Goal: Transaction & Acquisition: Purchase product/service

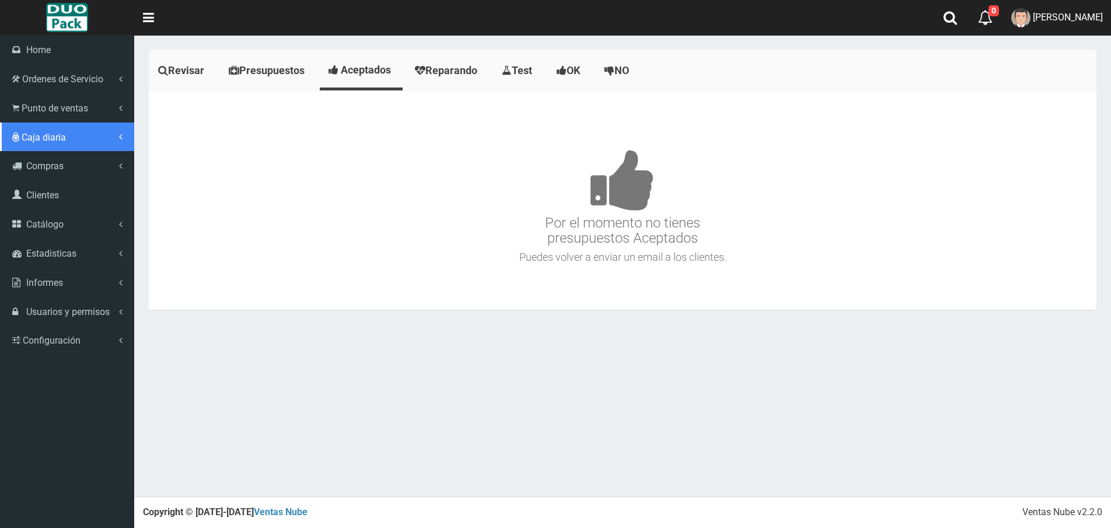
click at [64, 135] on span "Caja diaria" at bounding box center [44, 137] width 44 height 11
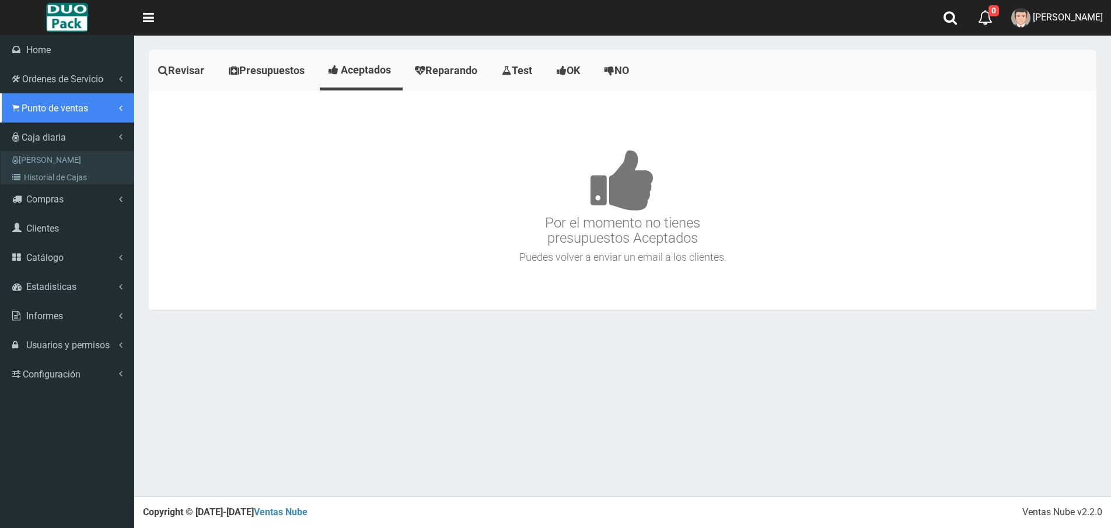
click at [68, 111] on span "Punto de ventas" at bounding box center [55, 108] width 67 height 11
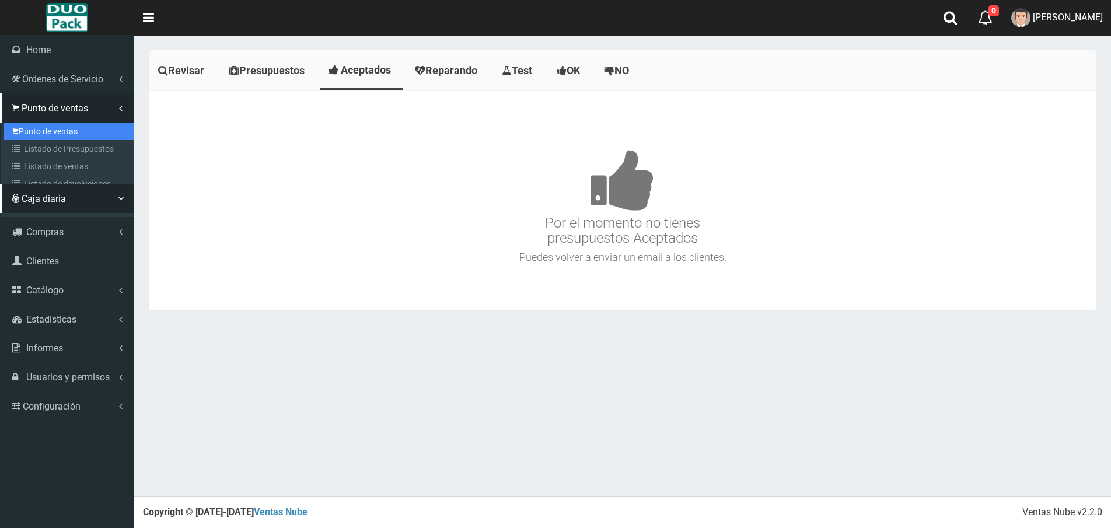
click at [61, 125] on link "Punto de ventas" at bounding box center [69, 132] width 130 height 18
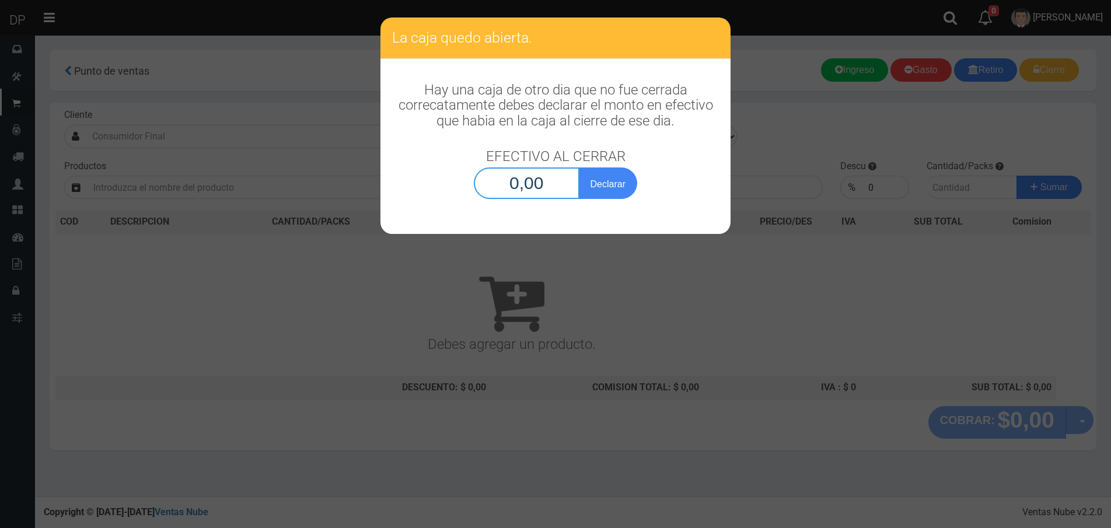
click at [544, 188] on input "0,00" at bounding box center [527, 183] width 106 height 32
type input "1,00"
click at [579, 167] on button "Declarar" at bounding box center [608, 183] width 58 height 32
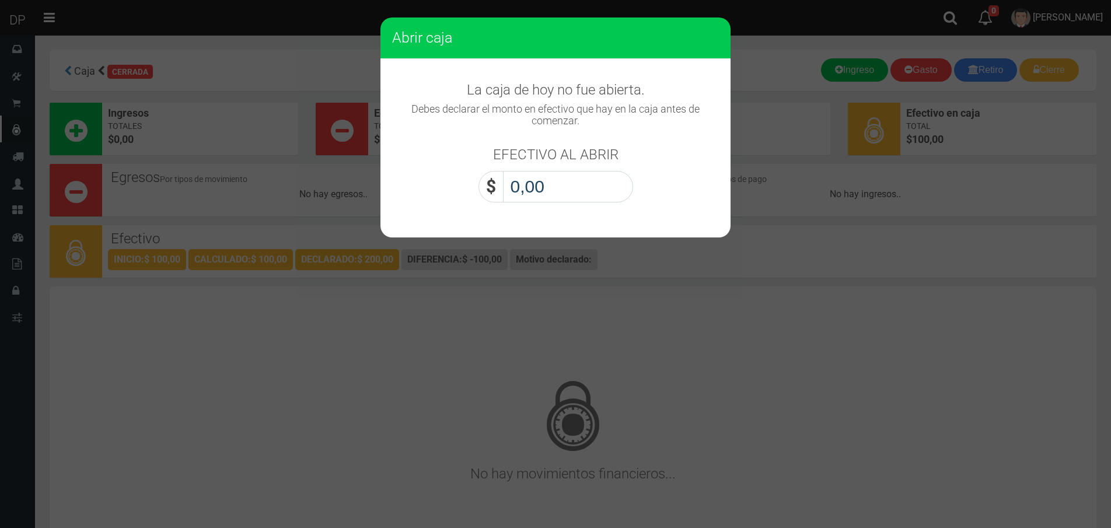
click at [543, 187] on input "0,00" at bounding box center [568, 187] width 130 height 32
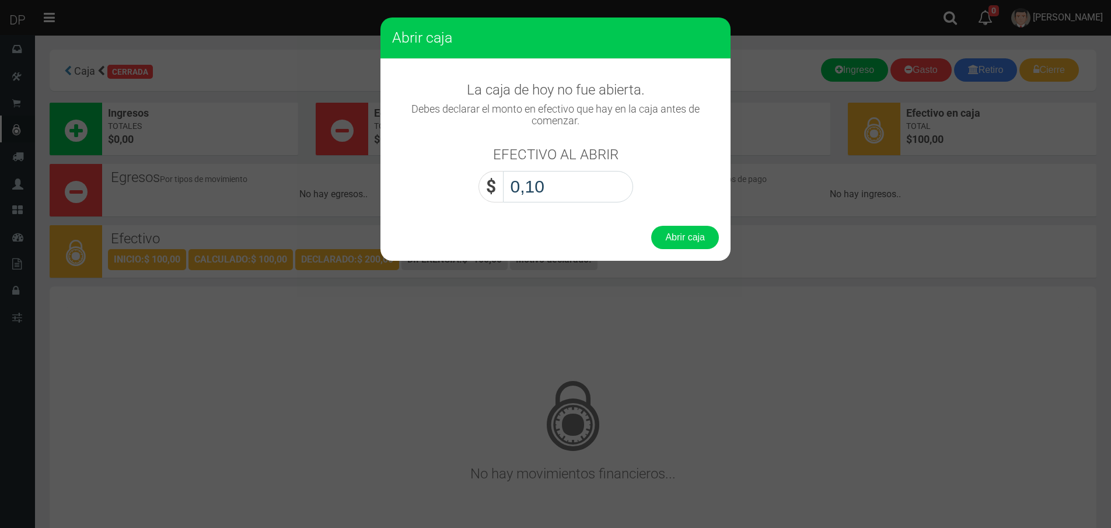
type input "1,00"
click at [677, 237] on button "Abrir caja" at bounding box center [685, 237] width 68 height 23
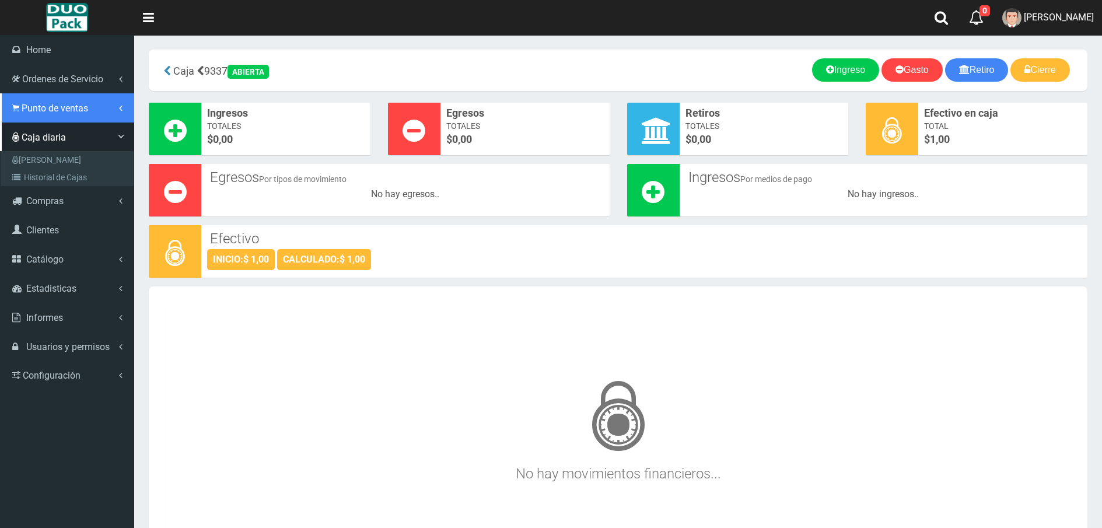
click at [30, 104] on span "Punto de ventas" at bounding box center [55, 108] width 67 height 11
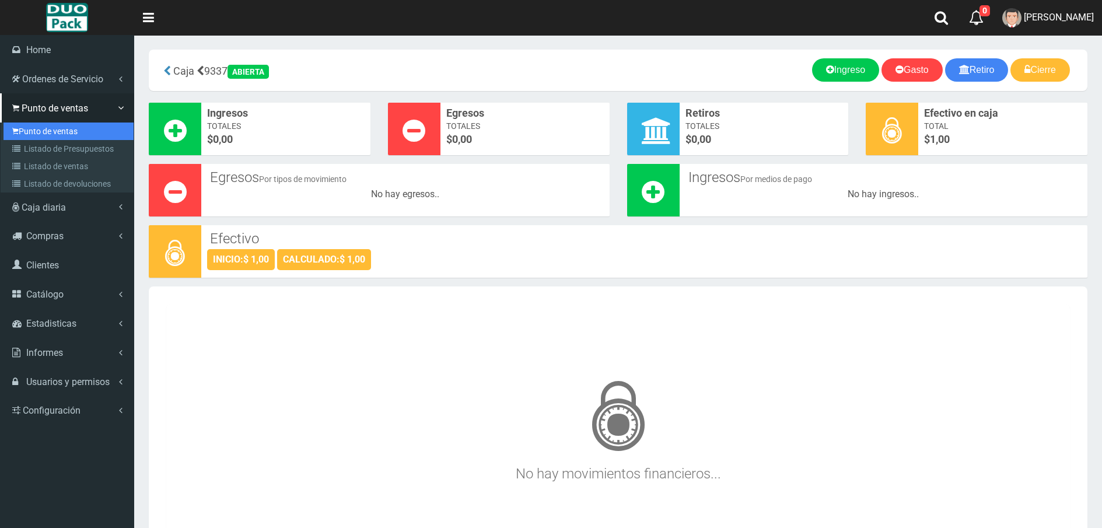
click at [65, 128] on link "Punto de ventas" at bounding box center [69, 132] width 130 height 18
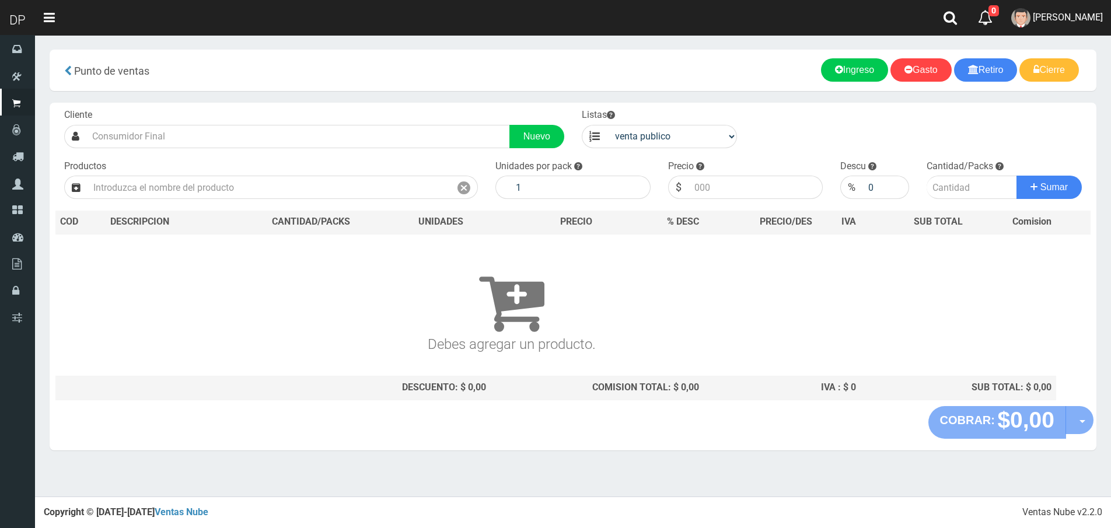
click at [142, 114] on div "Cliente Nuevo" at bounding box center [314, 129] width 518 height 40
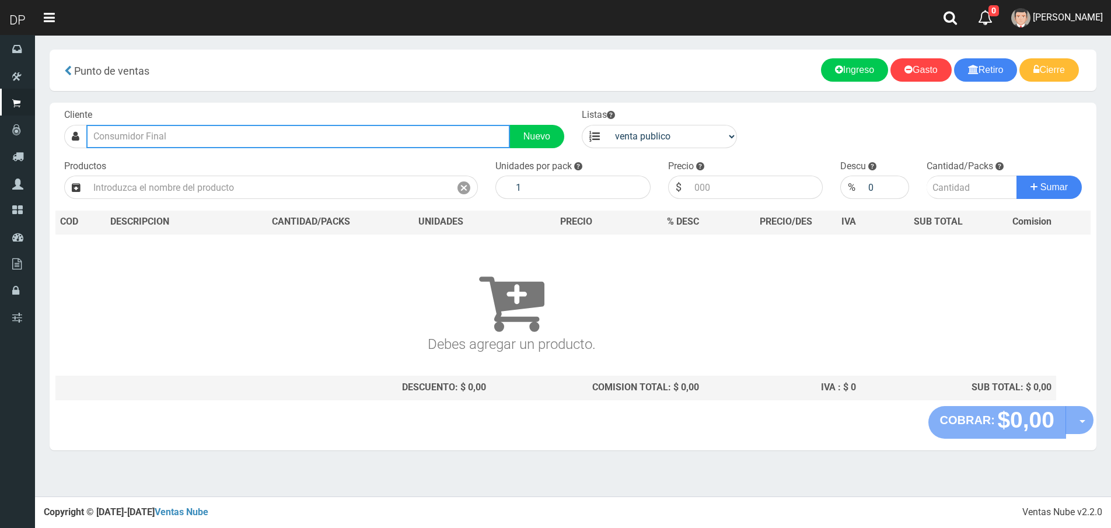
click at [142, 138] on input "text" at bounding box center [298, 136] width 424 height 23
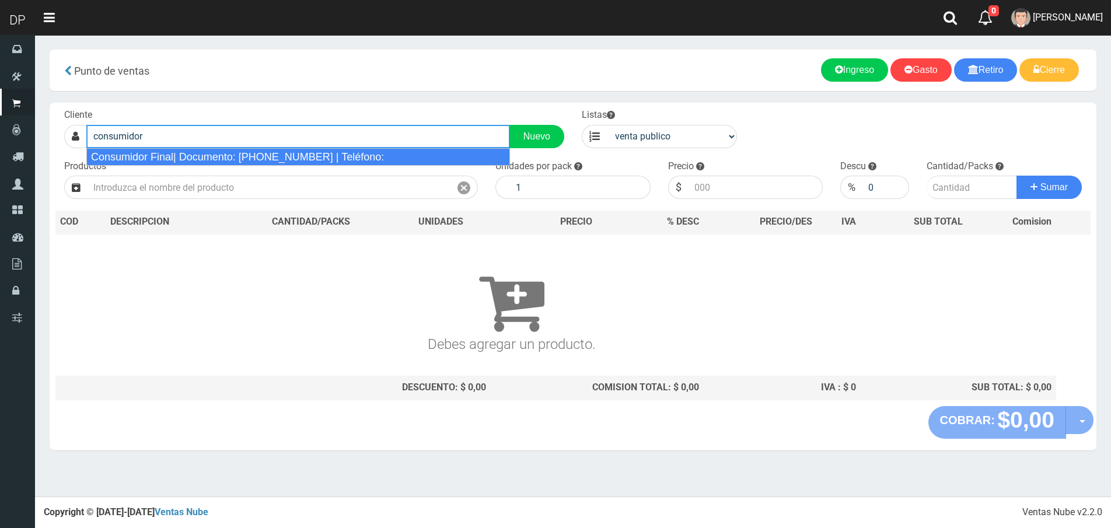
click at [181, 158] on div "Consumidor Final| Documento: [PHONE_NUMBER] | Teléfono:" at bounding box center [298, 157] width 424 height 18
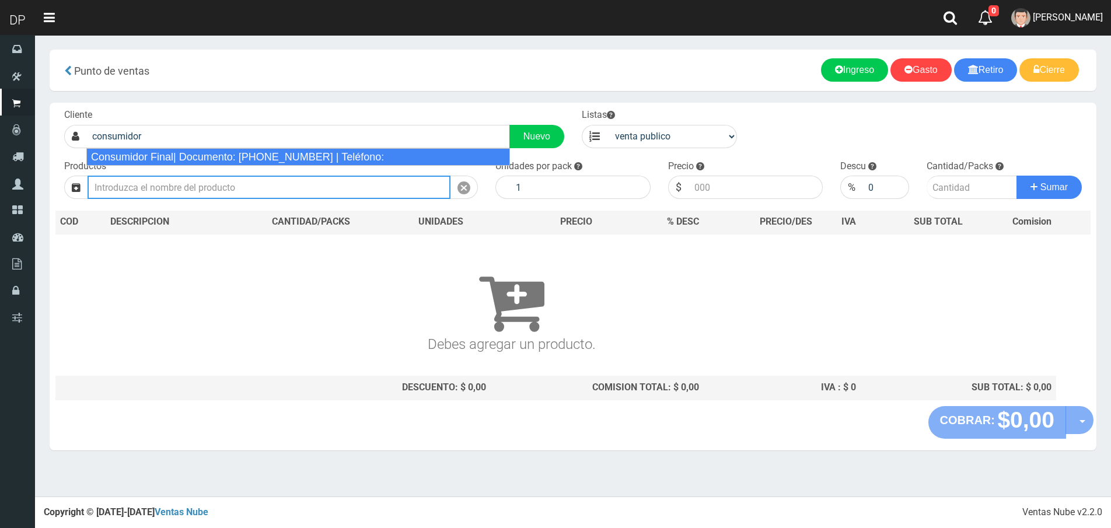
type input "Consumidor Final| Documento: 65466464 | Teléfono:"
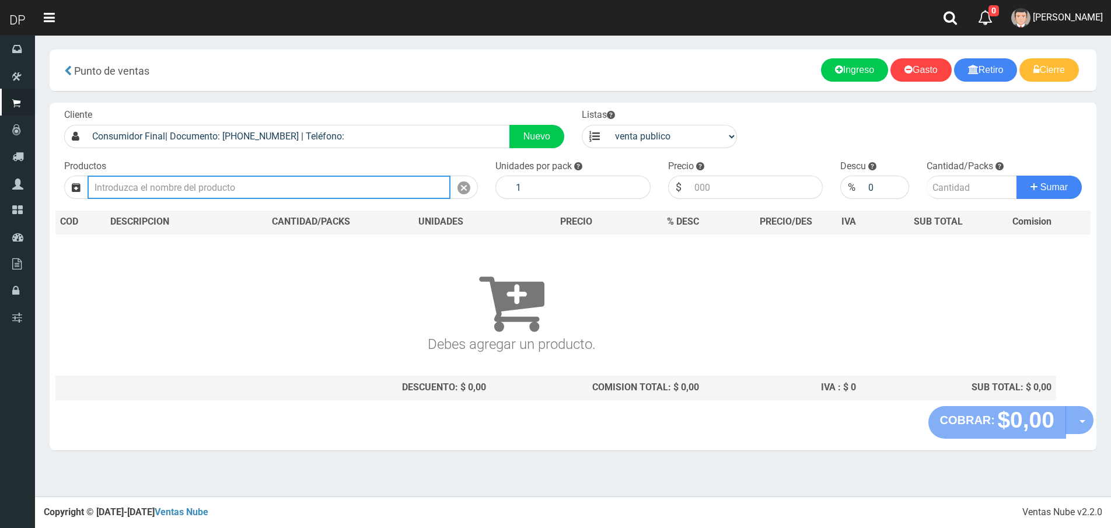
click at [243, 191] on input "text" at bounding box center [269, 187] width 363 height 23
click at [210, 195] on input "text" at bounding box center [269, 187] width 363 height 23
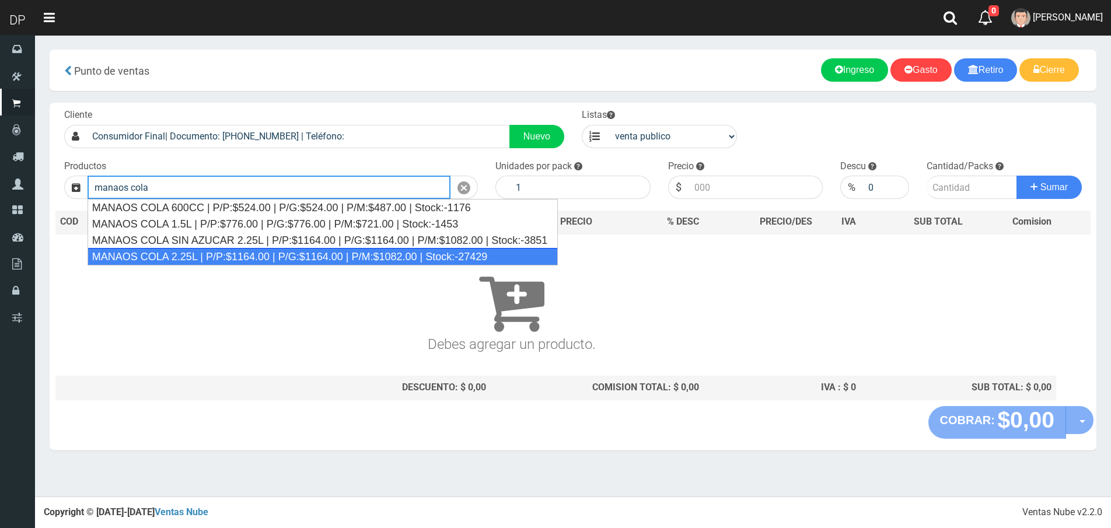
click at [218, 257] on div "MANAOS COLA 2.25L | P/P:$1164.00 | P/G:$1164.00 | P/M:$1082.00 | Stock:-27429" at bounding box center [323, 257] width 470 height 18
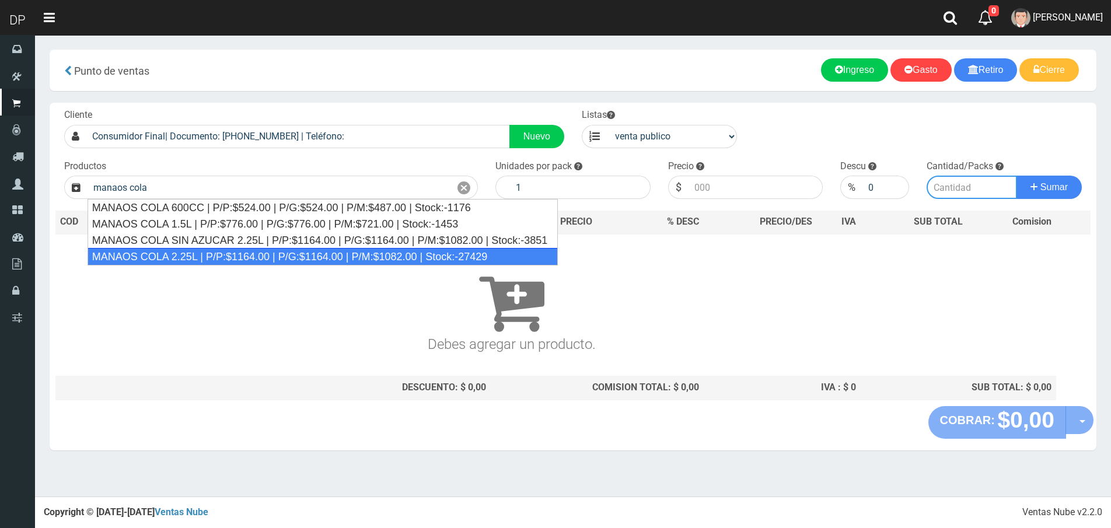
type input "MANAOS COLA 2.25L | P/P:$1164.00 | P/G:$1164.00 | P/M:$1082.00 | Stock:-27429"
type input "6"
type input "1164.00"
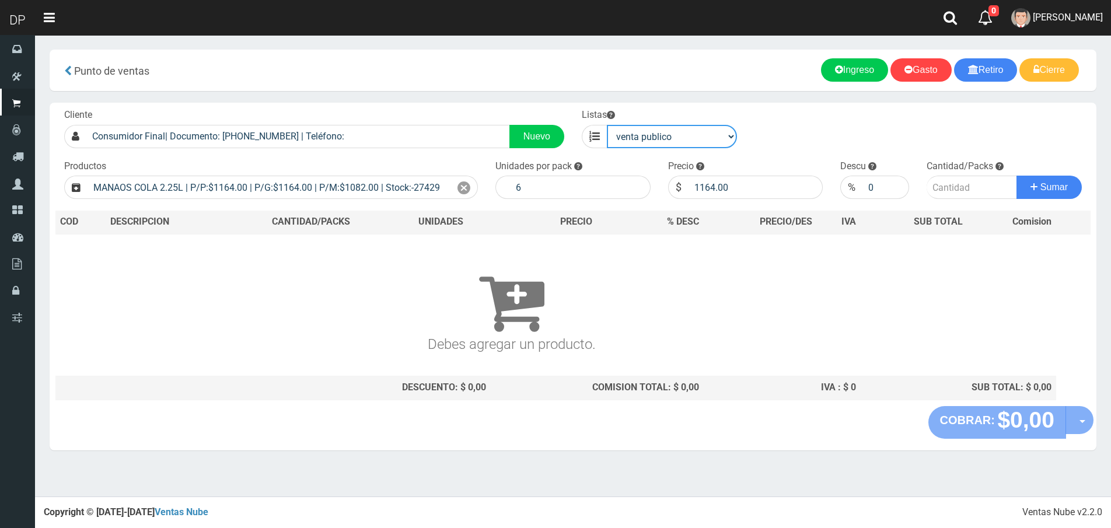
click at [700, 142] on select "venta publico Sup chinos reventas" at bounding box center [672, 136] width 130 height 23
select select "3"
click at [607, 125] on select "venta publico Sup chinos reventas" at bounding box center [672, 136] width 130 height 23
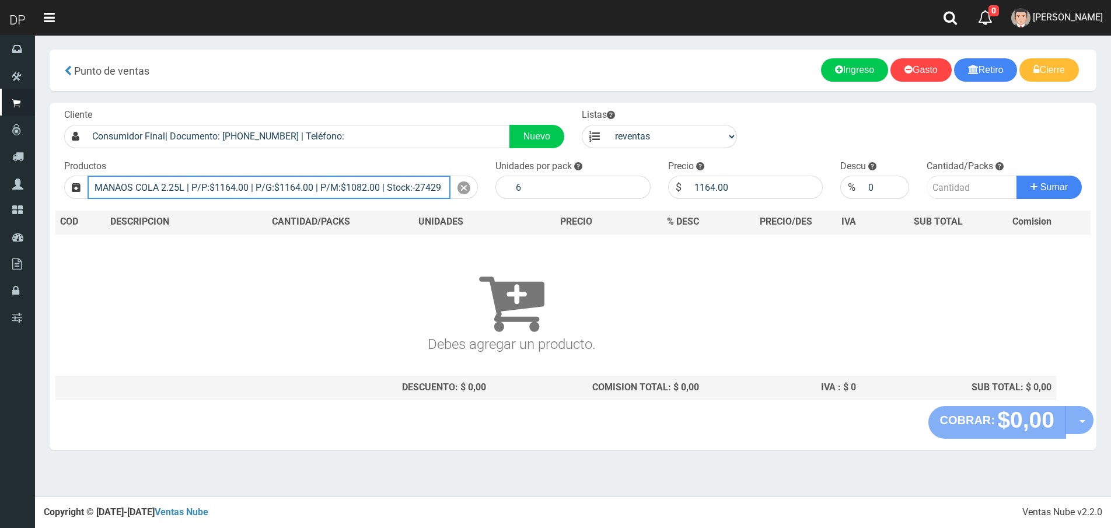
click at [344, 191] on input "MANAOS COLA 2.25L | P/P:$1164.00 | P/G:$1164.00 | P/M:$1082.00 | Stock:-27429" at bounding box center [269, 187] width 363 height 23
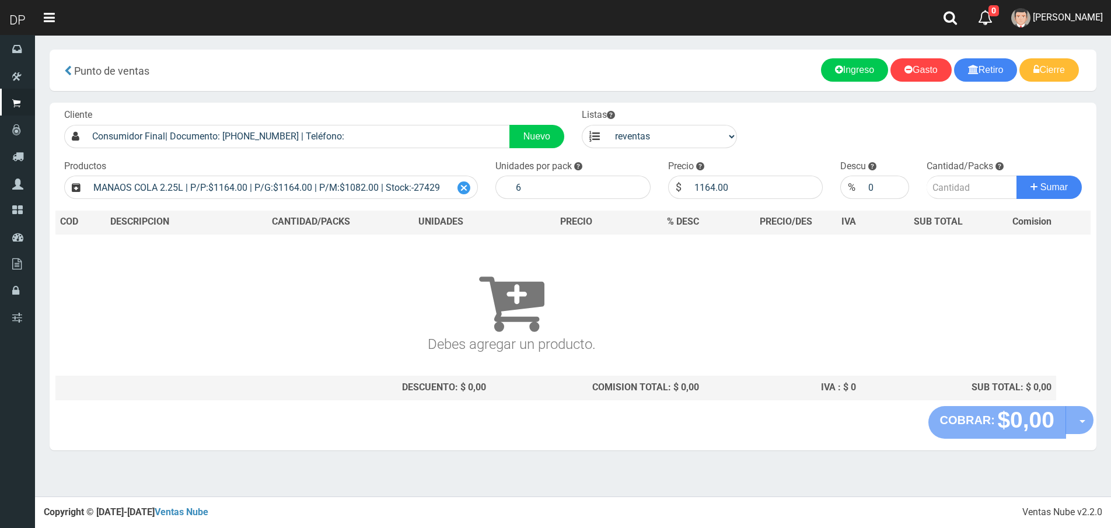
click at [473, 186] on div at bounding box center [463, 187] width 27 height 23
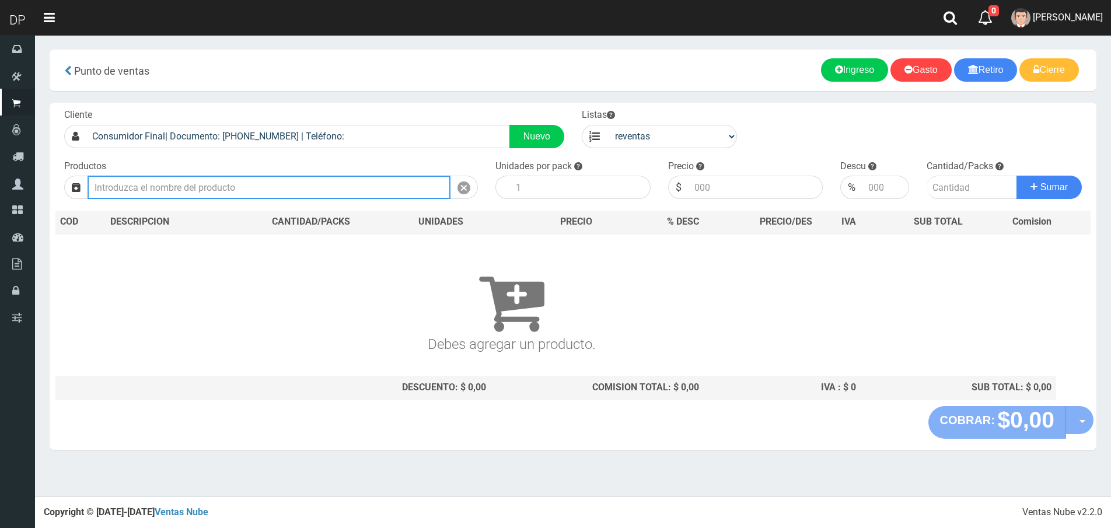
click at [278, 191] on input "text" at bounding box center [269, 187] width 363 height 23
click at [278, 191] on input "manaos cola" at bounding box center [269, 187] width 363 height 23
type input "m"
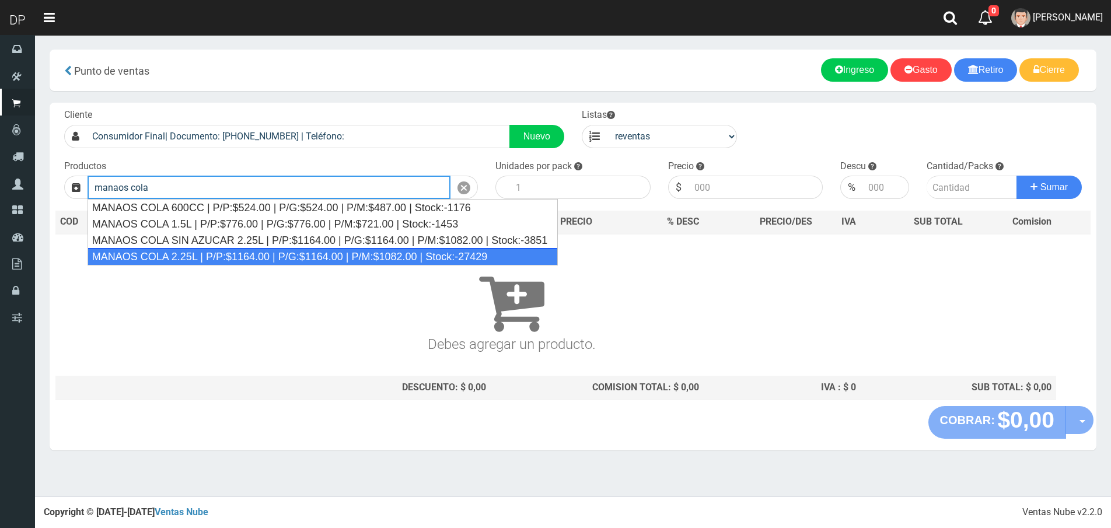
click at [238, 256] on div "MANAOS COLA 2.25L | P/P:$1164.00 | P/G:$1164.00 | P/M:$1082.00 | Stock:-27429" at bounding box center [323, 257] width 470 height 18
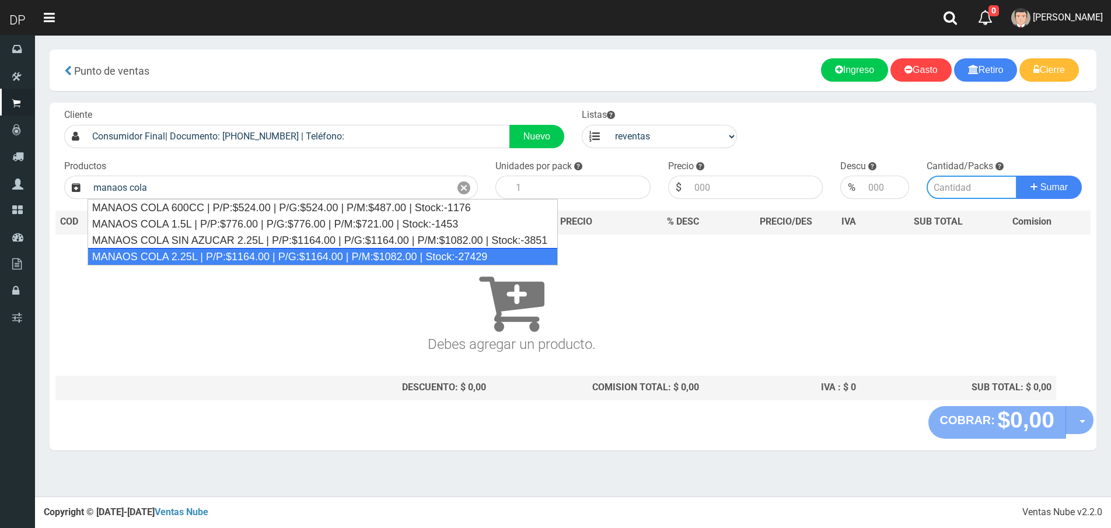
type input "MANAOS COLA 2.25L | P/P:$1164.00 | P/G:$1164.00 | P/M:$1082.00 | Stock:-27429"
type input "6"
type input "1082.00"
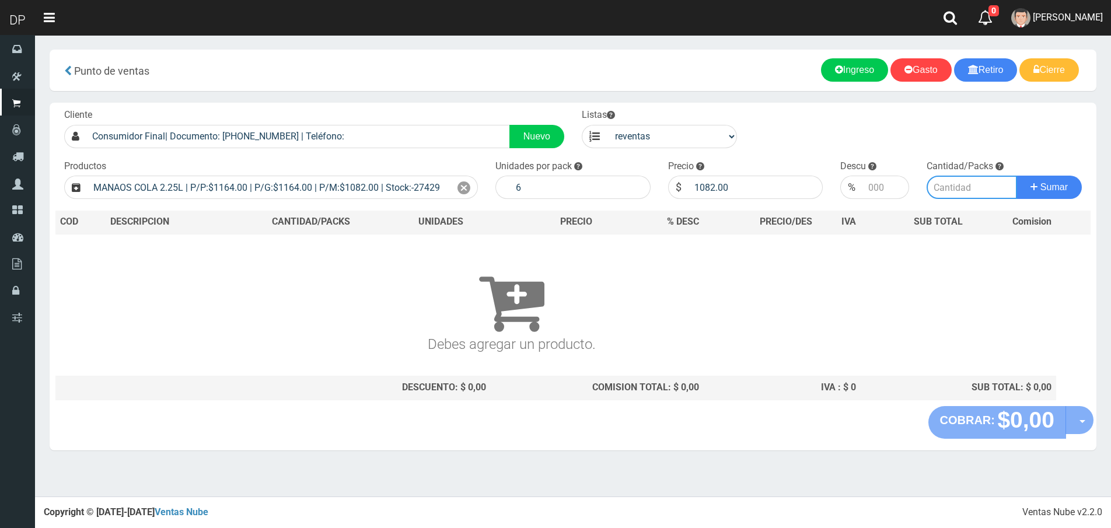
click at [969, 193] on input "number" at bounding box center [972, 187] width 90 height 23
type input "1"
click at [1017, 176] on button "Sumar" at bounding box center [1049, 187] width 65 height 23
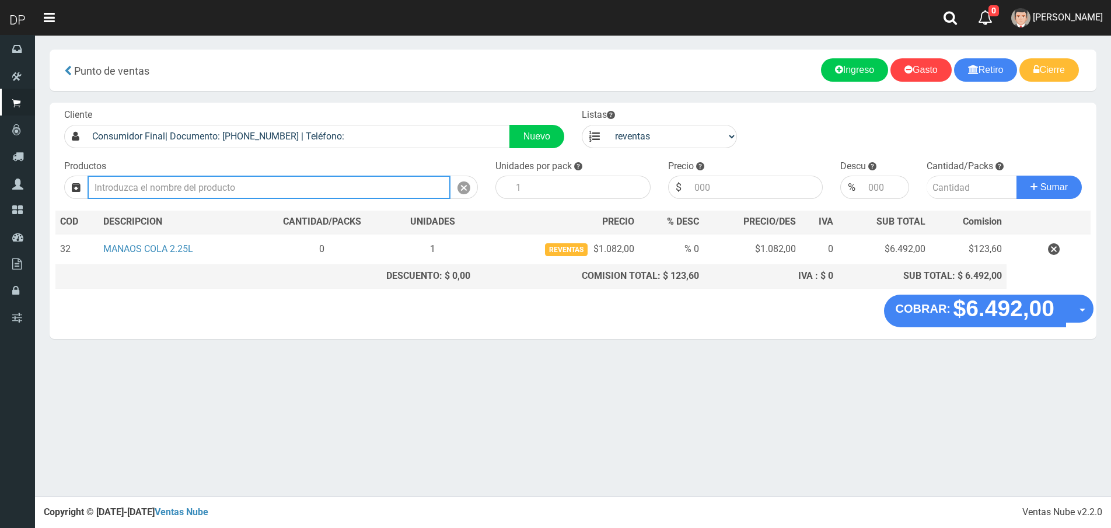
click at [180, 192] on input "Introduzca los productos" at bounding box center [269, 187] width 363 height 23
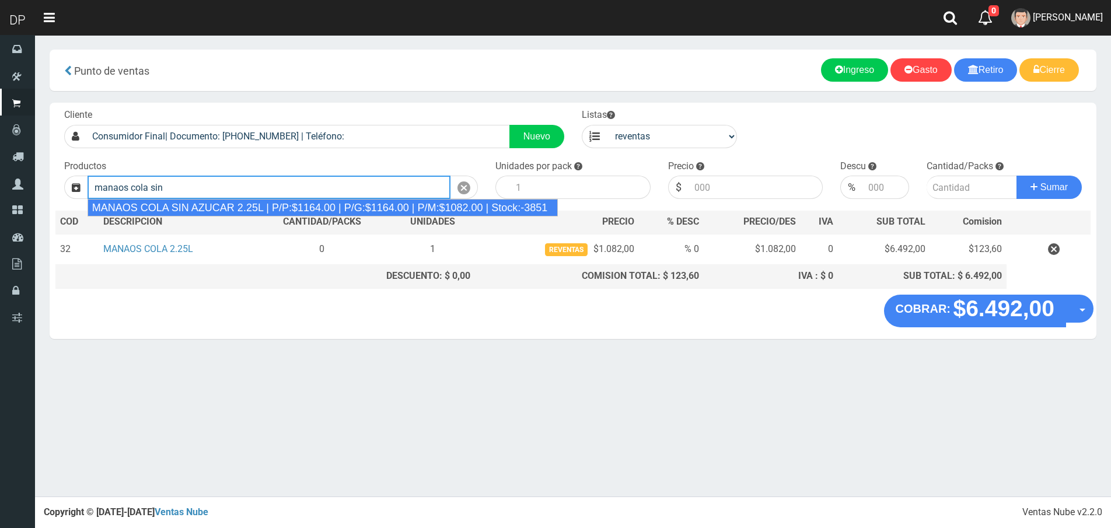
click at [201, 201] on div "MANAOS COLA SIN AZUCAR 2.25L | P/P:$1164.00 | P/G:$1164.00 | P/M:$1082.00 | Sto…" at bounding box center [323, 208] width 470 height 18
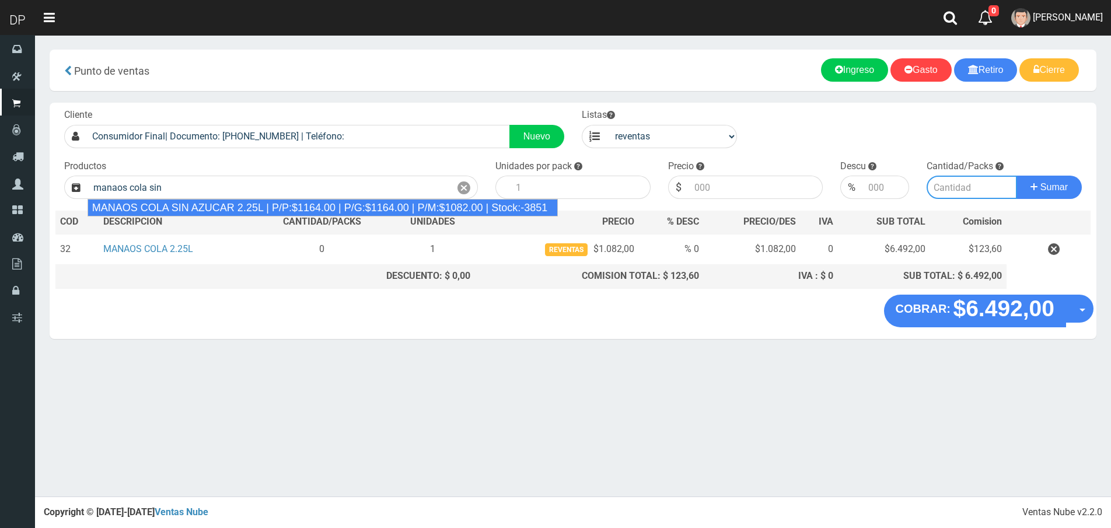
type input "MANAOS COLA SIN AZUCAR 2.25L | P/P:$1164.00 | P/G:$1164.00 | P/M:$1082.00 | Sto…"
type input "6"
type input "1082.00"
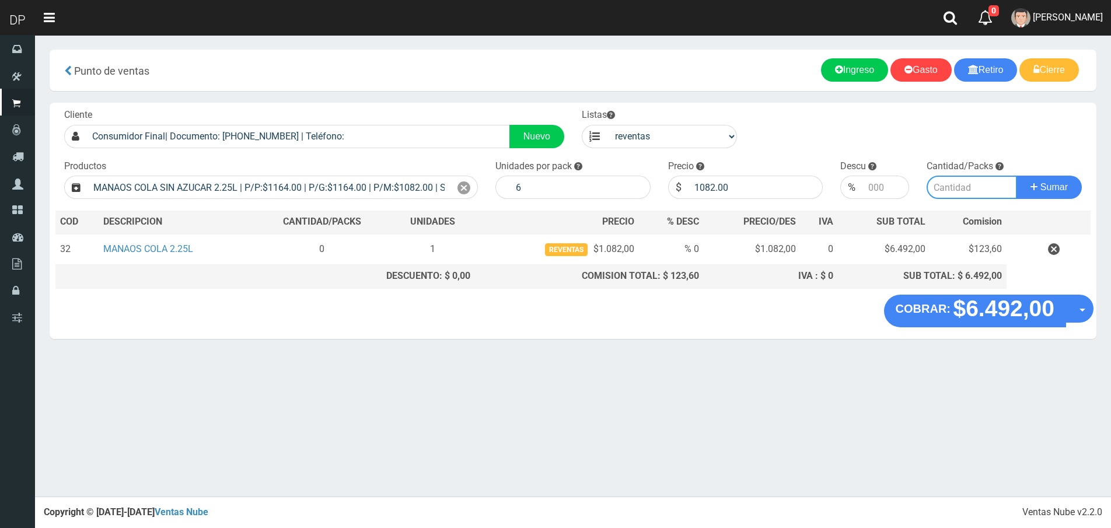
click at [945, 188] on input "number" at bounding box center [972, 187] width 90 height 23
type input "2"
click at [1017, 176] on button "Sumar" at bounding box center [1049, 187] width 65 height 23
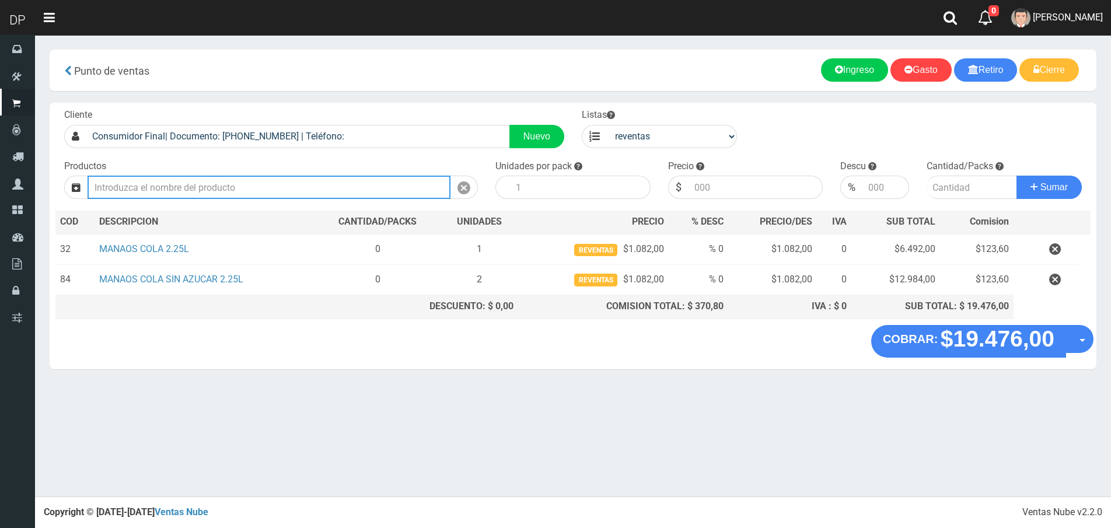
click at [315, 192] on input "Introduzca los productos" at bounding box center [269, 187] width 363 height 23
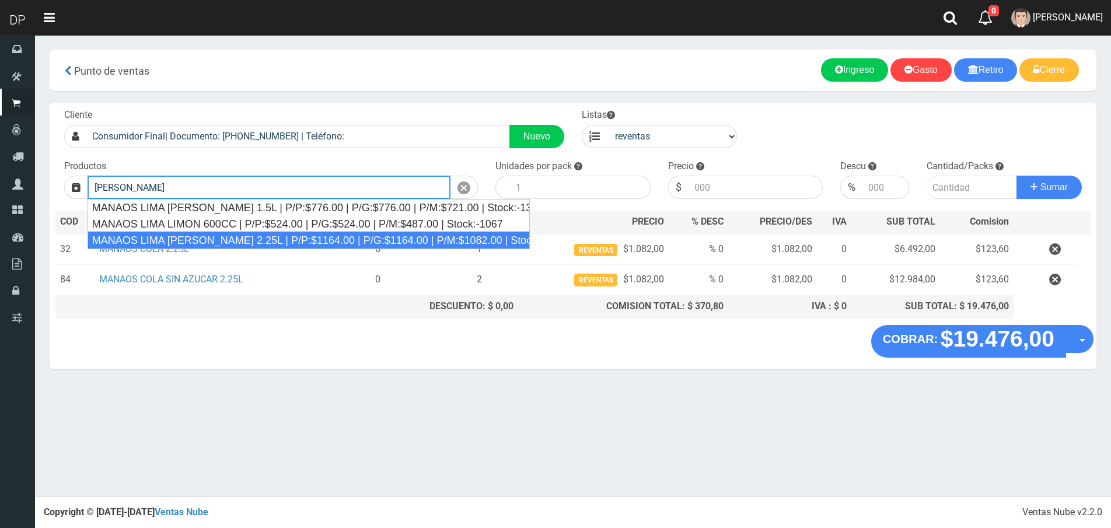
click at [316, 239] on div "MANAOS LIMA LIMON 2.25L | P/P:$1164.00 | P/G:$1164.00 | P/M:$1082.00 | Stock:-1…" at bounding box center [309, 241] width 442 height 18
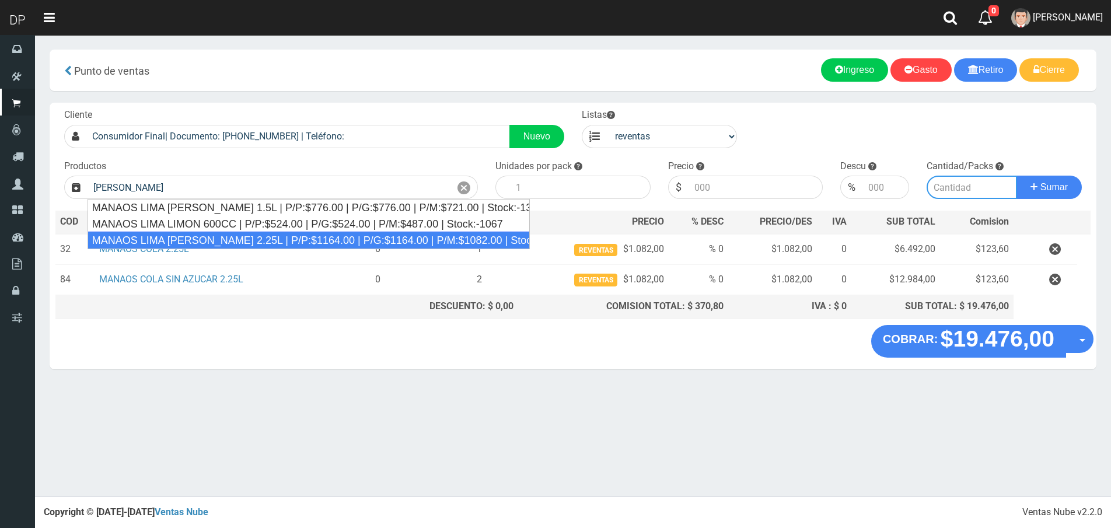
type input "MANAOS LIMA LIMON 2.25L | P/P:$1164.00 | P/G:$1164.00 | P/M:$1082.00 | Stock:-1…"
type input "6"
type input "1082.00"
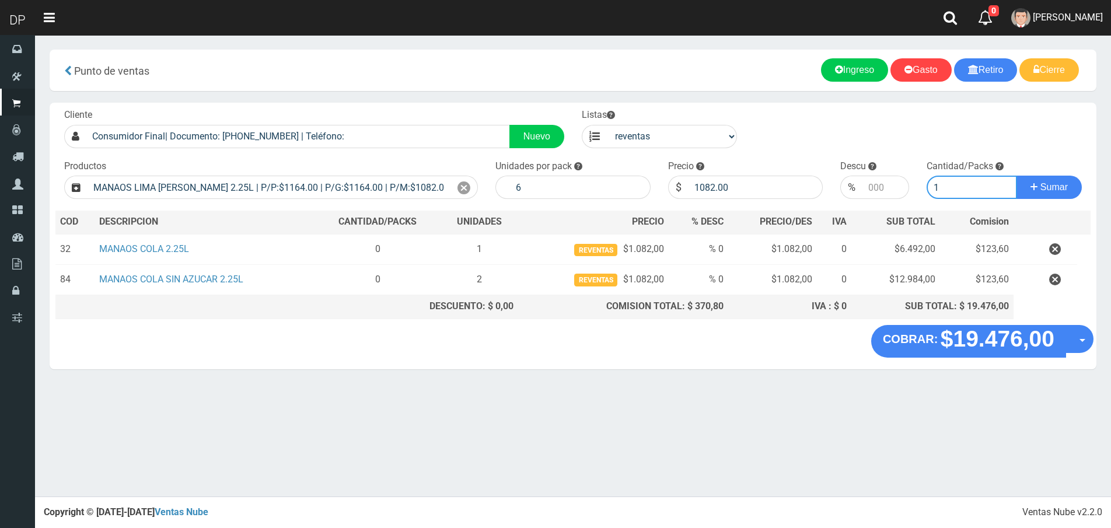
type input "1"
click at [1017, 176] on button "Sumar" at bounding box center [1049, 187] width 65 height 23
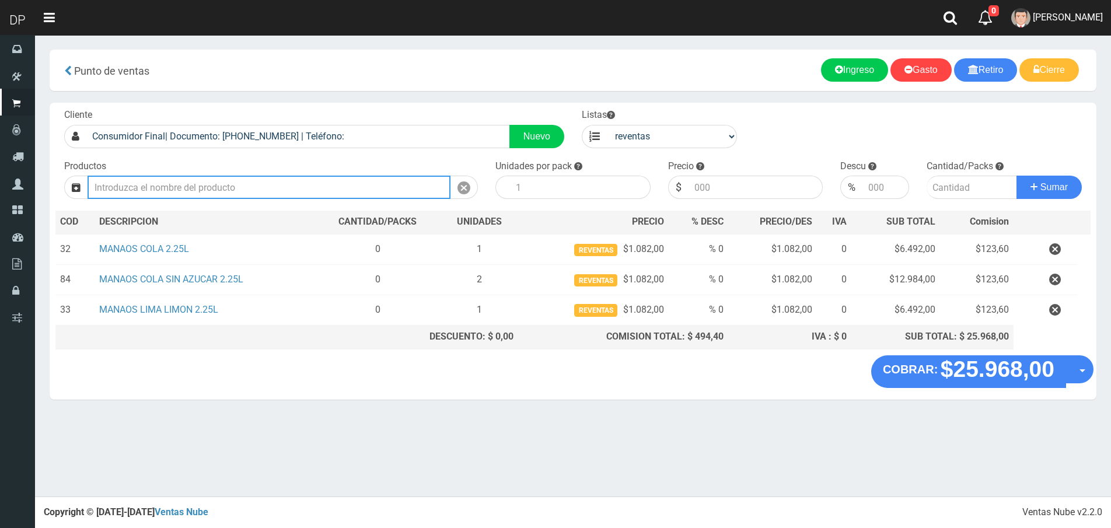
click at [257, 185] on input "Introduzca los productos" at bounding box center [269, 187] width 363 height 23
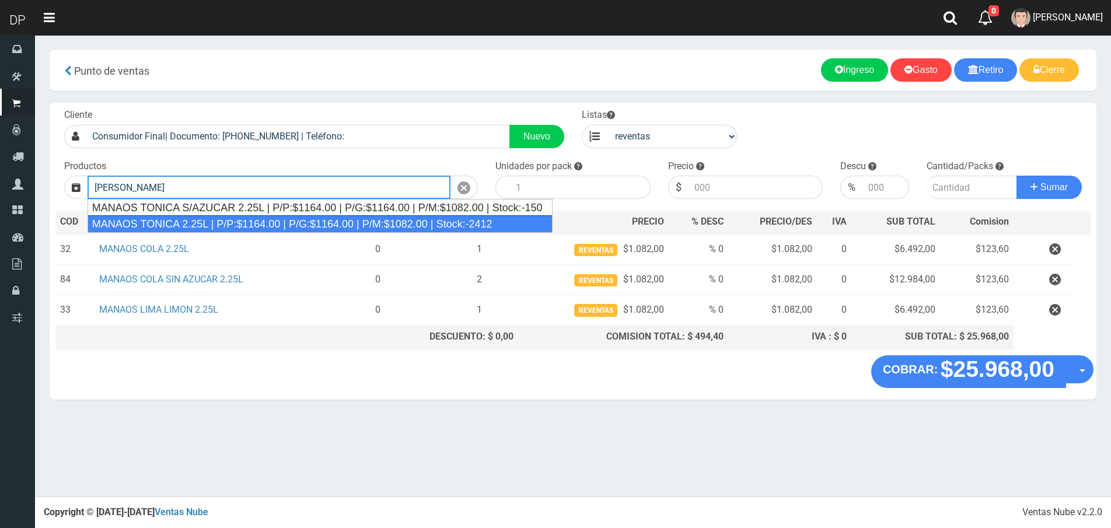
click at [243, 219] on div "MANAOS TONICA 2.25L | P/P:$1164.00 | P/G:$1164.00 | P/M:$1082.00 | Stock:-2412" at bounding box center [320, 224] width 465 height 18
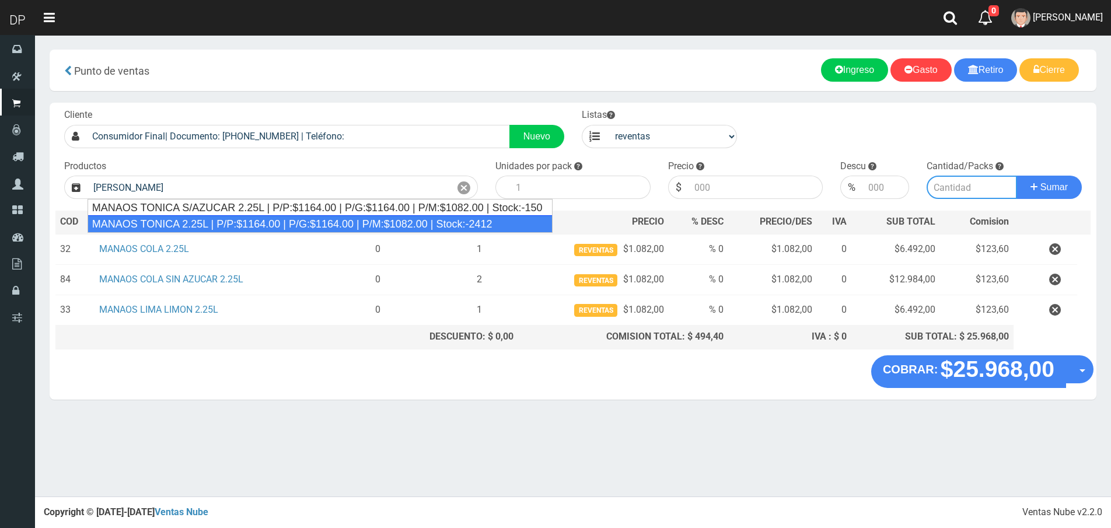
type input "MANAOS TONICA 2.25L | P/P:$1164.00 | P/G:$1164.00 | P/M:$1082.00 | Stock:-2412"
type input "6"
type input "1082.00"
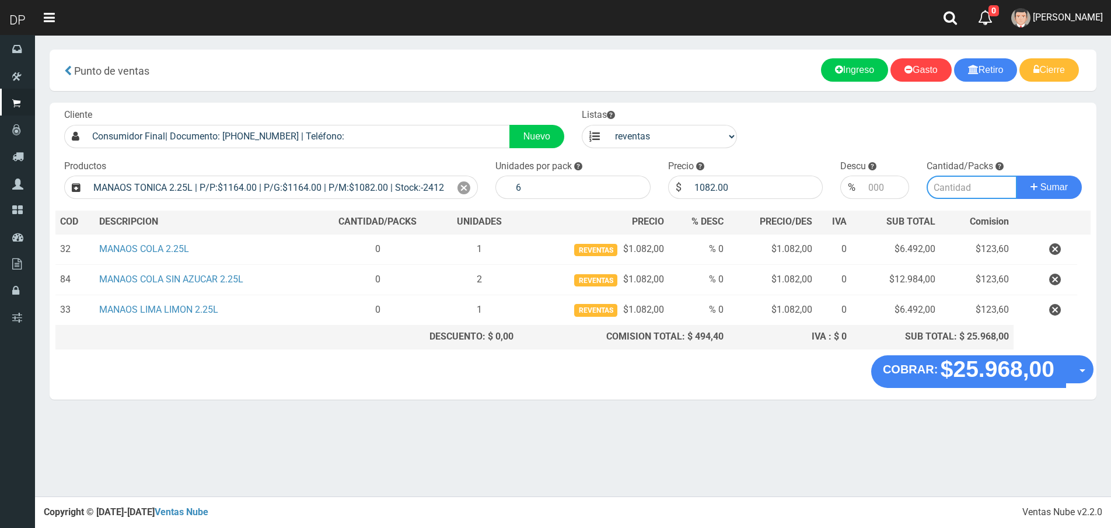
click at [945, 190] on input "number" at bounding box center [972, 187] width 90 height 23
type input "2"
click at [1017, 176] on button "Sumar" at bounding box center [1049, 187] width 65 height 23
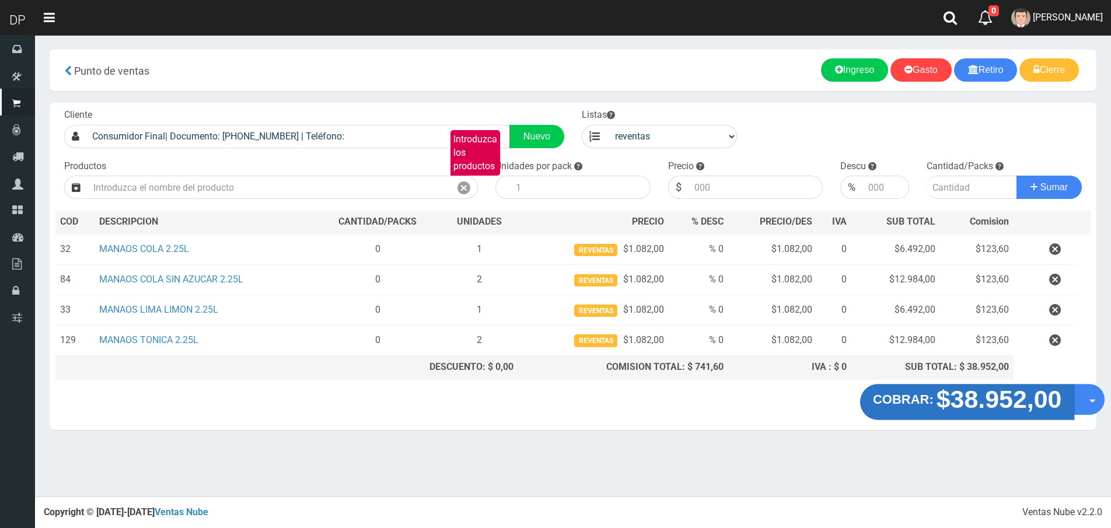
click at [949, 392] on strong "$38.952,00" at bounding box center [999, 398] width 125 height 27
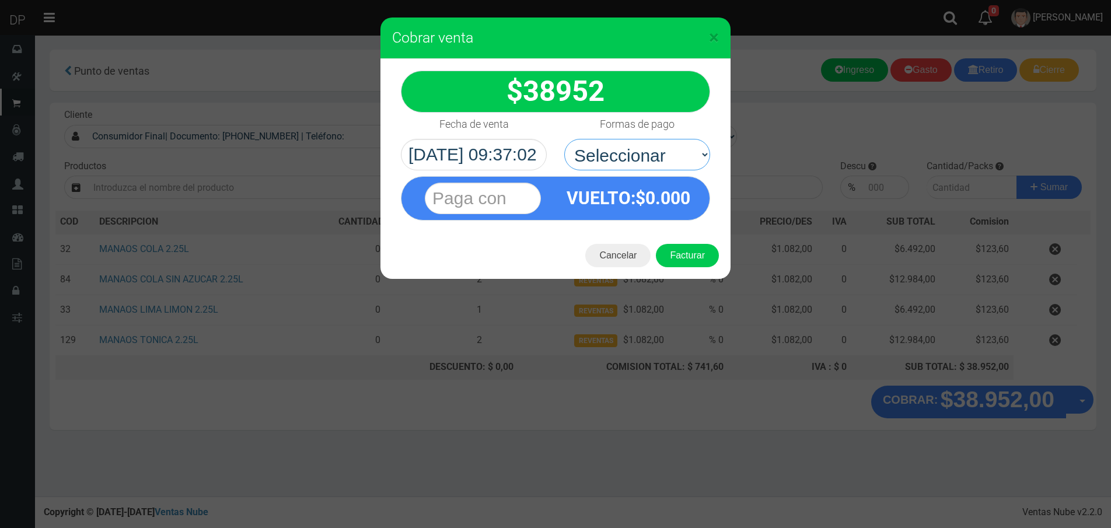
click at [654, 168] on select "Seleccionar Efectivo Tarjeta de Crédito Depósito Débito" at bounding box center [637, 155] width 146 height 32
select select "Efectivo"
click at [564, 139] on select "Seleccionar Efectivo Tarjeta de Crédito Depósito Débito" at bounding box center [637, 155] width 146 height 32
click at [694, 263] on button "Facturar" at bounding box center [687, 255] width 63 height 23
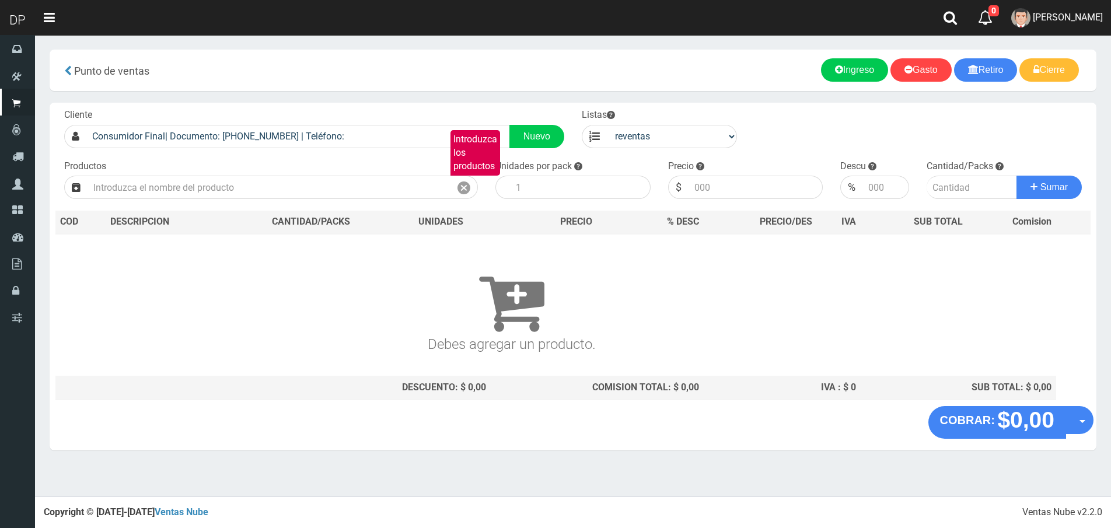
click at [690, 18] on nav "Toggle navigation 0 0 Eliminar DAIANA PECHMANN Mensajes Ordenes Servicio Mi Cue…" at bounding box center [573, 18] width 1076 height 36
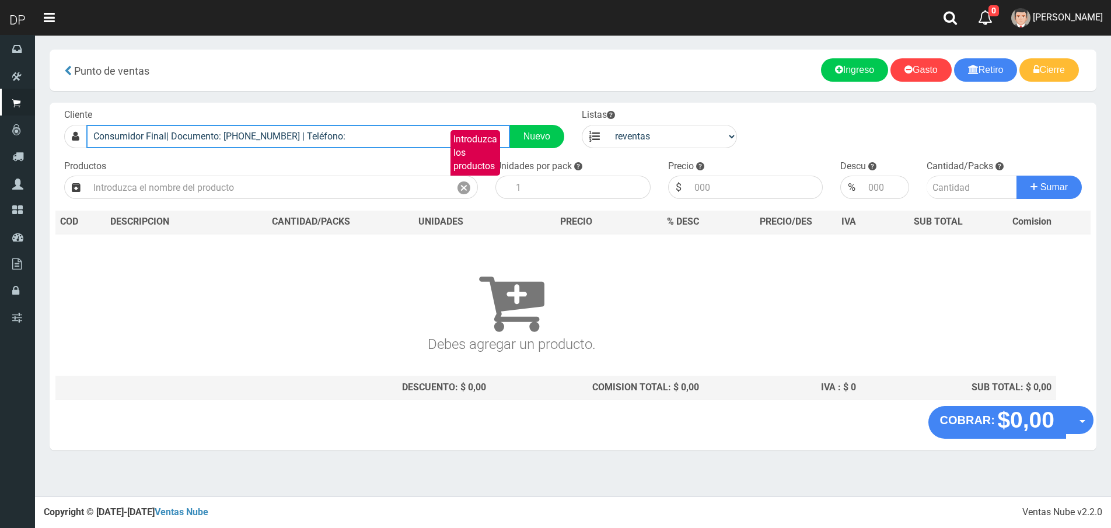
click at [304, 138] on input "Consumidor Final| Documento: 65466464 | Teléfono:" at bounding box center [298, 136] width 424 height 23
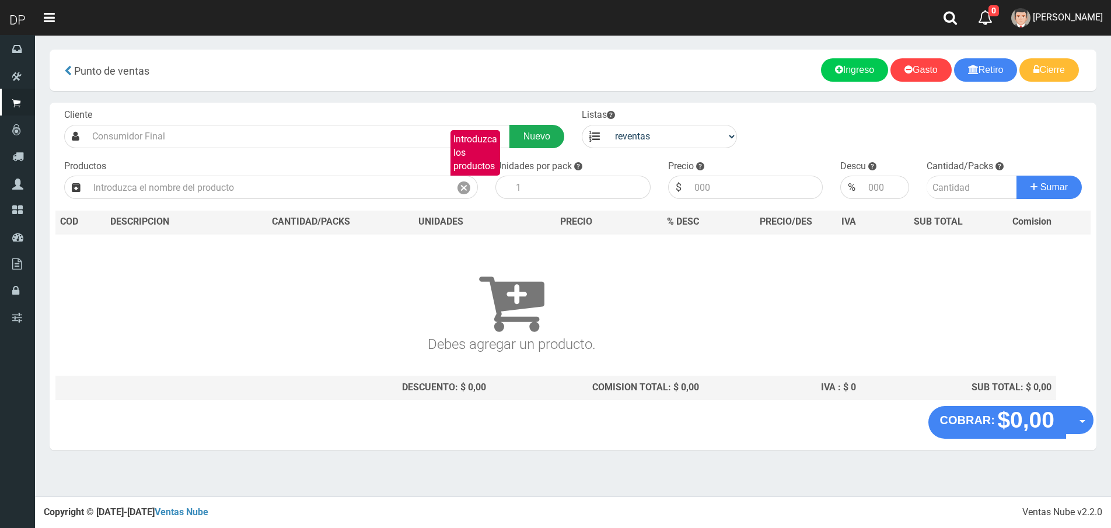
click at [532, 135] on link "Nuevo" at bounding box center [536, 136] width 55 height 23
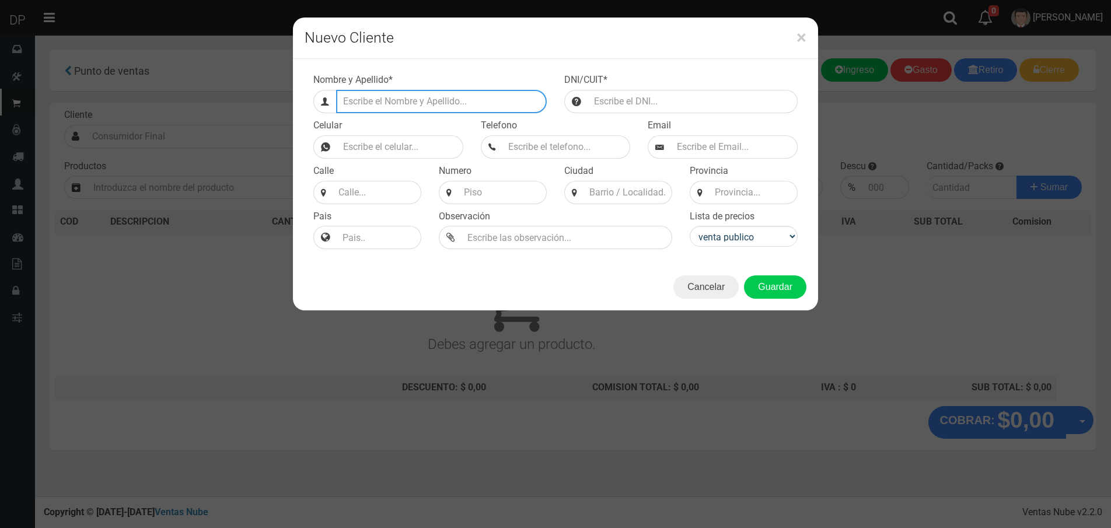
click at [453, 103] on input "Efectivo a retirar" at bounding box center [441, 101] width 211 height 23
type input "c"
type input "I"
type input "CISNEROS 8780 ENTRE MEDRANO Y SAN CAYETANO"
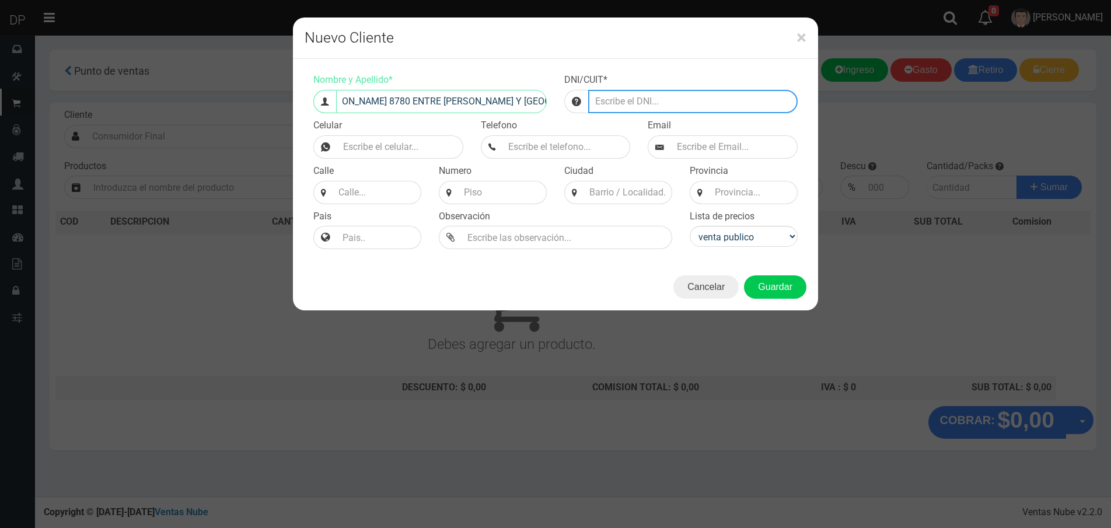
scroll to position [0, 0]
type input "2123154564654654655232"
type input "1157353721"
type input "CISNEROS"
type input "8780"
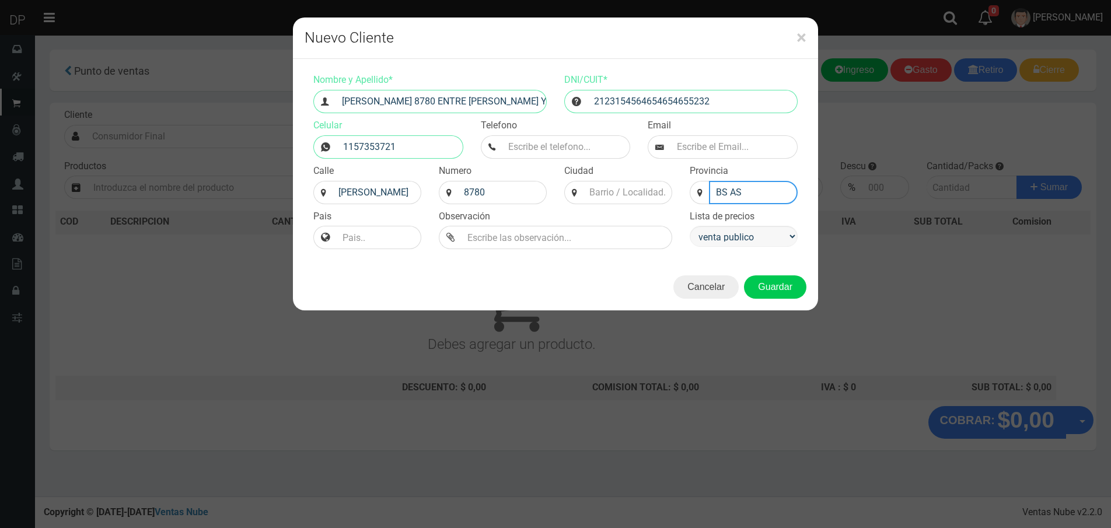
type input "BS AS"
click at [750, 241] on select "venta publico Sup chinos reventas" at bounding box center [744, 236] width 108 height 21
select select "3"
click at [690, 226] on select "venta publico Sup chinos reventas" at bounding box center [744, 236] width 108 height 21
click at [771, 285] on button "Guardar" at bounding box center [775, 286] width 62 height 23
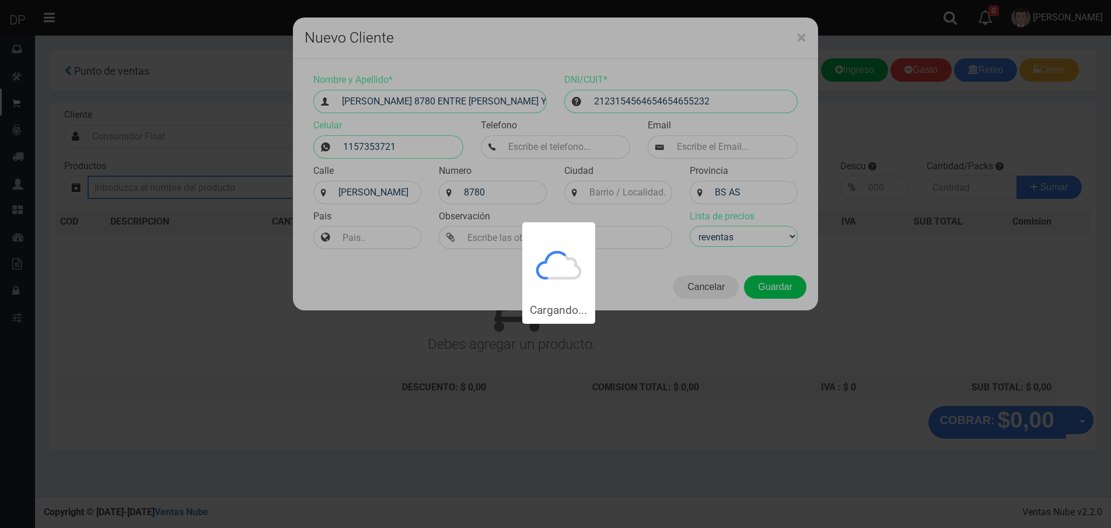
type input "CISNEROS 8780 ENTRE MEDRANO Y SAN CAYETANO | Documento: 2123154564654654655232"
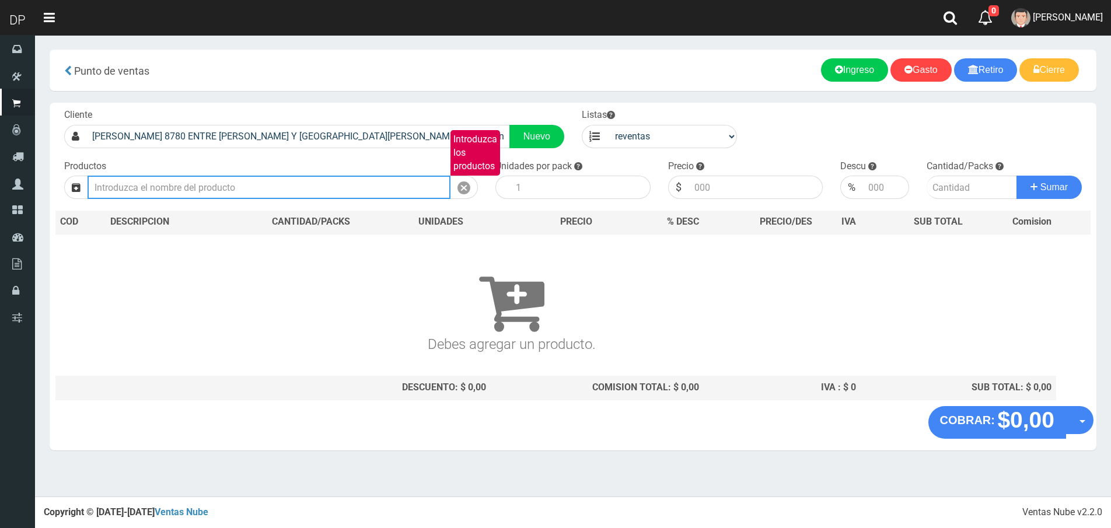
click at [260, 189] on input "Introduzca los productos" at bounding box center [269, 187] width 363 height 23
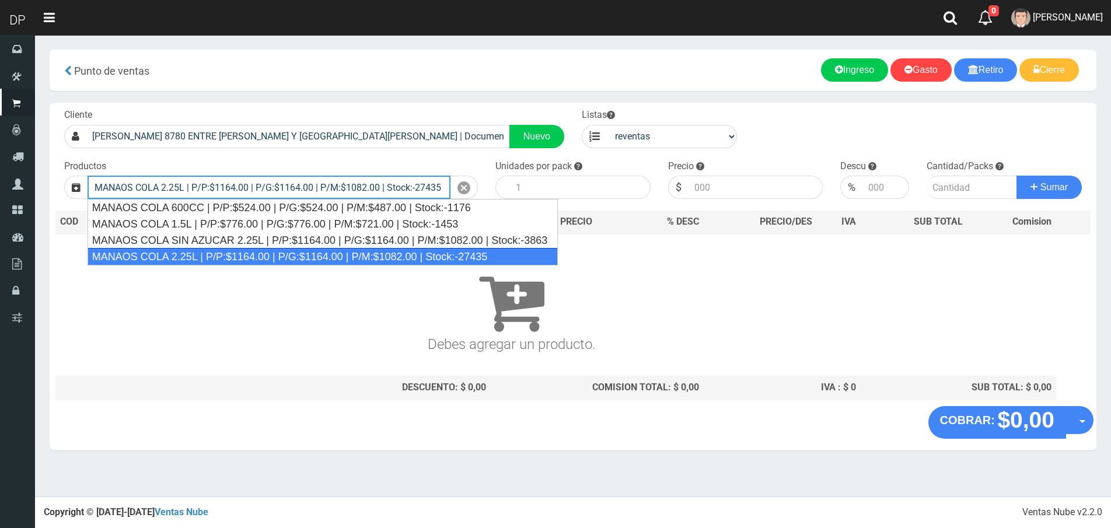
type input "MANAOS COLA 2.25L | P/P:$1164.00 | P/G:$1164.00 | P/M:$1082.00 | Stock:-27435"
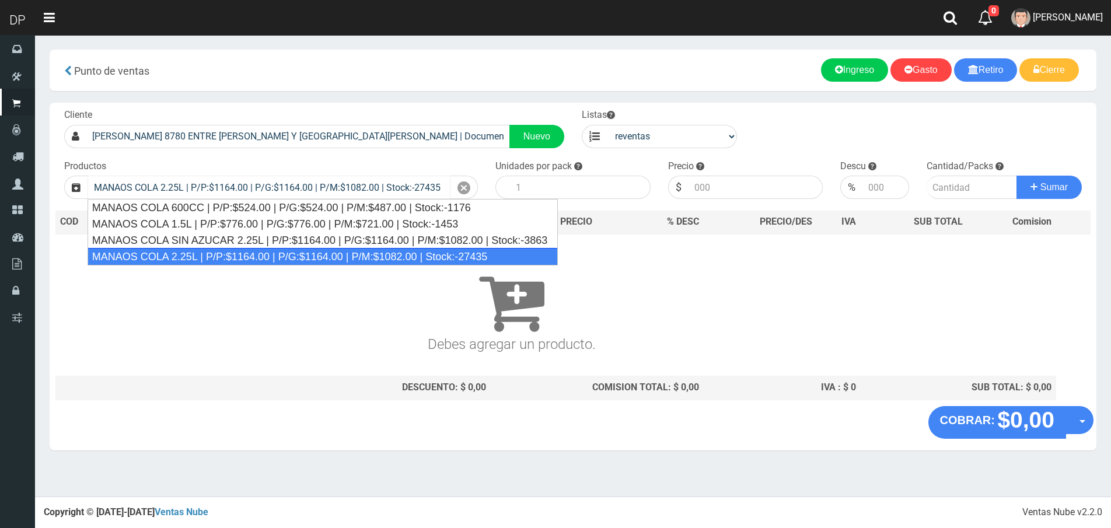
type input "6"
type input "1082.00"
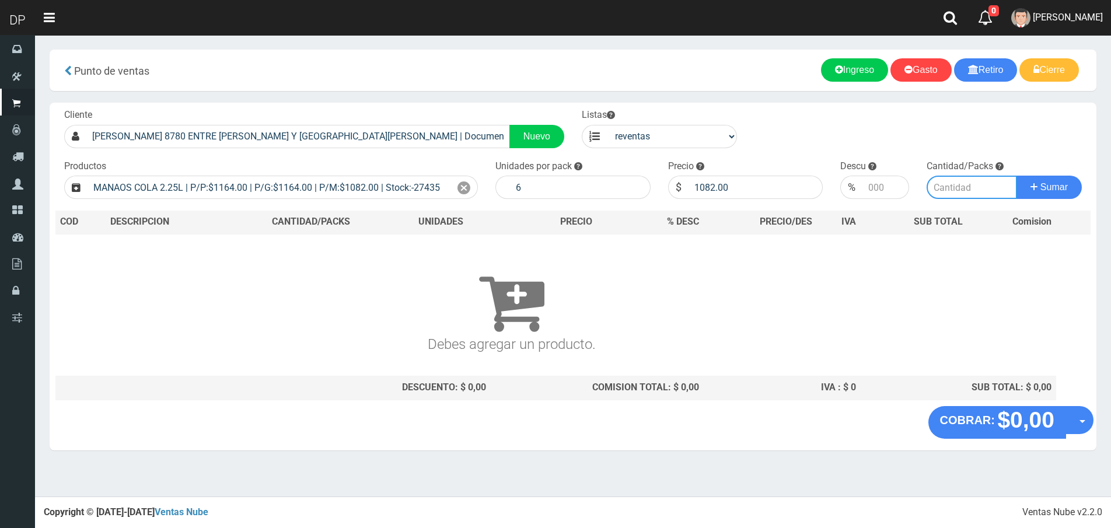
click at [987, 190] on input "number" at bounding box center [972, 187] width 90 height 23
type input "8"
click at [1017, 176] on button "Sumar" at bounding box center [1049, 187] width 65 height 23
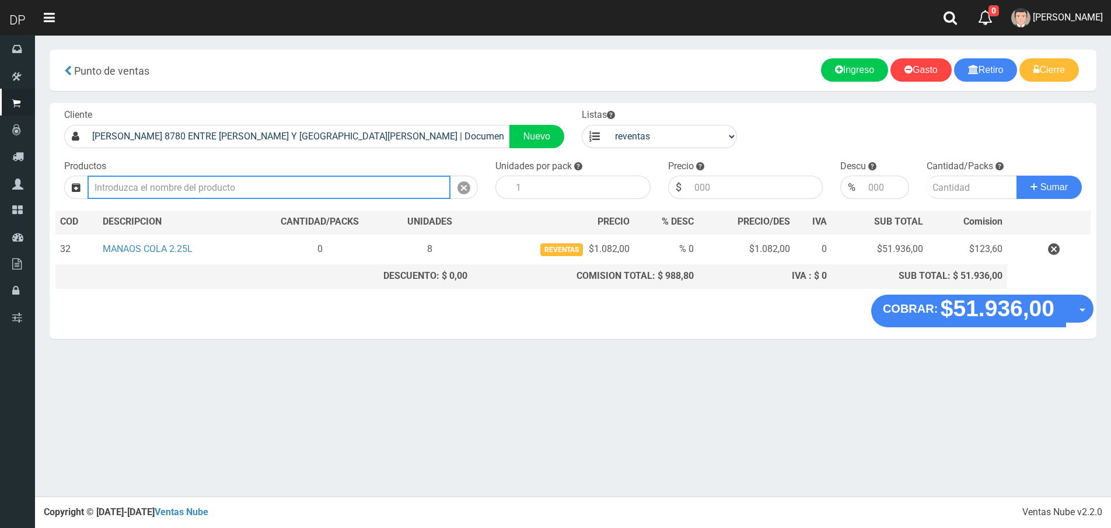
click at [219, 193] on input "Introduzca los productos" at bounding box center [269, 187] width 363 height 23
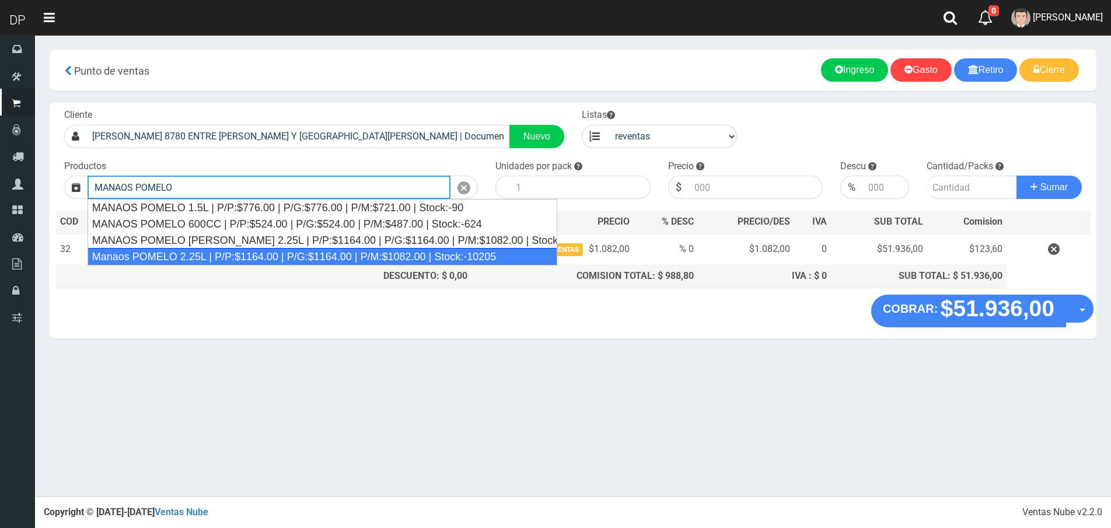
click at [260, 256] on div "Manaos POMELO 2.25L | P/P:$1164.00 | P/G:$1164.00 | P/M:$1082.00 | Stock:-10205" at bounding box center [323, 257] width 470 height 18
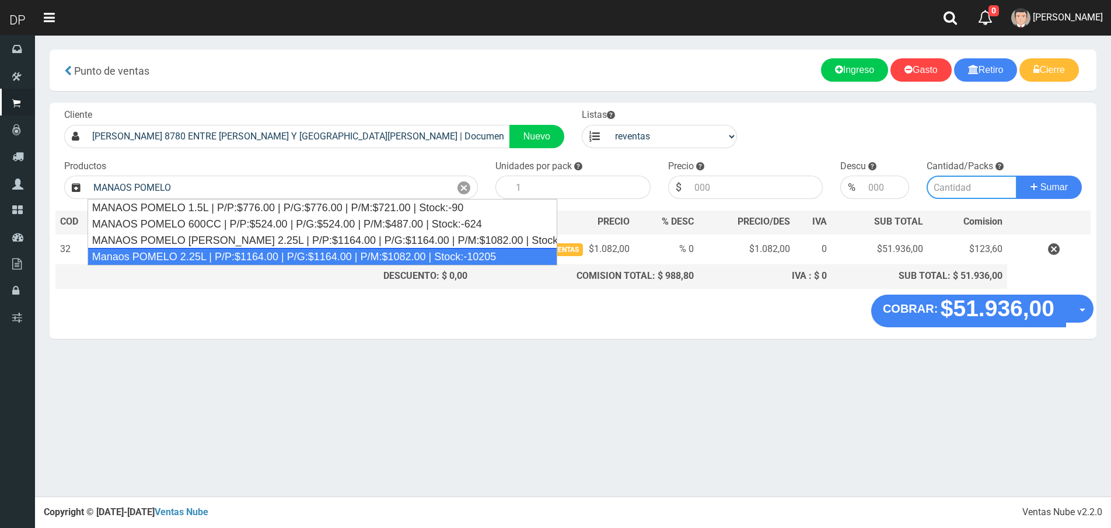
type input "Manaos POMELO 2.25L | P/P:$1164.00 | P/G:$1164.00 | P/M:$1082.00 | Stock:-10205"
type input "6"
type input "1082.00"
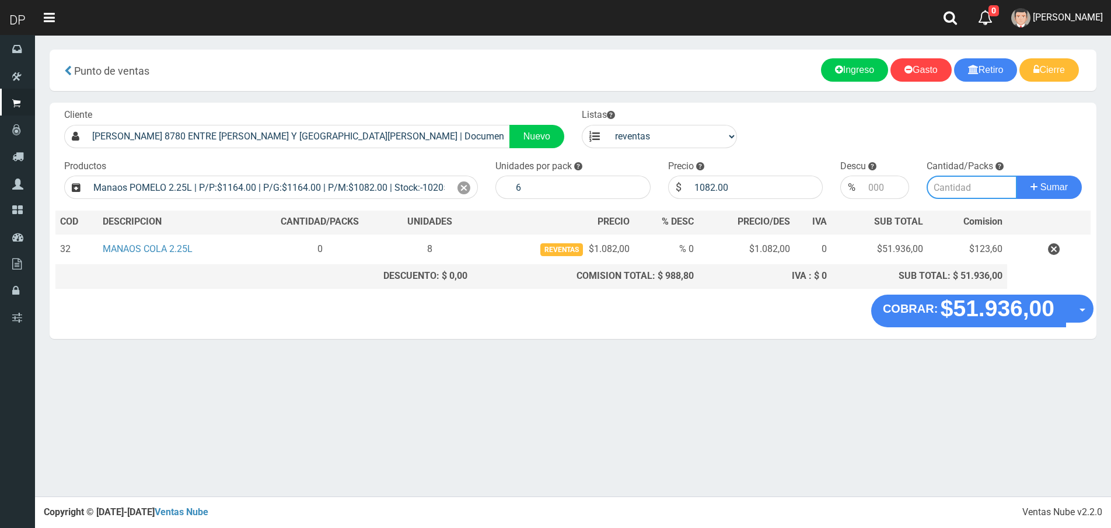
click at [984, 191] on input "number" at bounding box center [972, 187] width 90 height 23
type input "2"
click at [1017, 176] on button "Sumar" at bounding box center [1049, 187] width 65 height 23
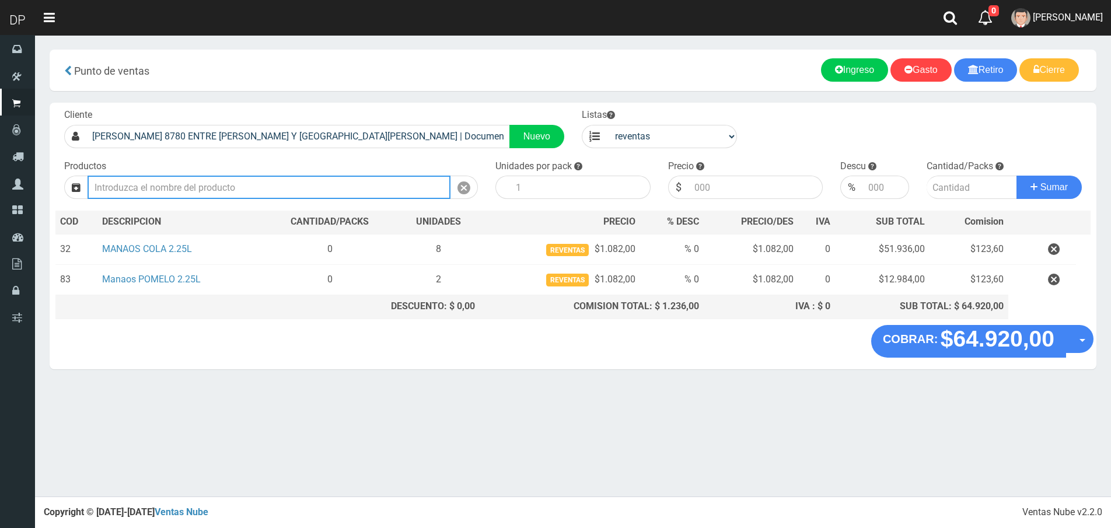
click at [187, 186] on input "Introduzca los productos" at bounding box center [269, 187] width 363 height 23
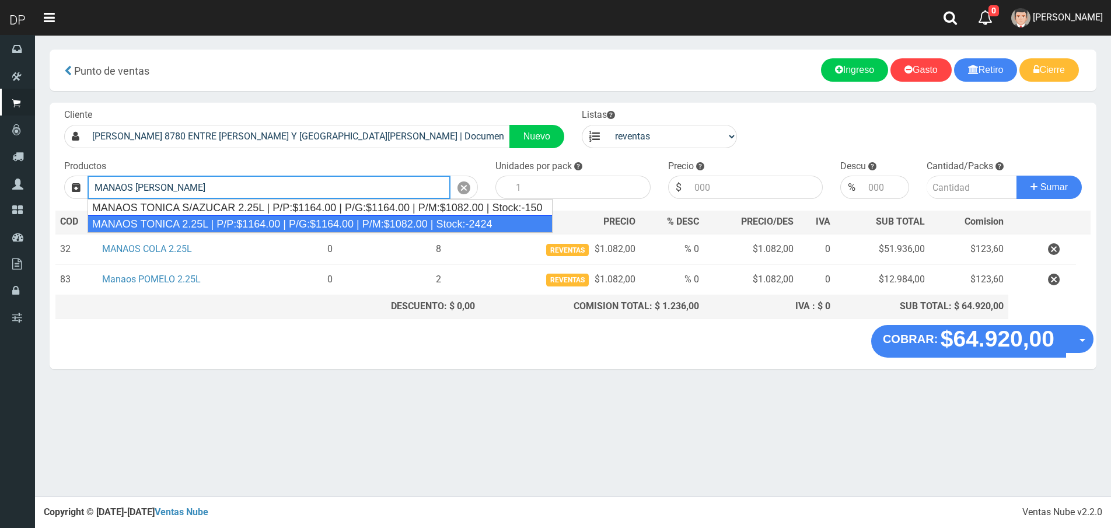
click at [201, 228] on div "MANAOS TONICA 2.25L | P/P:$1164.00 | P/G:$1164.00 | P/M:$1082.00 | Stock:-2424" at bounding box center [320, 224] width 465 height 18
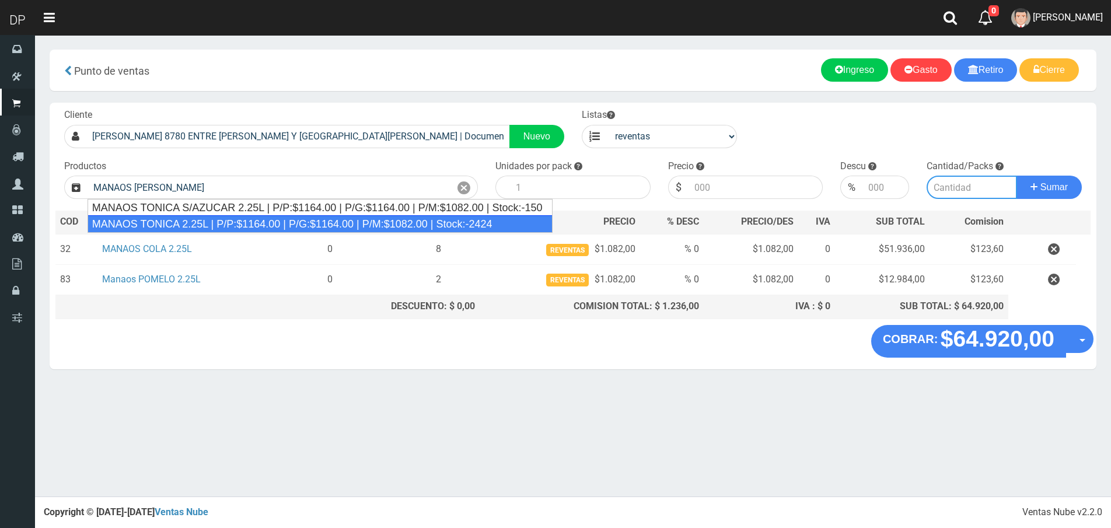
type input "MANAOS TONICA 2.25L | P/P:$1164.00 | P/G:$1164.00 | P/M:$1082.00 | Stock:-2424"
type input "6"
type input "1082.00"
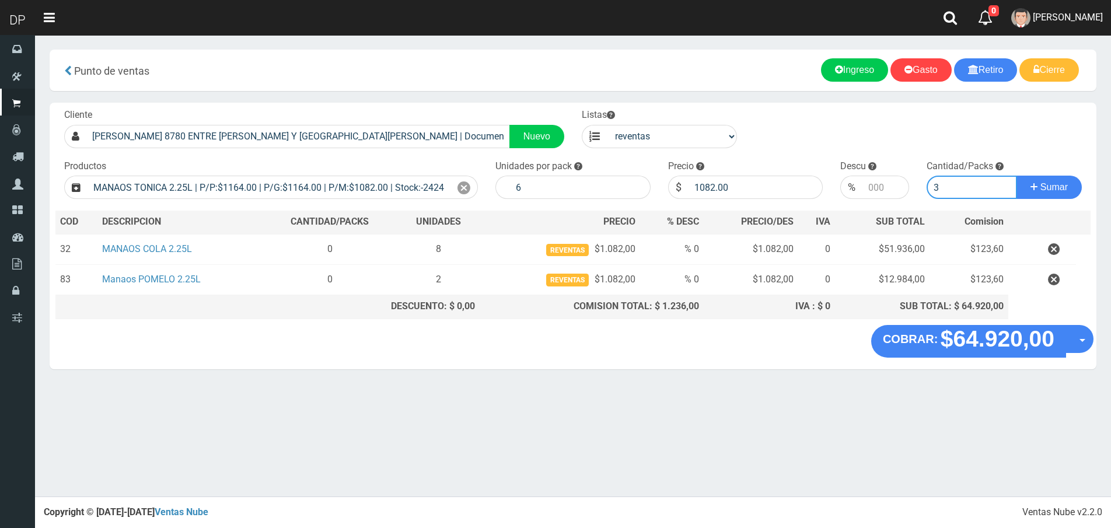
type input "3"
click at [1017, 176] on button "Sumar" at bounding box center [1049, 187] width 65 height 23
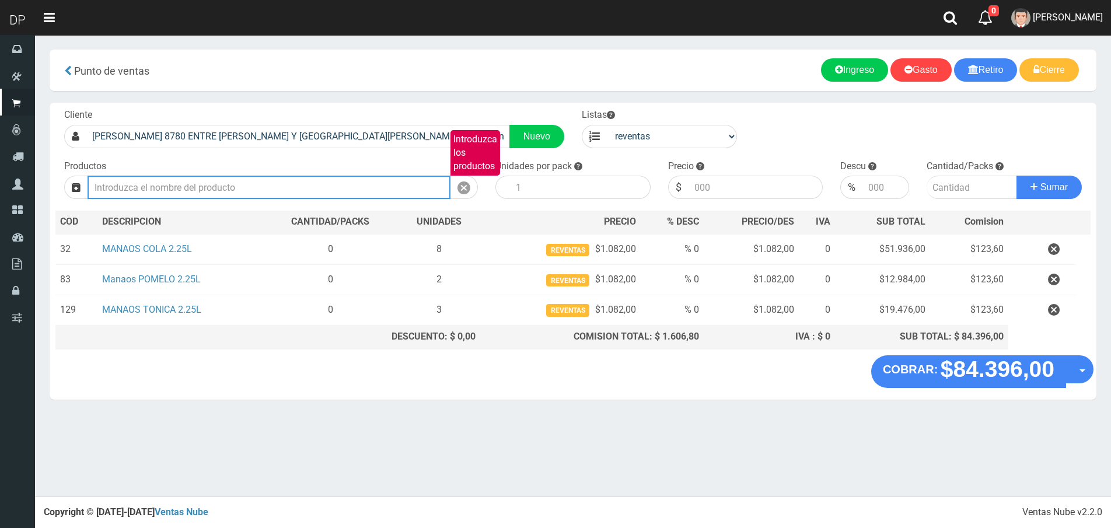
click at [190, 185] on input "Introduzca los productos" at bounding box center [269, 187] width 363 height 23
type input "M"
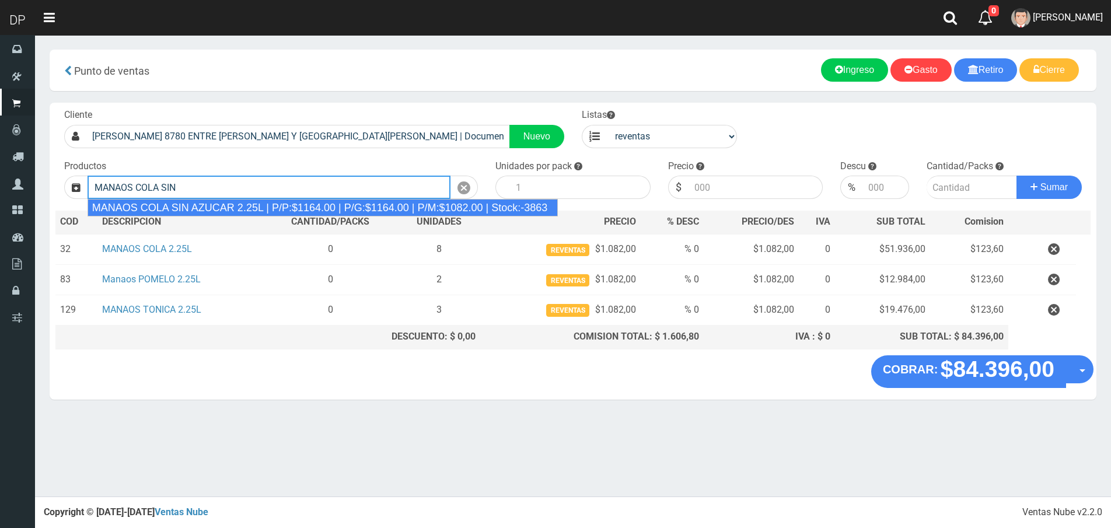
click at [210, 204] on div "MANAOS COLA SIN AZUCAR 2.25L | P/P:$1164.00 | P/G:$1164.00 | P/M:$1082.00 | Sto…" at bounding box center [323, 208] width 470 height 18
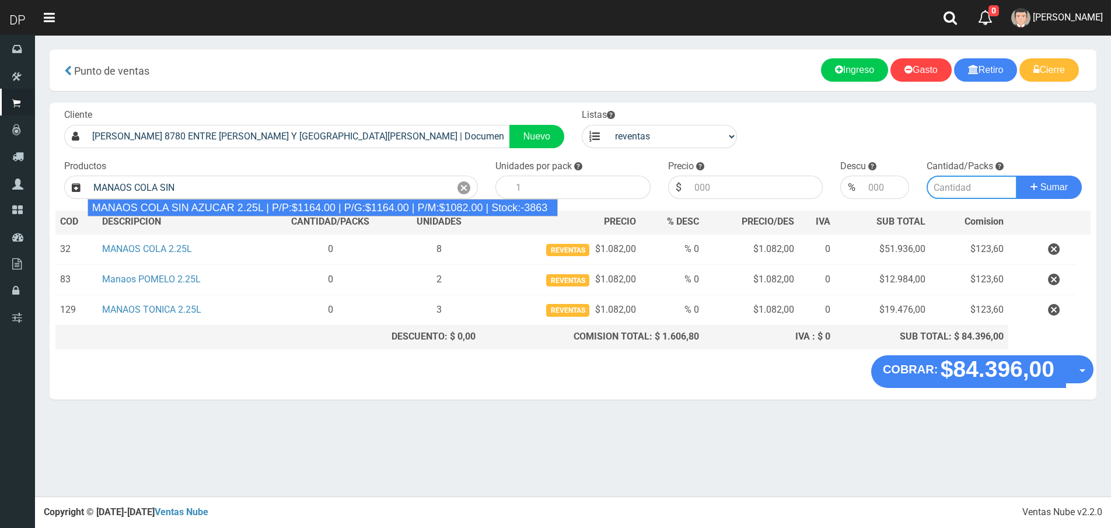
type input "MANAOS COLA SIN AZUCAR 2.25L | P/P:$1164.00 | P/G:$1164.00 | P/M:$1082.00 | Sto…"
type input "6"
type input "1082.00"
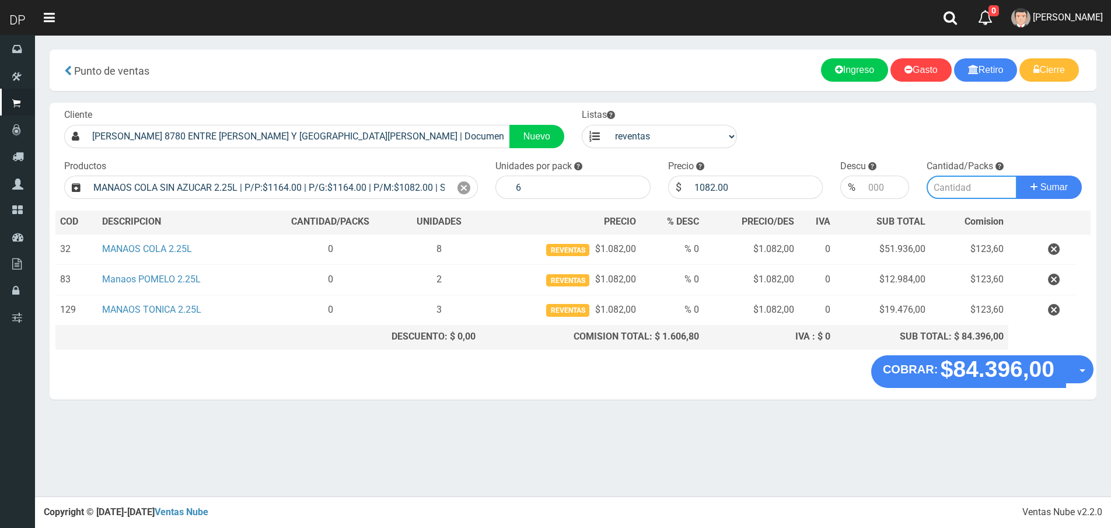
click at [963, 186] on input "number" at bounding box center [972, 187] width 90 height 23
type input "3"
click at [1017, 176] on button "Sumar" at bounding box center [1049, 187] width 65 height 23
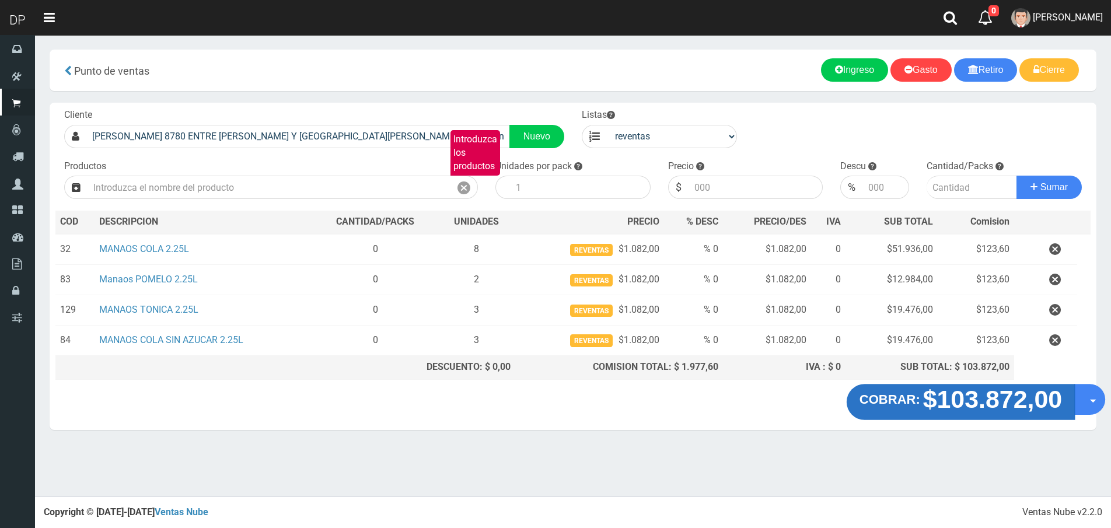
click at [944, 396] on strong "$103.872,00" at bounding box center [992, 398] width 139 height 27
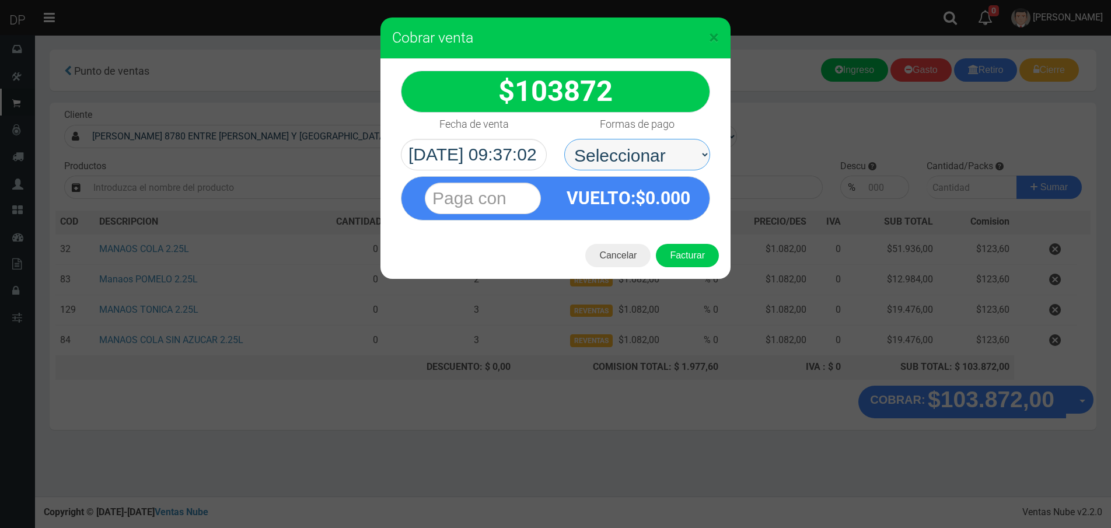
click at [649, 160] on select "Seleccionar Efectivo Tarjeta de Crédito Depósito Débito" at bounding box center [637, 155] width 146 height 32
select select "Efectivo"
click at [564, 139] on select "Seleccionar Efectivo Tarjeta de Crédito Depósito Débito" at bounding box center [637, 155] width 146 height 32
click at [704, 259] on button "Facturar" at bounding box center [687, 255] width 63 height 23
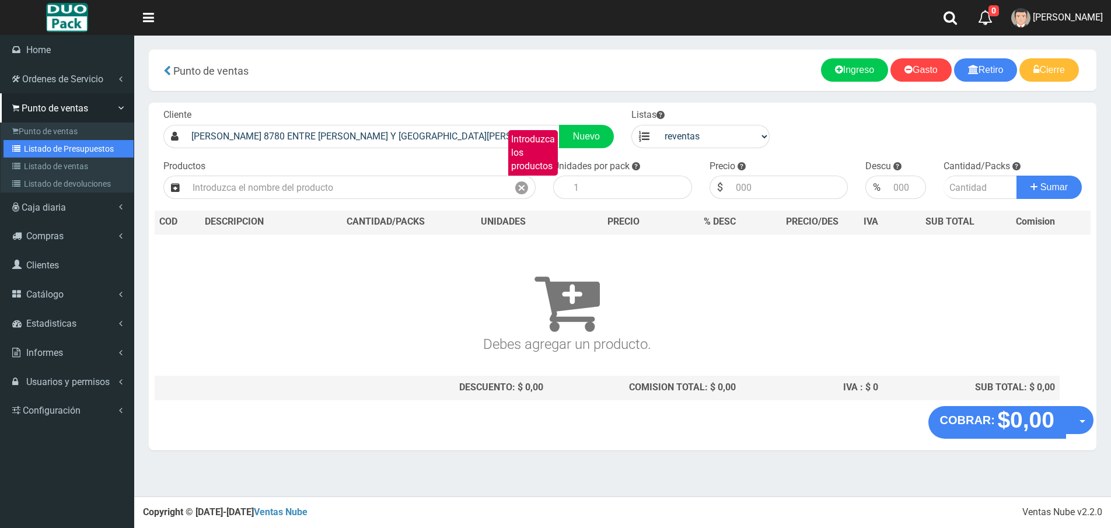
click at [76, 144] on link "Listado de Presupuestos" at bounding box center [69, 149] width 130 height 18
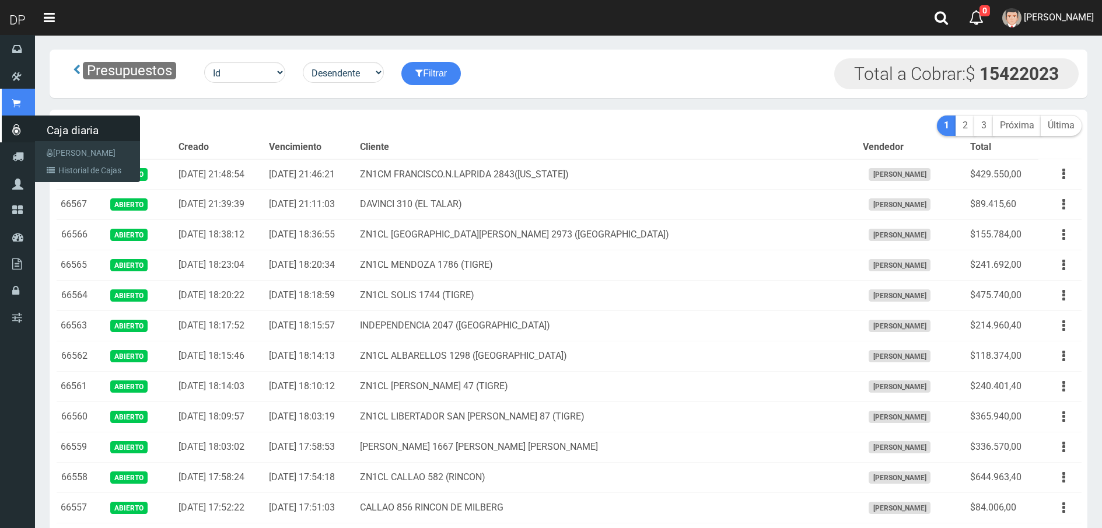
click at [0, 0] on span "Punto de ventas" at bounding box center [0, 0] width 0 height 0
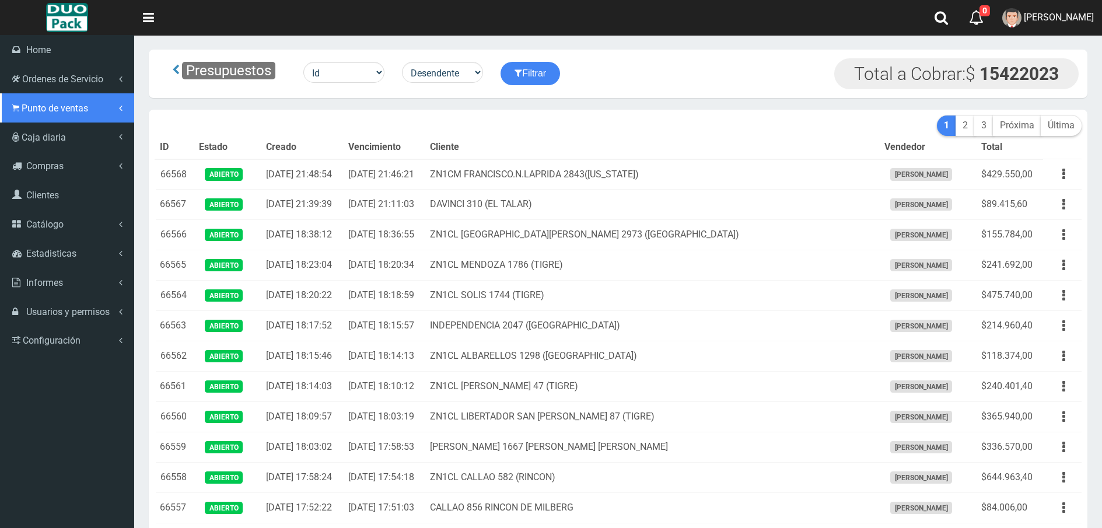
click at [61, 104] on span "Punto de ventas" at bounding box center [55, 108] width 67 height 11
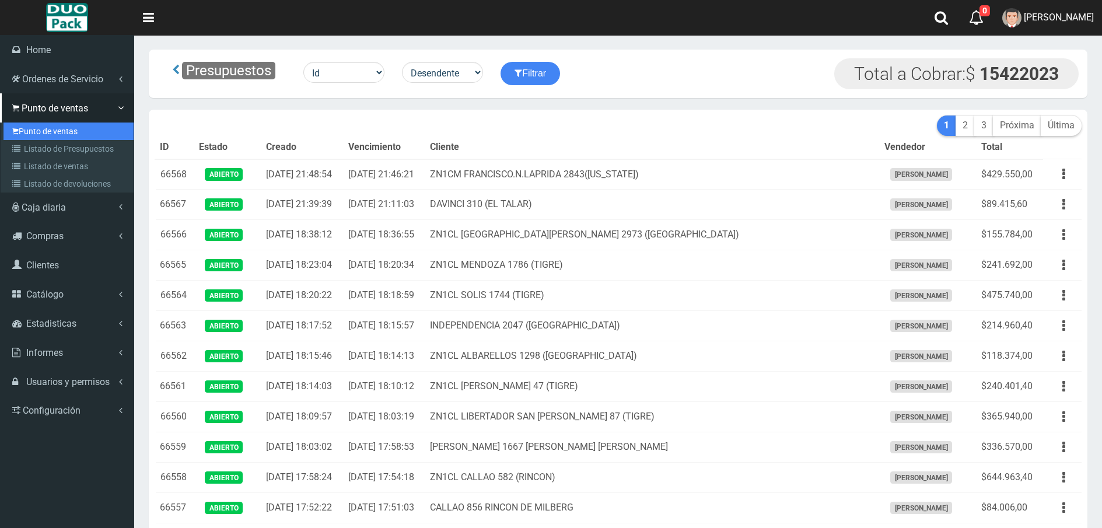
click at [55, 125] on link "Punto de ventas" at bounding box center [69, 132] width 130 height 18
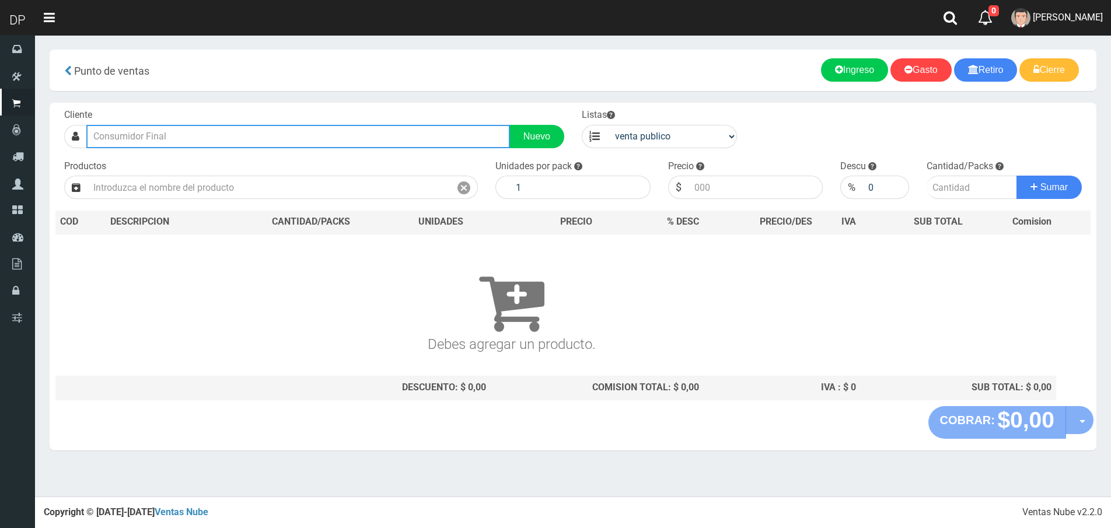
click at [306, 136] on input "text" at bounding box center [298, 136] width 424 height 23
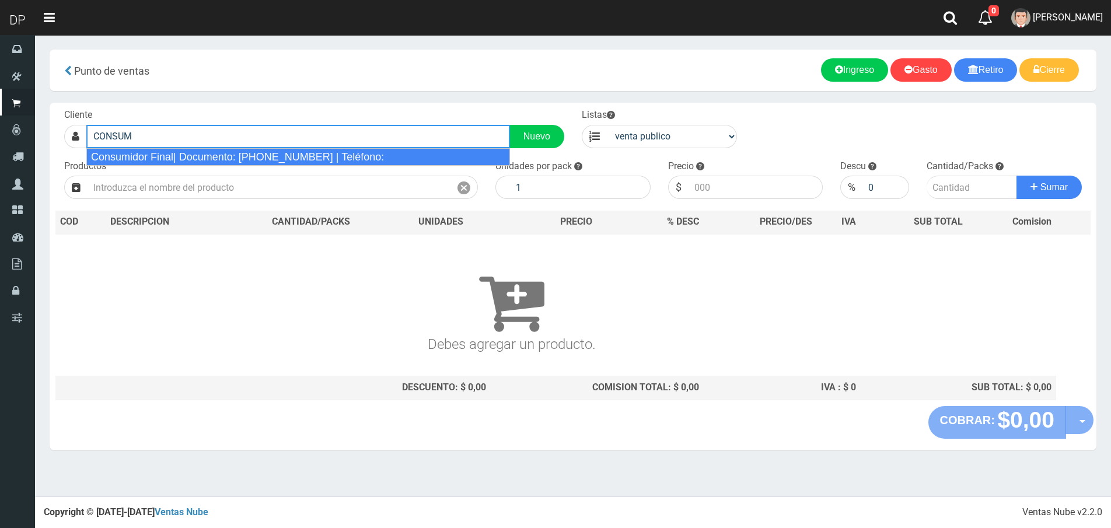
click at [299, 152] on div "Consumidor Final| Documento: 65466464 | Teléfono:" at bounding box center [298, 157] width 424 height 18
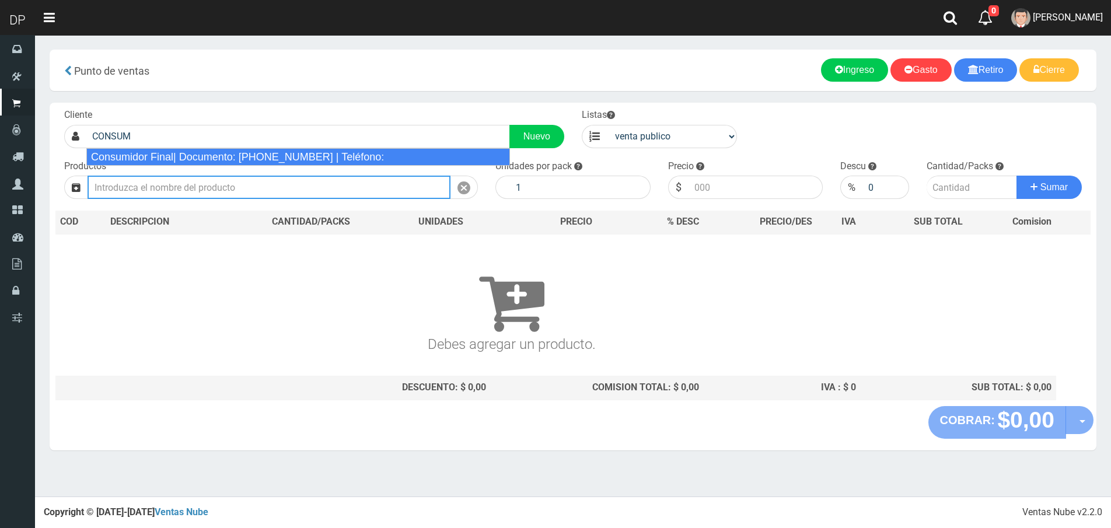
type input "Consumidor Final| Documento: 65466464 | Teléfono:"
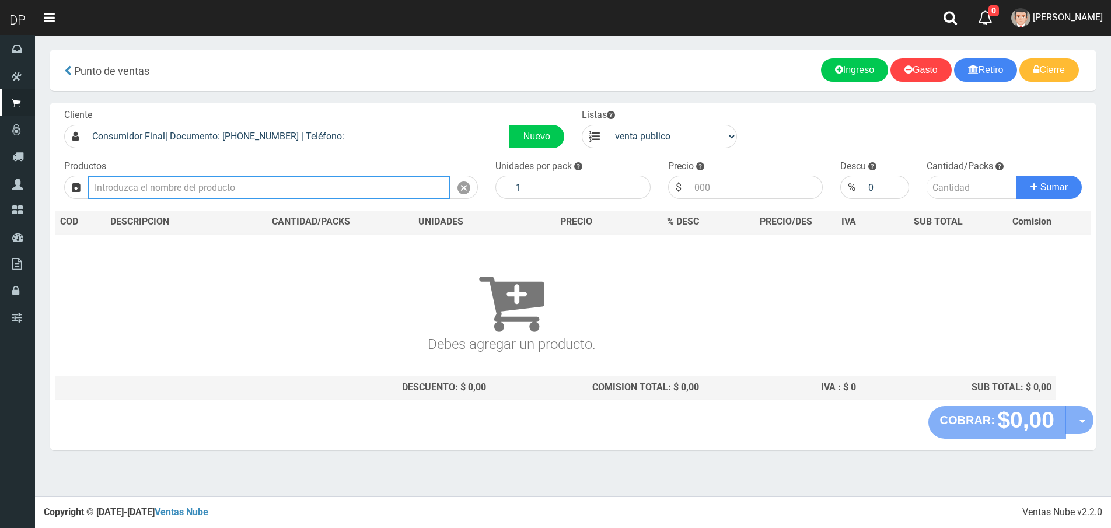
click at [285, 187] on input "text" at bounding box center [269, 187] width 363 height 23
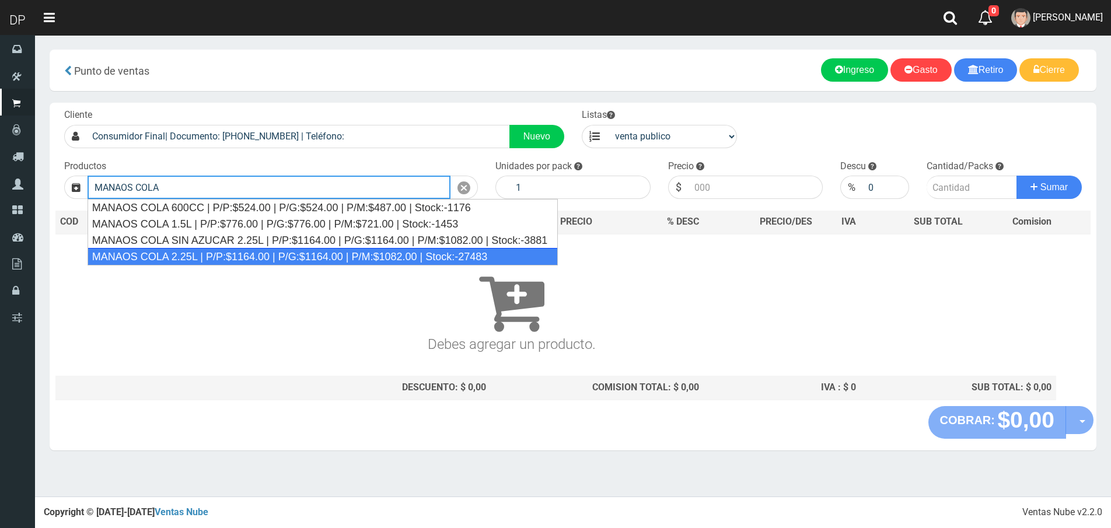
click at [249, 253] on div "MANAOS COLA 2.25L | P/P:$1164.00 | P/G:$1164.00 | P/M:$1082.00 | Stock:-27483" at bounding box center [323, 257] width 470 height 18
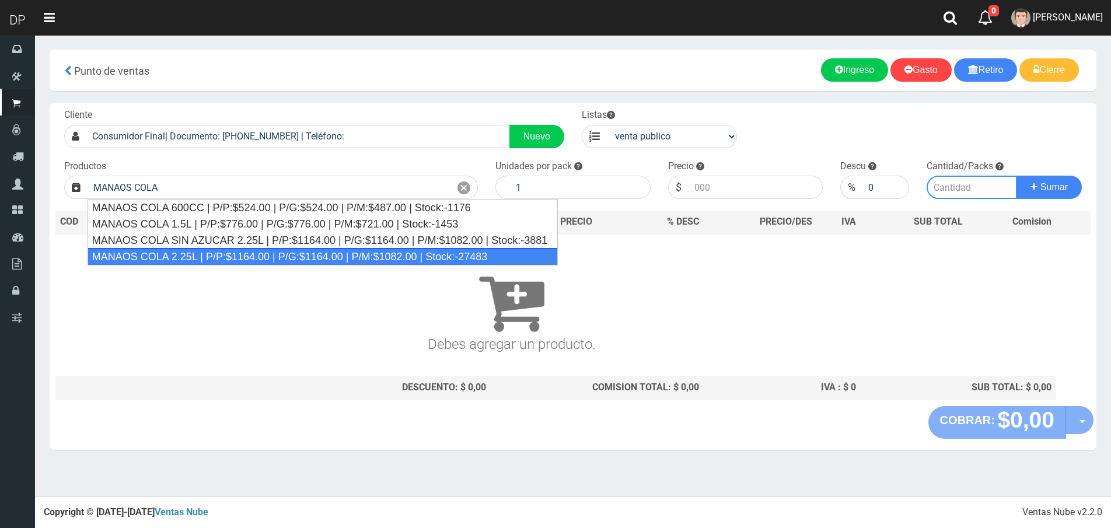
type input "MANAOS COLA 2.25L | P/P:$1164.00 | P/G:$1164.00 | P/M:$1082.00 | Stock:-27483"
type input "6"
type input "1164.00"
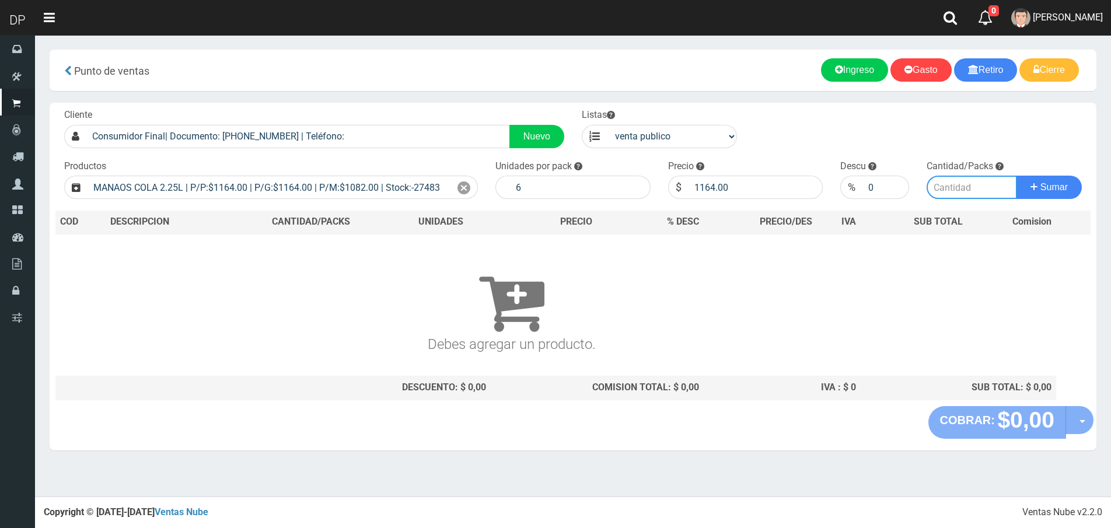
click at [966, 193] on input "number" at bounding box center [972, 187] width 90 height 23
type input "8"
drag, startPoint x: 676, startPoint y: 140, endPoint x: 680, endPoint y: 147, distance: 8.4
click at [676, 140] on select "venta publico Sup chinos reventas" at bounding box center [672, 136] width 130 height 23
select select "3"
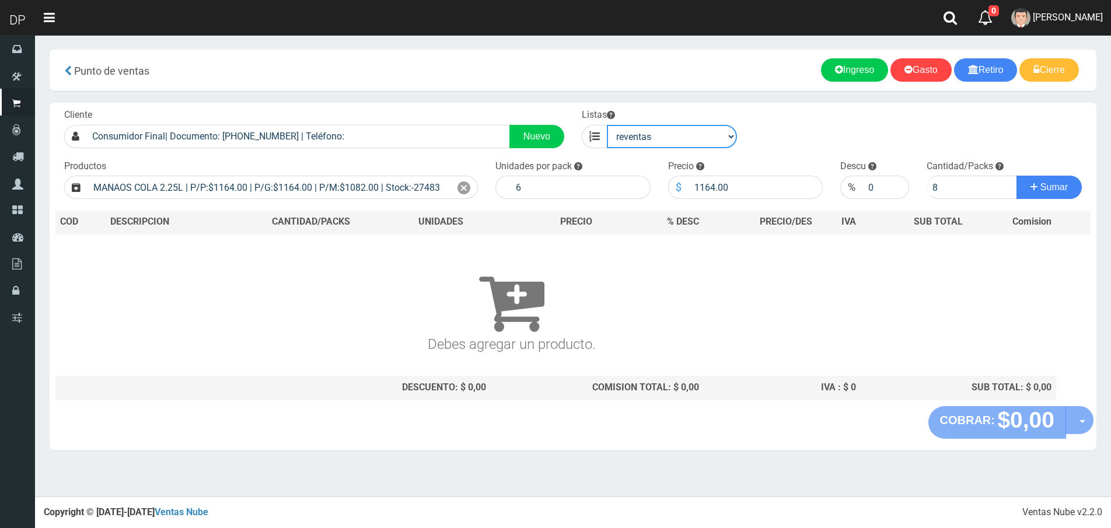
click at [607, 125] on select "venta publico Sup chinos reventas" at bounding box center [672, 136] width 130 height 23
click at [963, 184] on input "8" at bounding box center [972, 187] width 90 height 23
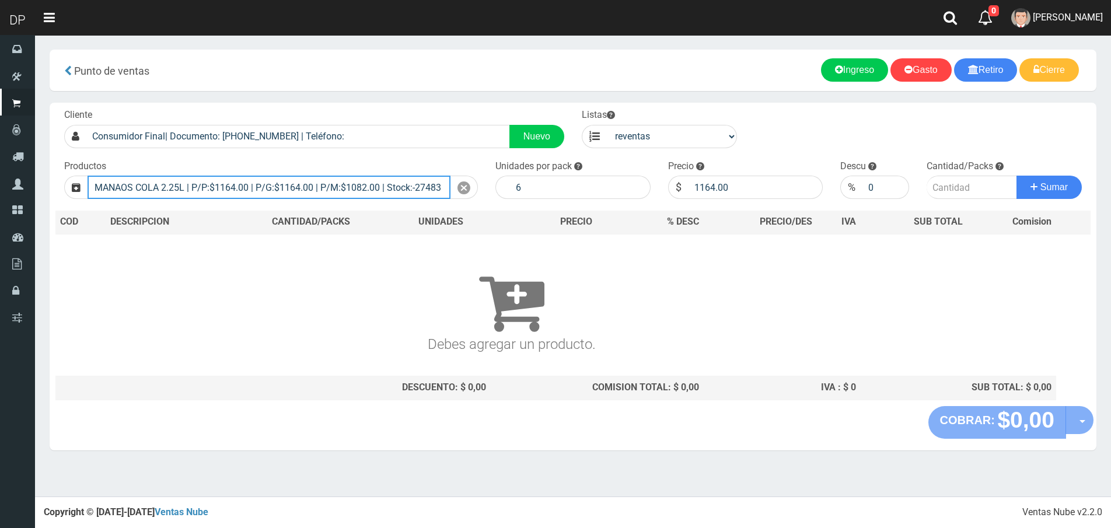
click at [352, 181] on input "MANAOS COLA 2.25L | P/P:$1164.00 | P/G:$1164.00 | P/M:$1082.00 | Stock:-27483" at bounding box center [269, 187] width 363 height 23
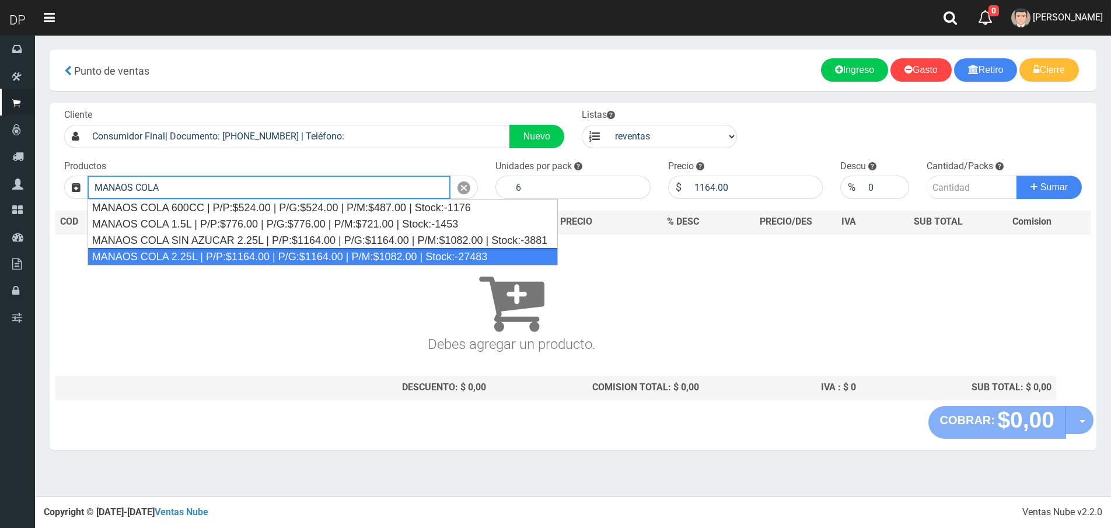
click at [257, 253] on div "MANAOS COLA 2.25L | P/P:$1164.00 | P/G:$1164.00 | P/M:$1082.00 | Stock:-27483" at bounding box center [323, 257] width 470 height 18
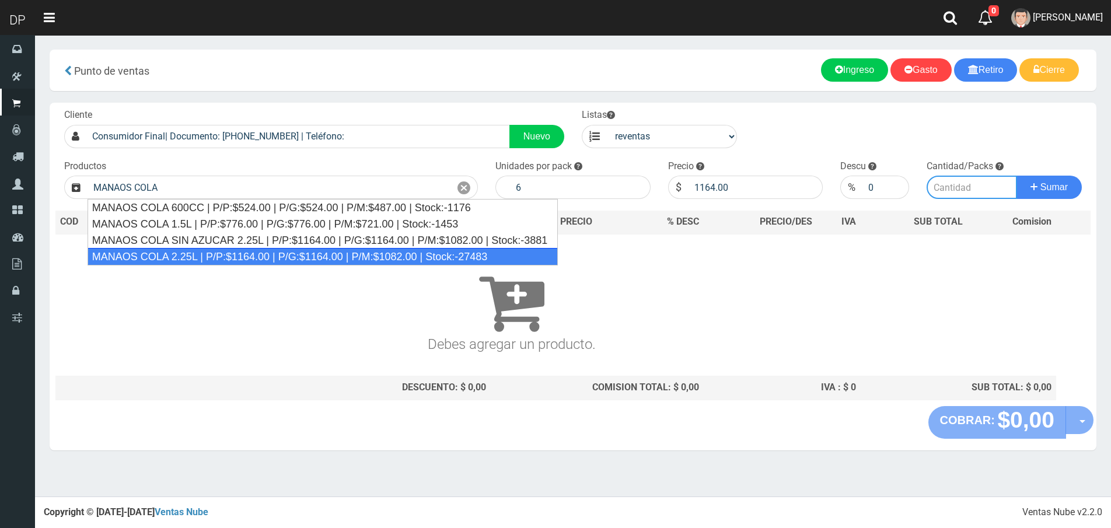
type input "MANAOS COLA 2.25L | P/P:$1164.00 | P/G:$1164.00 | P/M:$1082.00 | Stock:-27483"
type input "1082.00"
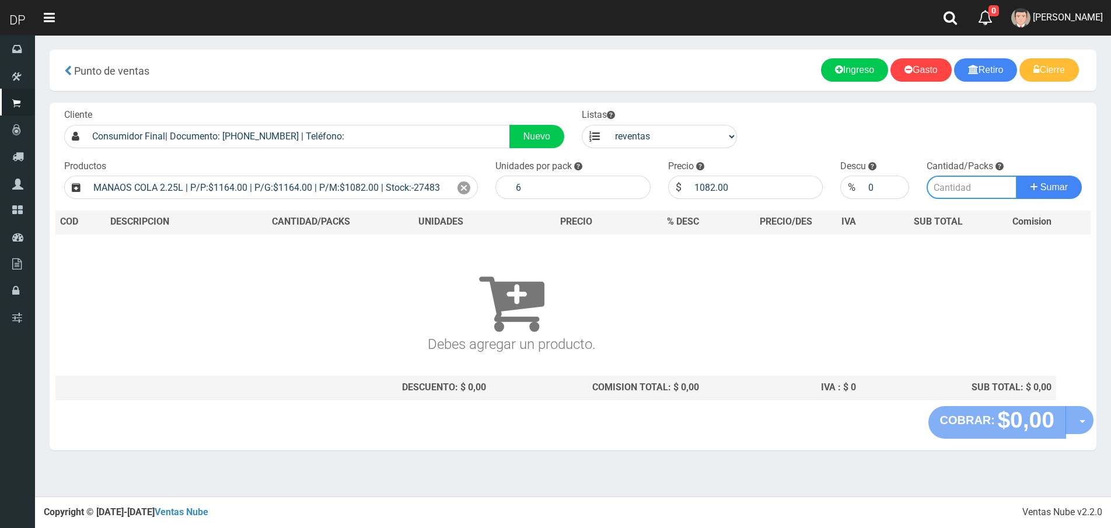
click at [960, 185] on input "number" at bounding box center [972, 187] width 90 height 23
type input "8"
click at [1017, 176] on button "Sumar" at bounding box center [1049, 187] width 65 height 23
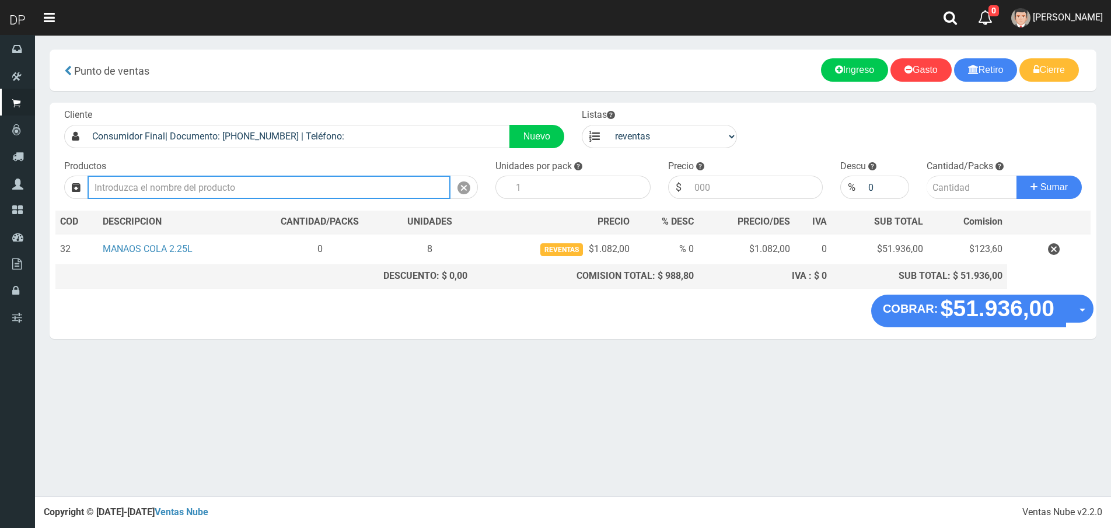
click at [270, 194] on input "text" at bounding box center [269, 187] width 363 height 23
type input "L"
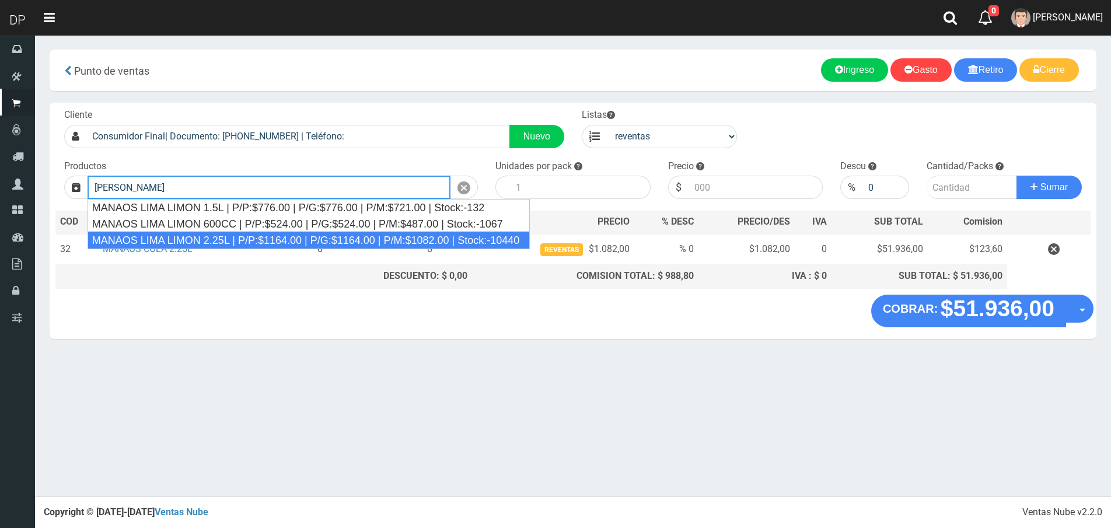
click at [240, 241] on div "MANAOS LIMA LIMON 2.25L | P/P:$1164.00 | P/G:$1164.00 | P/M:$1082.00 | Stock:-1…" at bounding box center [309, 241] width 442 height 18
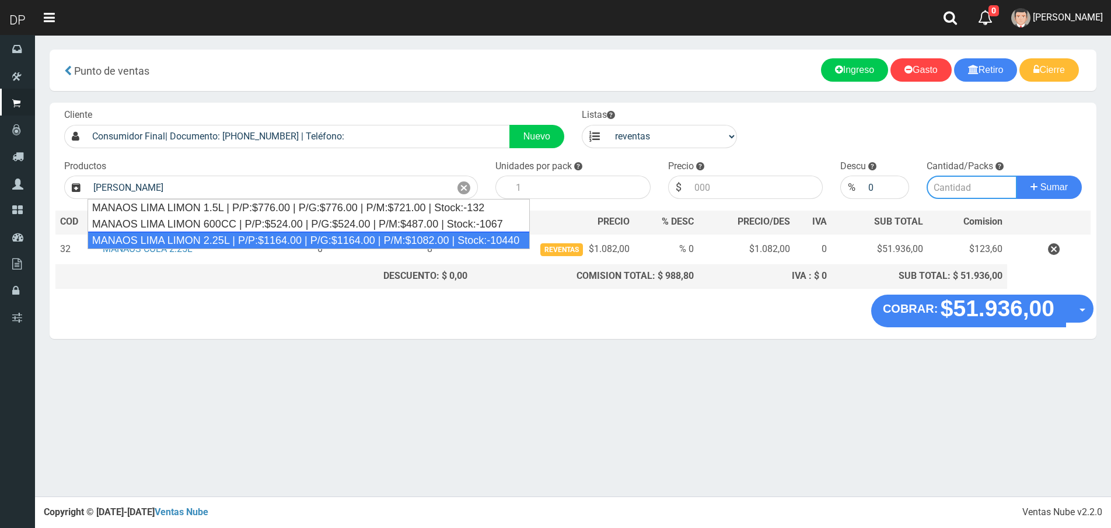
type input "MANAOS LIMA LIMON 2.25L | P/P:$1164.00 | P/G:$1164.00 | P/M:$1082.00 | Stock:-1…"
type input "6"
type input "1082.00"
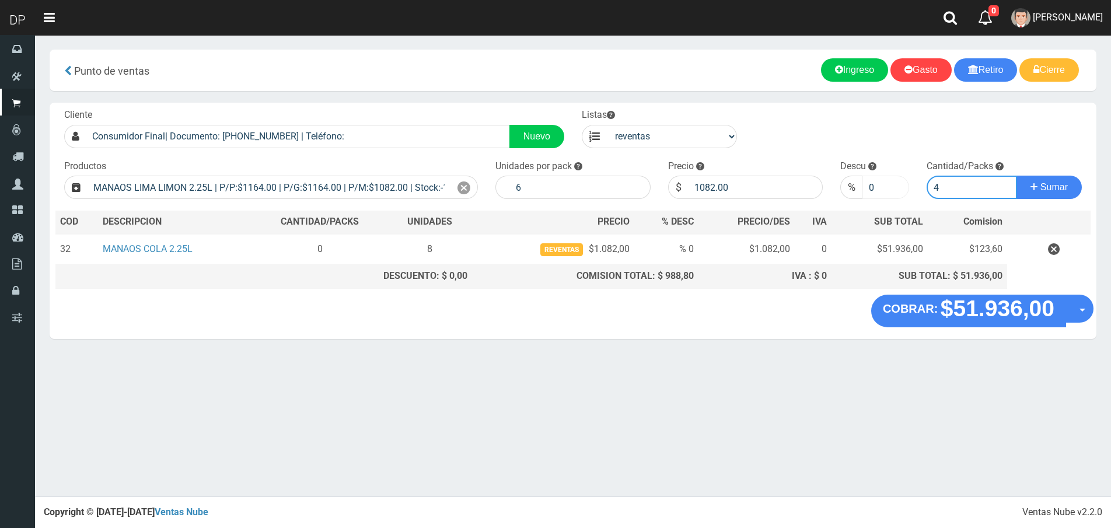
type input "4"
click at [1017, 176] on button "Sumar" at bounding box center [1049, 187] width 65 height 23
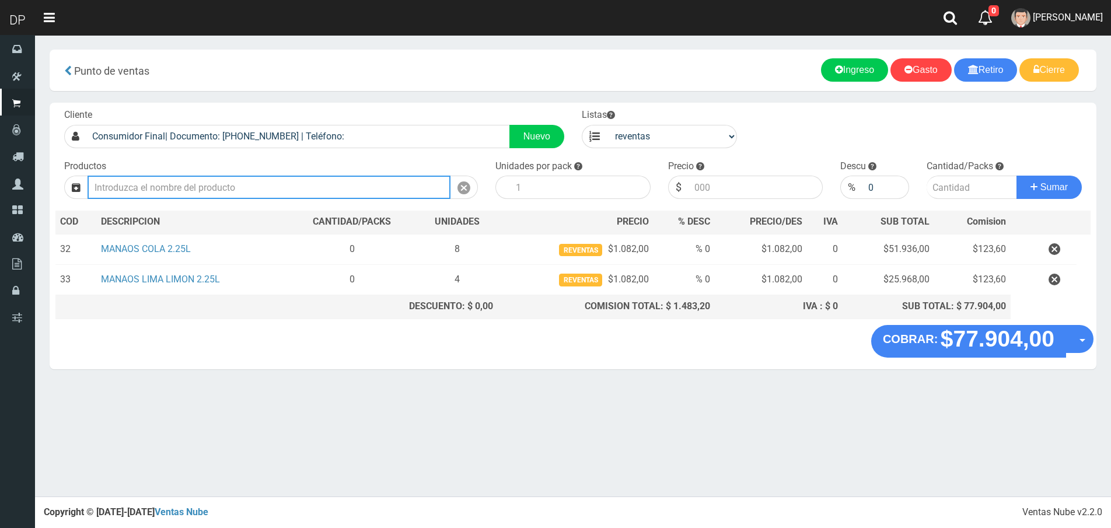
click at [295, 177] on input "Introduzca los productos" at bounding box center [269, 187] width 363 height 23
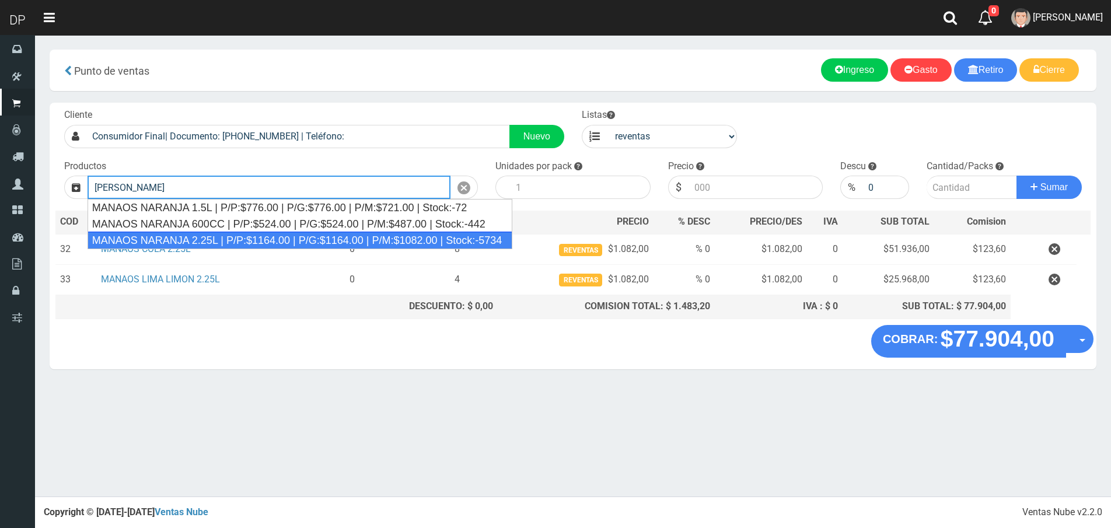
click at [270, 239] on div "MANAOS NARANJA 2.25L | P/P:$1164.00 | P/G:$1164.00 | P/M:$1082.00 | Stock:-5734" at bounding box center [300, 241] width 425 height 18
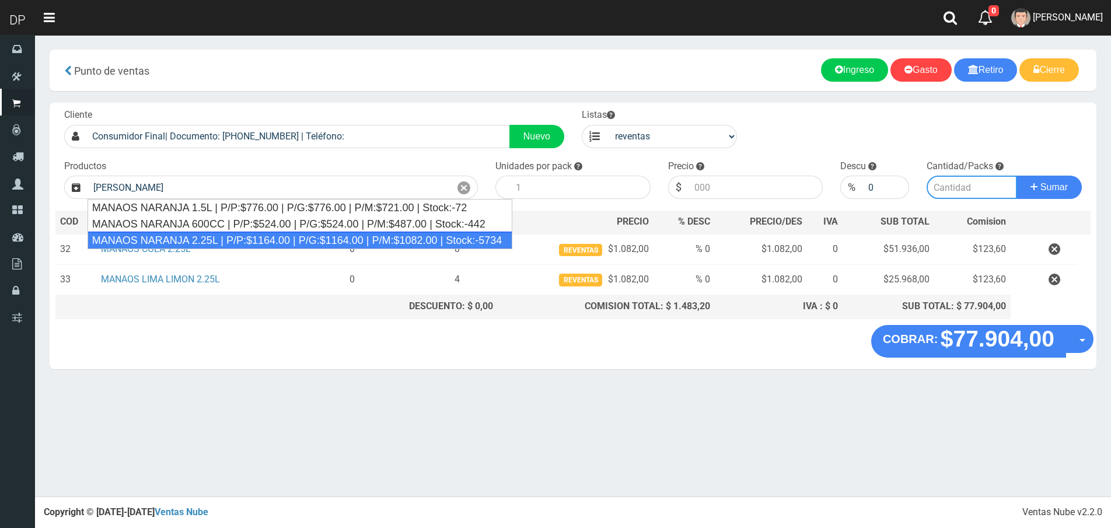
type input "MANAOS NARANJA 2.25L | P/P:$1164.00 | P/G:$1164.00 | P/M:$1082.00 | Stock:-5734"
type input "6"
type input "1082.00"
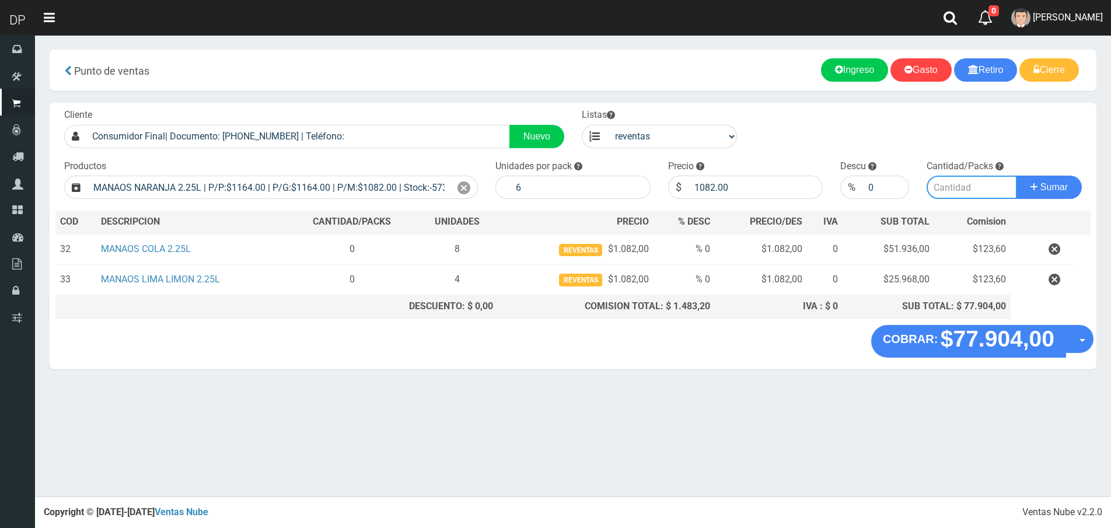
click at [973, 195] on input "number" at bounding box center [972, 187] width 90 height 23
type input "3"
click at [1017, 176] on button "Sumar" at bounding box center [1049, 187] width 65 height 23
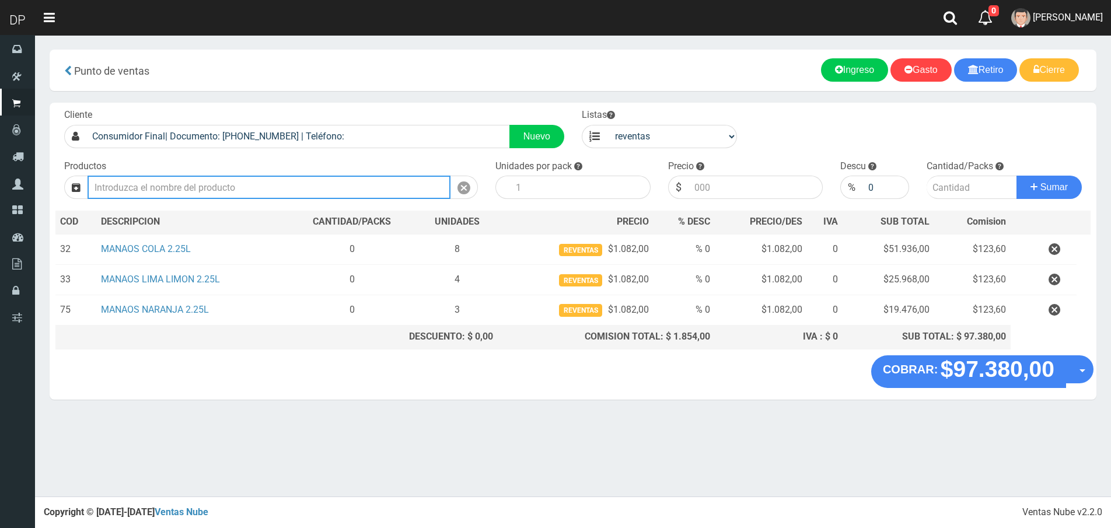
click at [228, 194] on input "Introduzca los productos" at bounding box center [269, 187] width 363 height 23
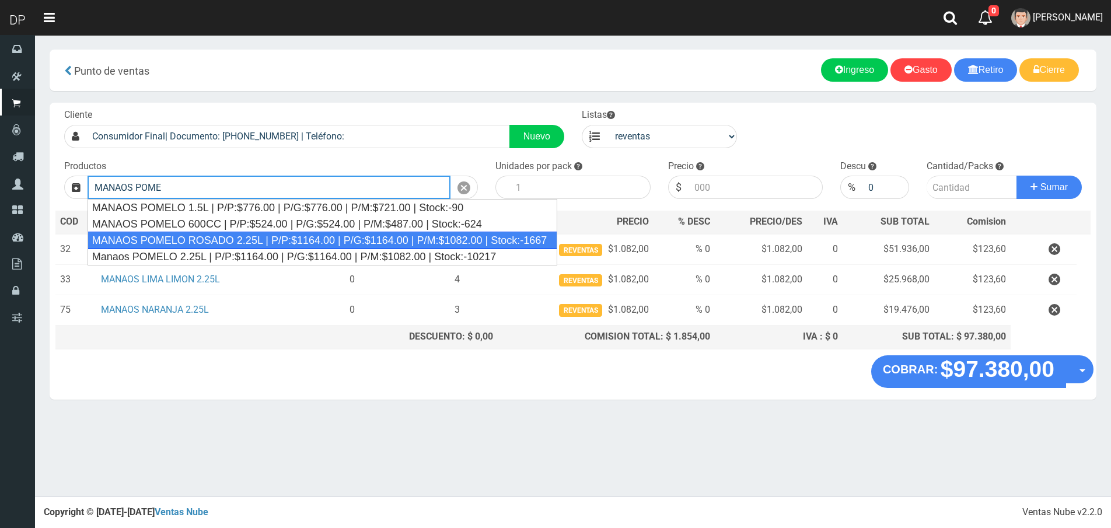
click at [228, 233] on div "MANAOS POMELO ROSADO 2.25L | P/P:$1164.00 | P/G:$1164.00 | P/M:$1082.00 | Stock…" at bounding box center [323, 241] width 470 height 18
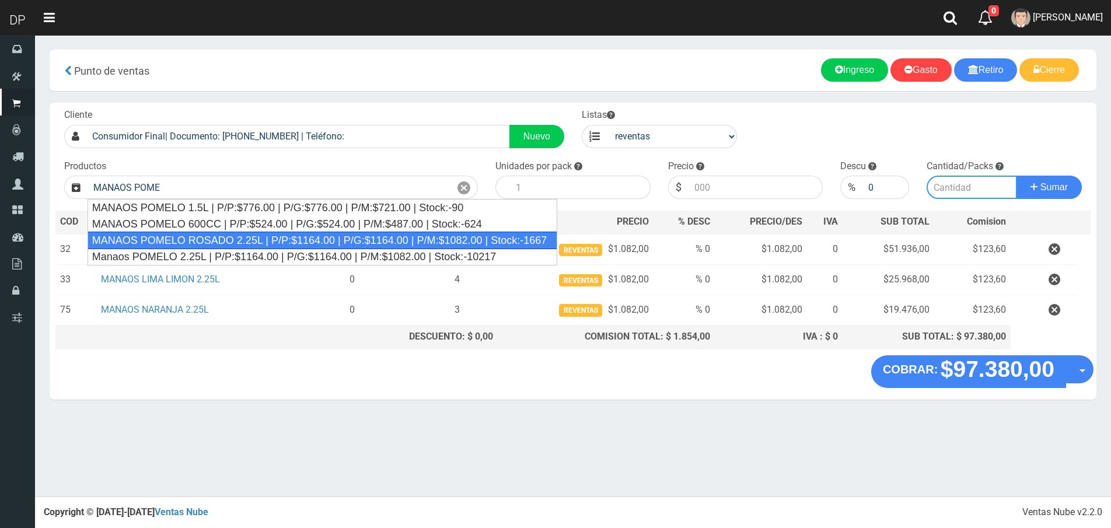
type input "MANAOS POMELO ROSADO 2.25L | P/P:$1164.00 | P/G:$1164.00 | P/M:$1082.00 | Stock…"
type input "6"
type input "1082.00"
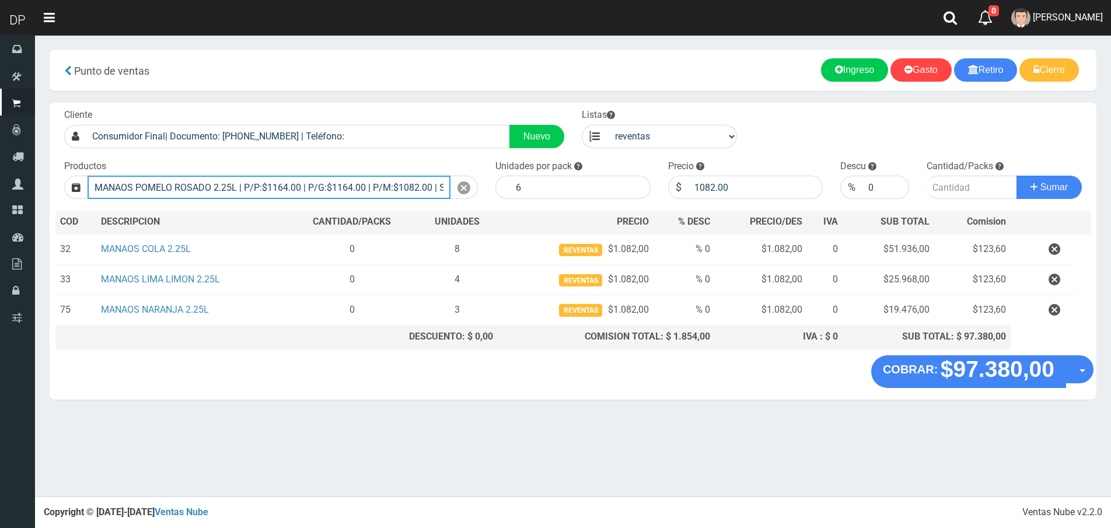
click at [208, 189] on input "MANAOS POMELO ROSADO 2.25L | P/P:$1164.00 | P/G:$1164.00 | P/M:$1082.00 | Stock…" at bounding box center [269, 187] width 363 height 23
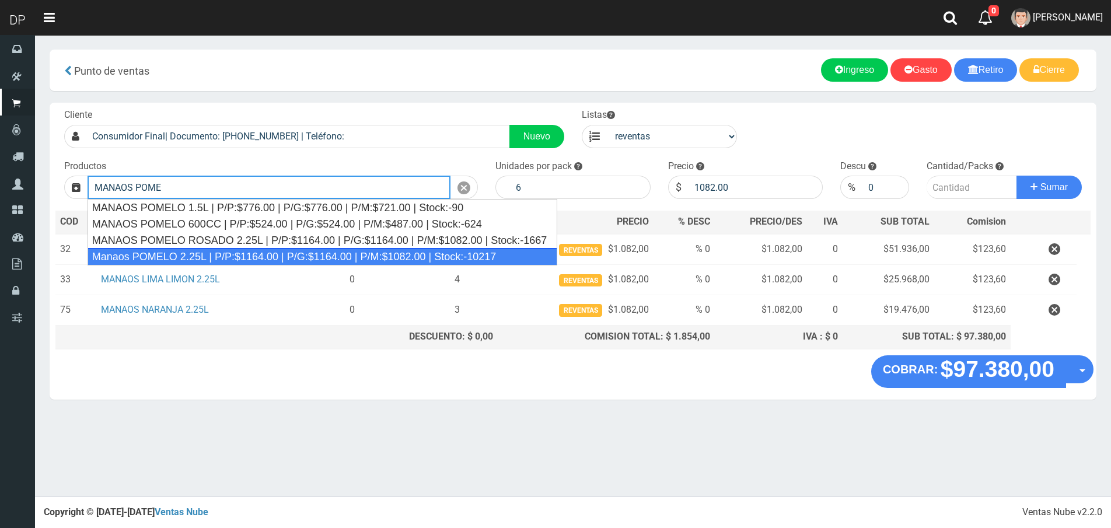
click at [219, 253] on div "Manaos POMELO 2.25L | P/P:$1164.00 | P/G:$1164.00 | P/M:$1082.00 | Stock:-10217" at bounding box center [323, 257] width 470 height 18
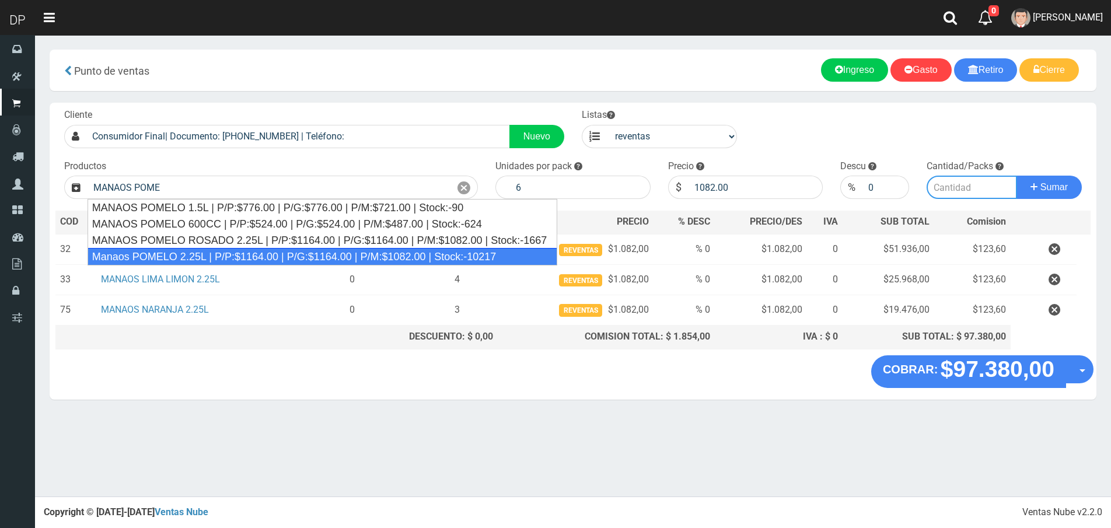
type input "Manaos POMELO 2.25L | P/P:$1164.00 | P/G:$1164.00 | P/M:$1082.00 | Stock:-10217"
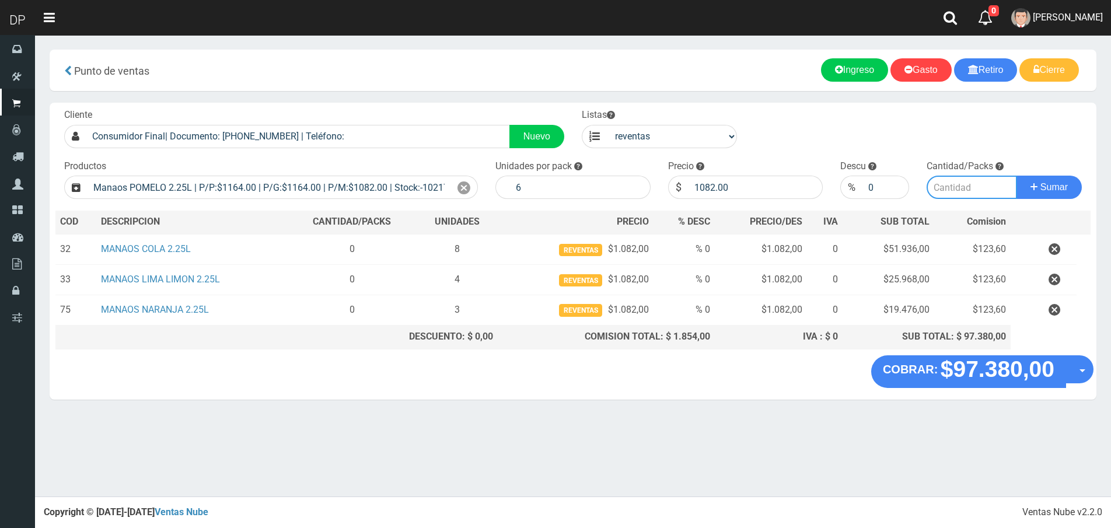
click at [967, 191] on input "number" at bounding box center [972, 187] width 90 height 23
type input "4"
click at [1017, 176] on button "Sumar" at bounding box center [1049, 187] width 65 height 23
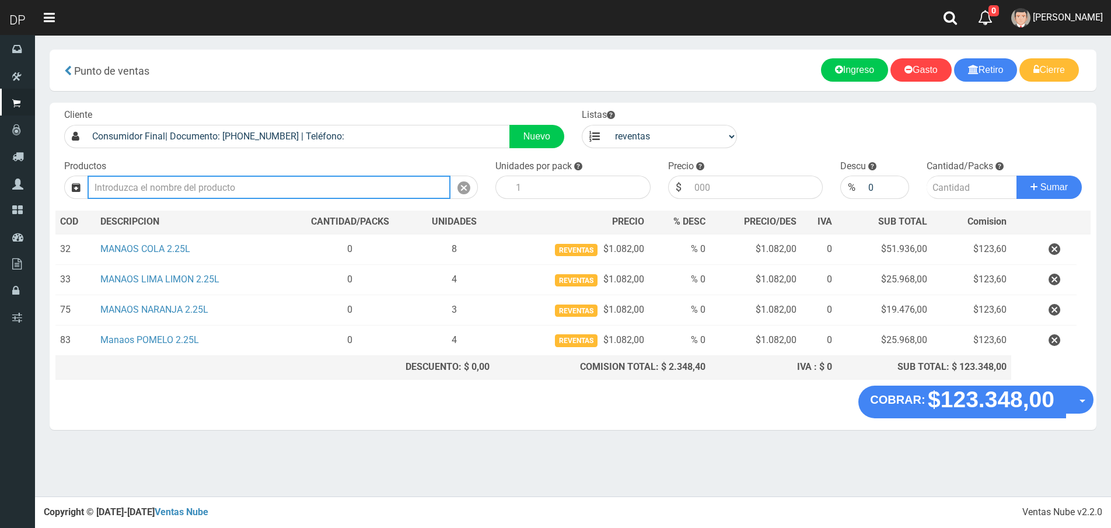
click at [215, 181] on input "Introduzca los productos" at bounding box center [269, 187] width 363 height 23
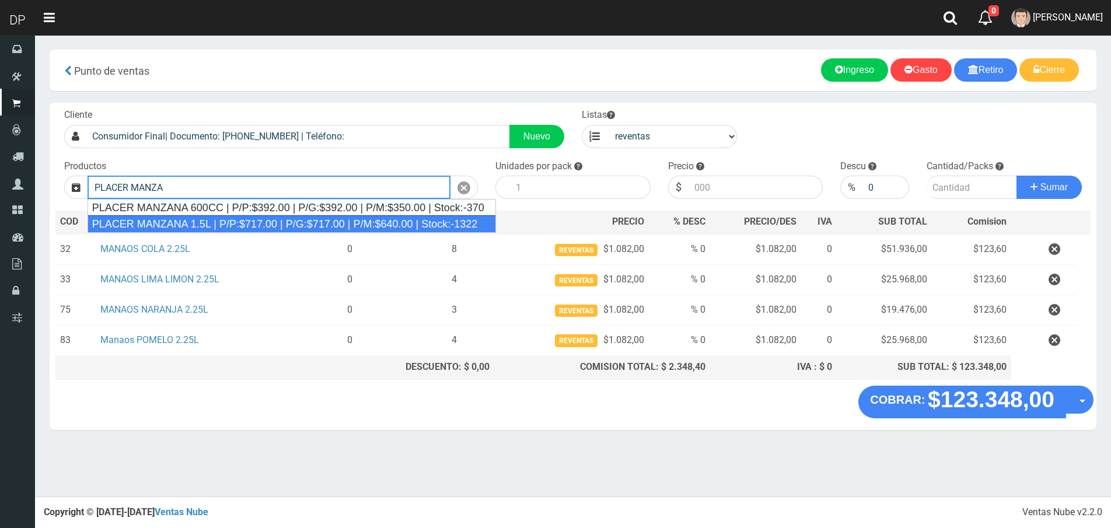
click at [229, 224] on div "PLACER MANZANA 1.5L | P/P:$717.00 | P/G:$717.00 | P/M:$640.00 | Stock:-1322" at bounding box center [292, 224] width 408 height 18
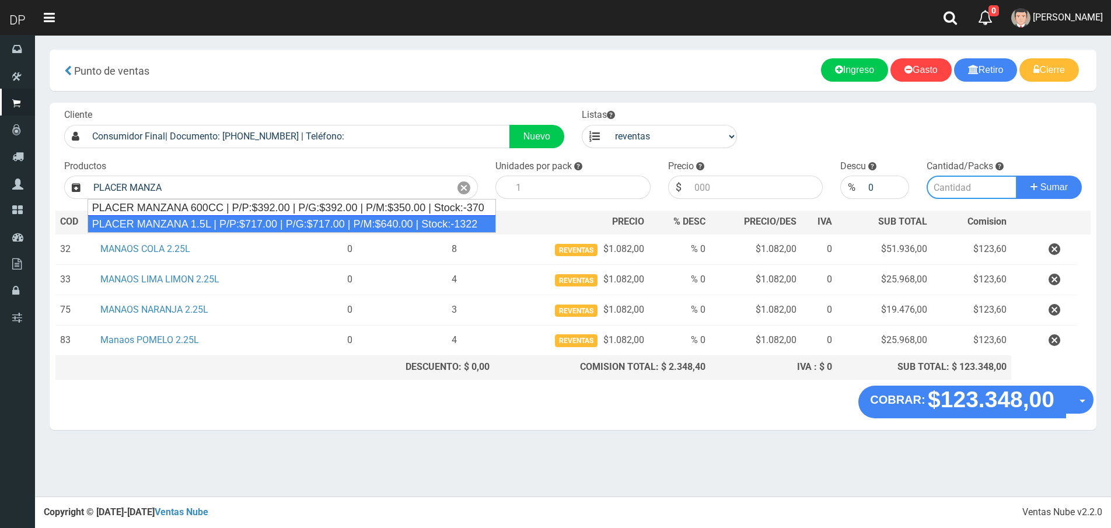
type input "PLACER MANZANA 1.5L | P/P:$717.00 | P/G:$717.00 | P/M:$640.00 | Stock:-1322"
type input "6"
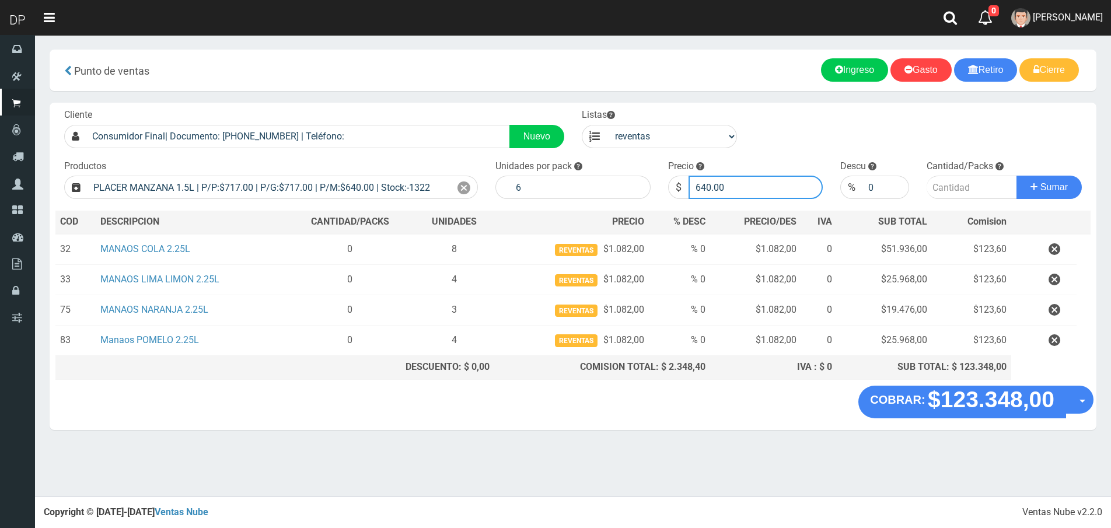
click at [731, 193] on input "640.00" at bounding box center [756, 187] width 135 height 23
type input "717"
type input "6"
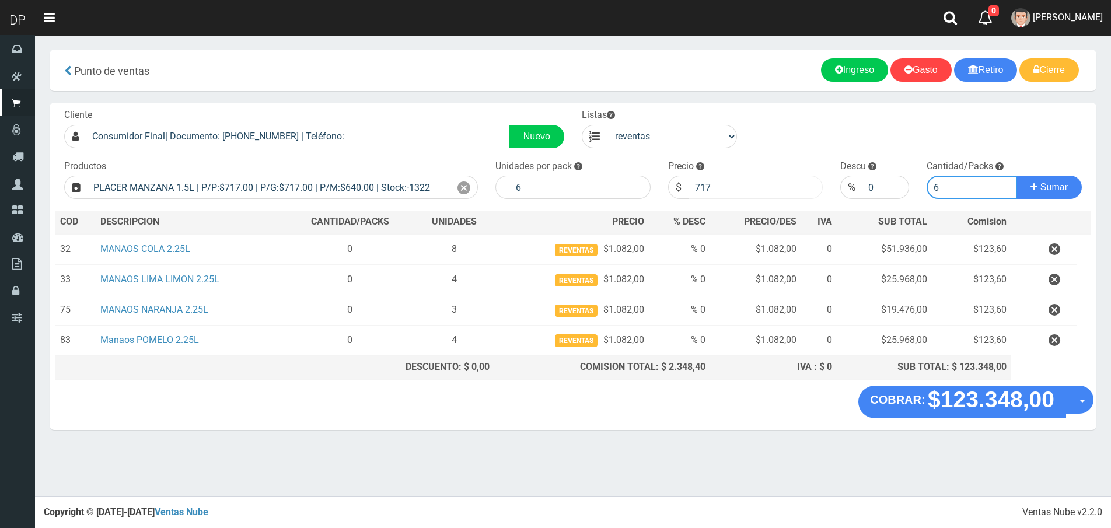
click at [1017, 176] on button "Sumar" at bounding box center [1049, 187] width 65 height 23
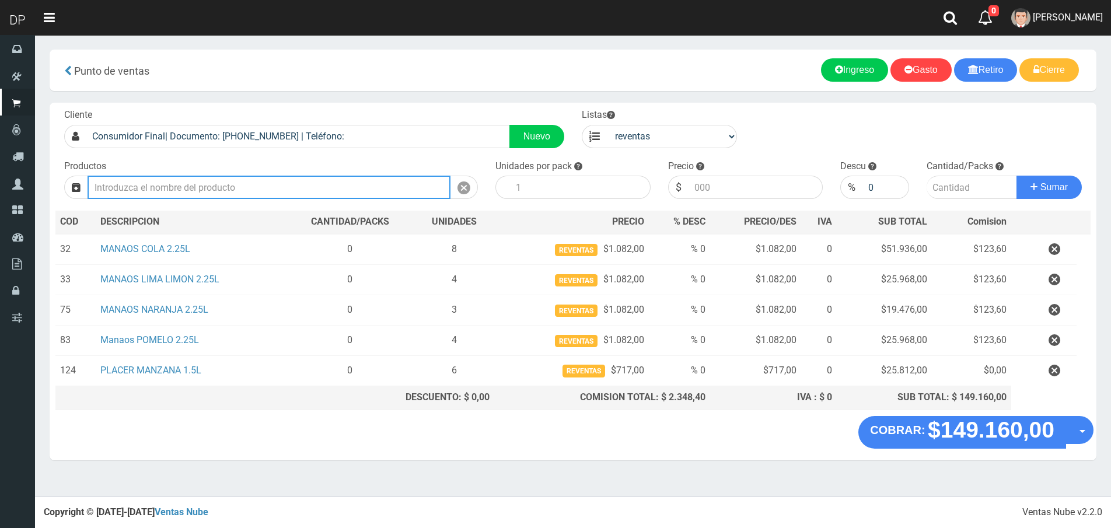
click at [146, 179] on input "Introduzca los productos" at bounding box center [269, 187] width 363 height 23
type input "P"
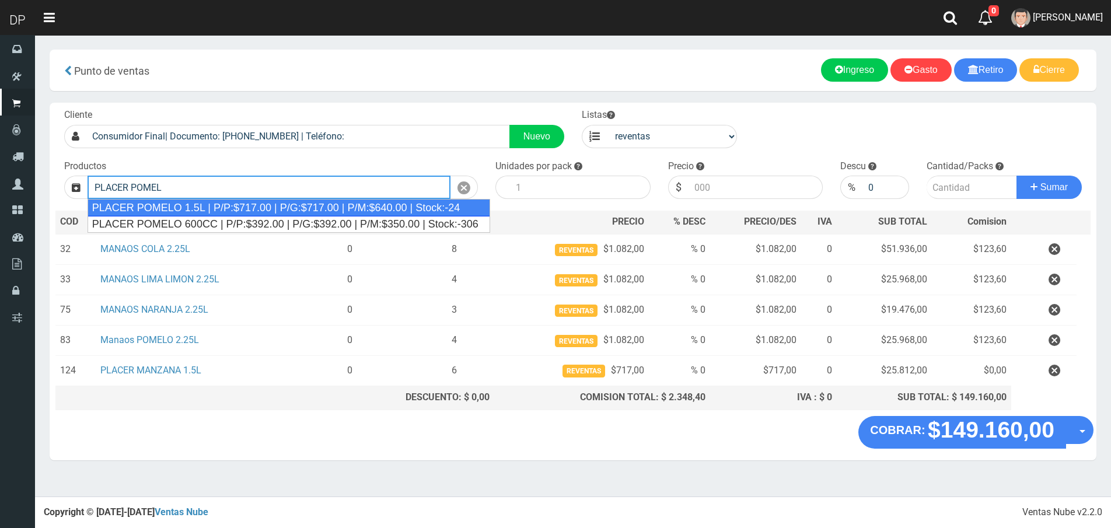
click at [230, 208] on div "PLACER POMELO 1.5L | P/P:$717.00 | P/G:$717.00 | P/M:$640.00 | Stock:-24" at bounding box center [289, 208] width 403 height 18
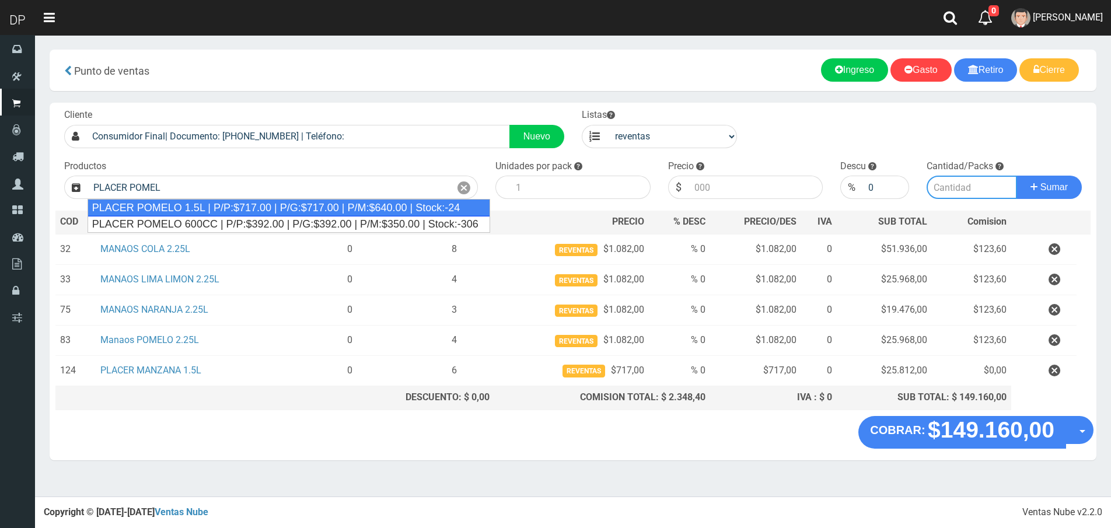
type input "PLACER POMELO 1.5L | P/P:$717.00 | P/G:$717.00 | P/M:$640.00 | Stock:-24"
type input "6"
type input "640.00"
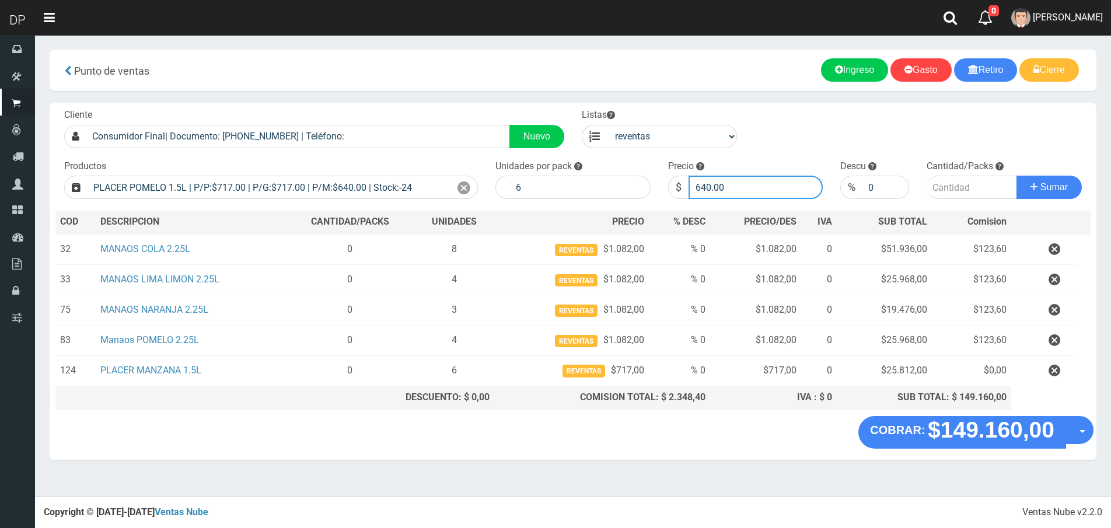
click at [734, 191] on input "640.00" at bounding box center [756, 187] width 135 height 23
type input "717"
click at [1017, 176] on button "Sumar" at bounding box center [1049, 187] width 65 height 23
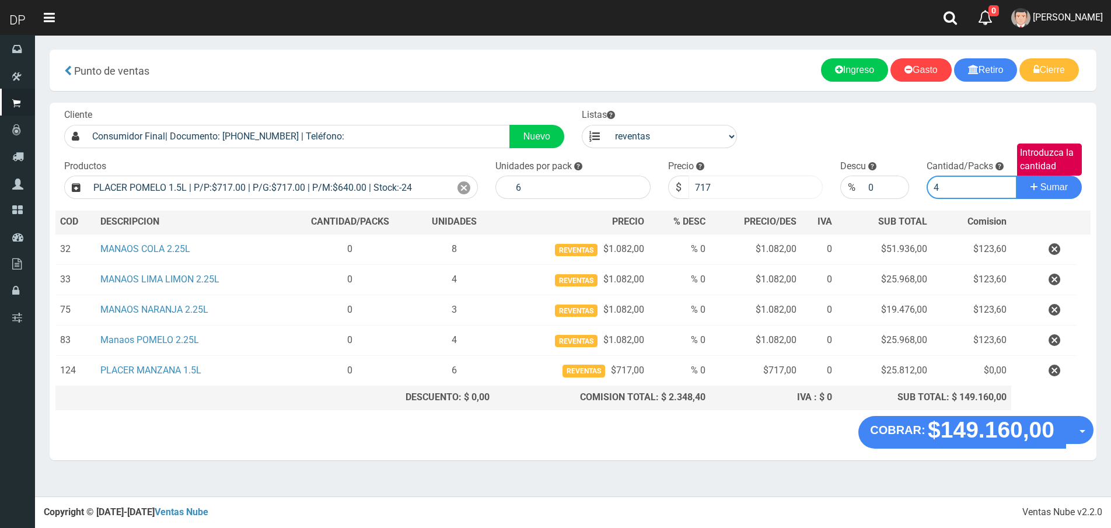
type input "4"
click at [1017, 176] on button "Sumar" at bounding box center [1049, 187] width 65 height 23
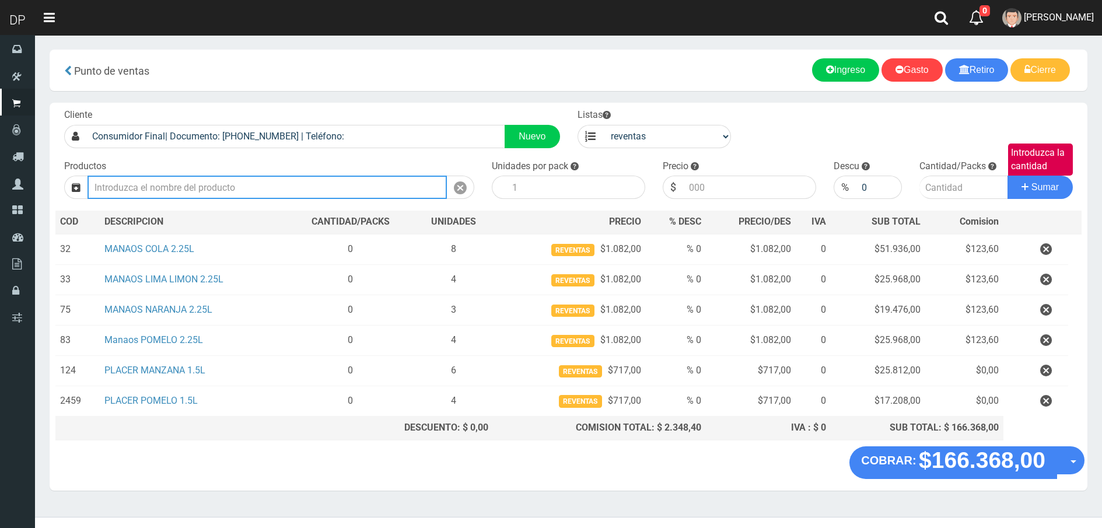
click at [237, 186] on input "Introduzca los productos" at bounding box center [267, 187] width 359 height 23
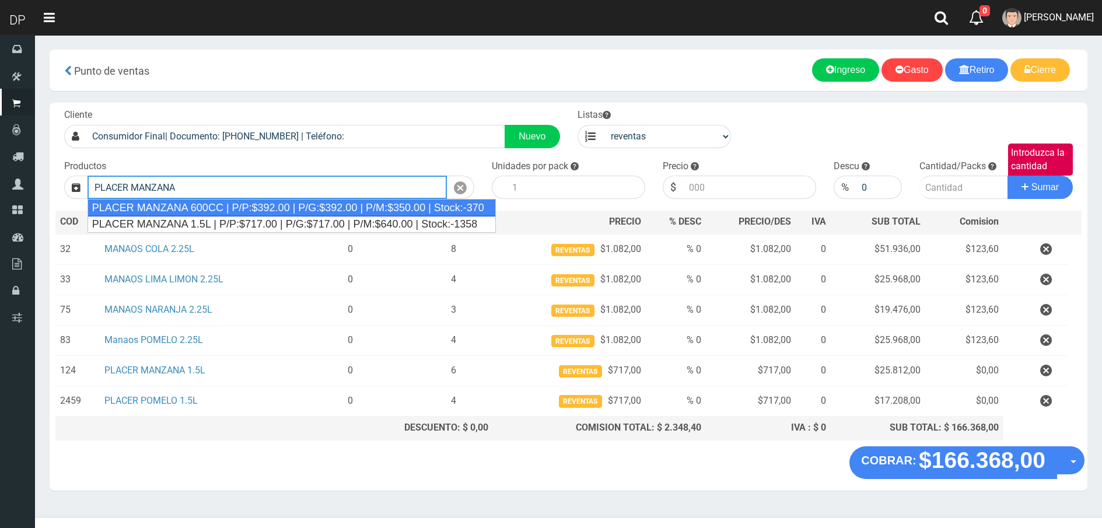
click at [236, 203] on div "PLACER MANZANA 600CC | P/P:$392.00 | P/G:$392.00 | P/M:$350.00 | Stock:-370" at bounding box center [292, 208] width 408 height 18
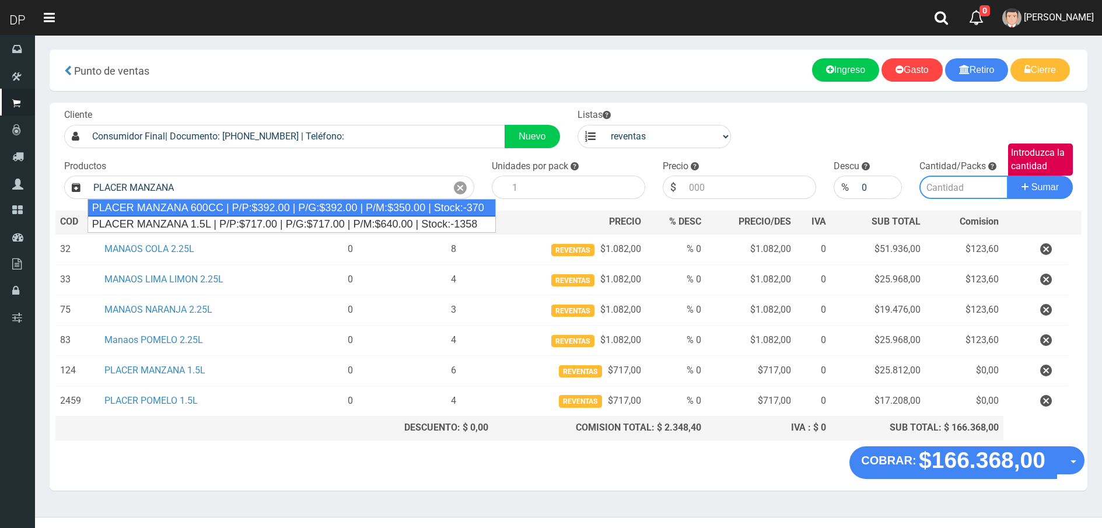
type input "PLACER MANZANA 600CC | P/P:$392.00 | P/G:$392.00 | P/M:$350.00 | Stock:-370"
type input "12"
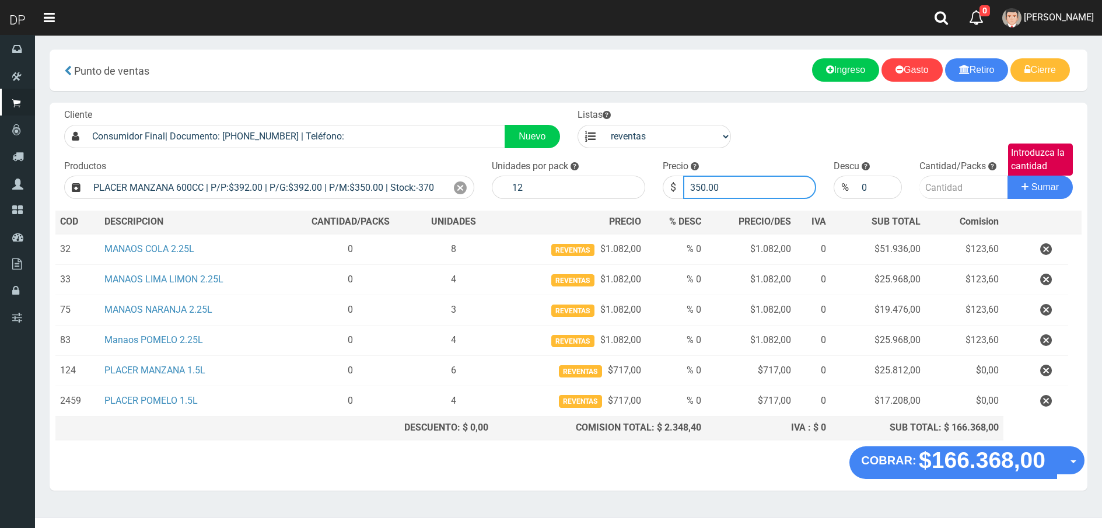
click at [715, 182] on input "350.00" at bounding box center [749, 187] width 133 height 23
type input "388"
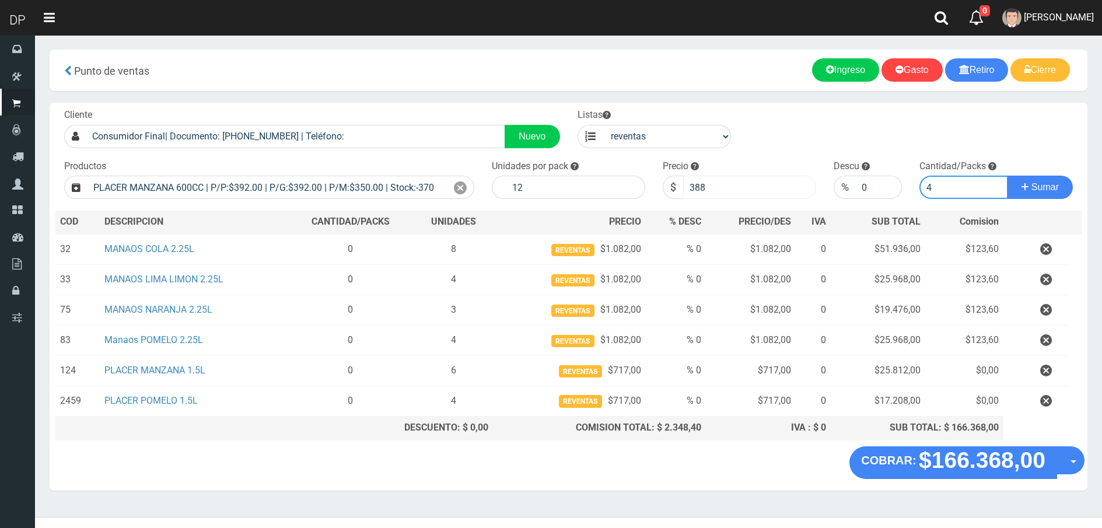
type input "4"
click at [1008, 176] on button "Sumar" at bounding box center [1040, 187] width 65 height 23
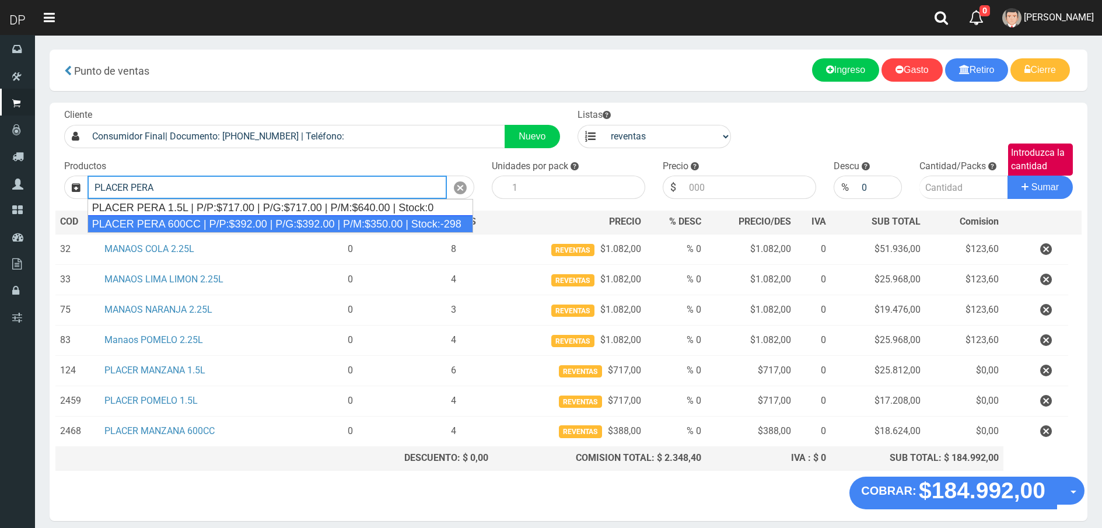
click at [269, 221] on div "PLACER PERA 600CC | P/P:$392.00 | P/G:$392.00 | P/M:$350.00 | Stock:-298" at bounding box center [281, 224] width 386 height 18
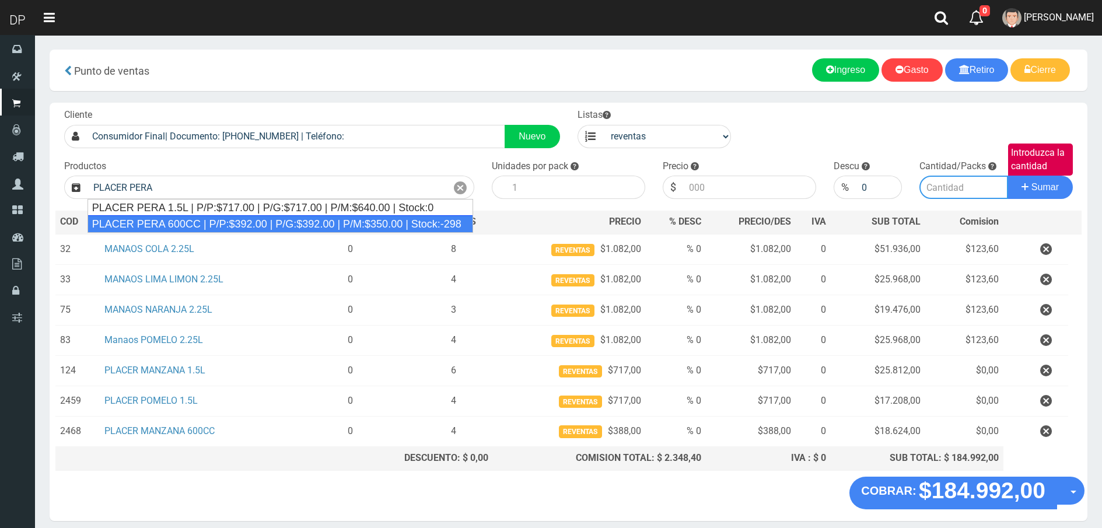
type input "PLACER PERA 600CC | P/P:$392.00 | P/G:$392.00 | P/M:$350.00 | Stock:-298"
type input "12"
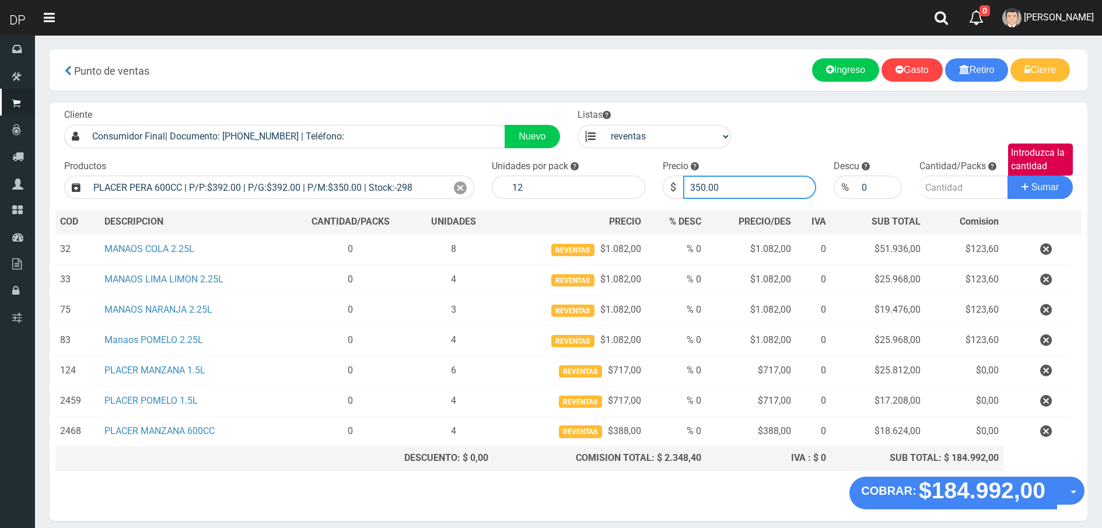
click at [715, 183] on input "350.00" at bounding box center [749, 187] width 133 height 23
type input "388"
click at [1008, 176] on button "Sumar" at bounding box center [1040, 187] width 65 height 23
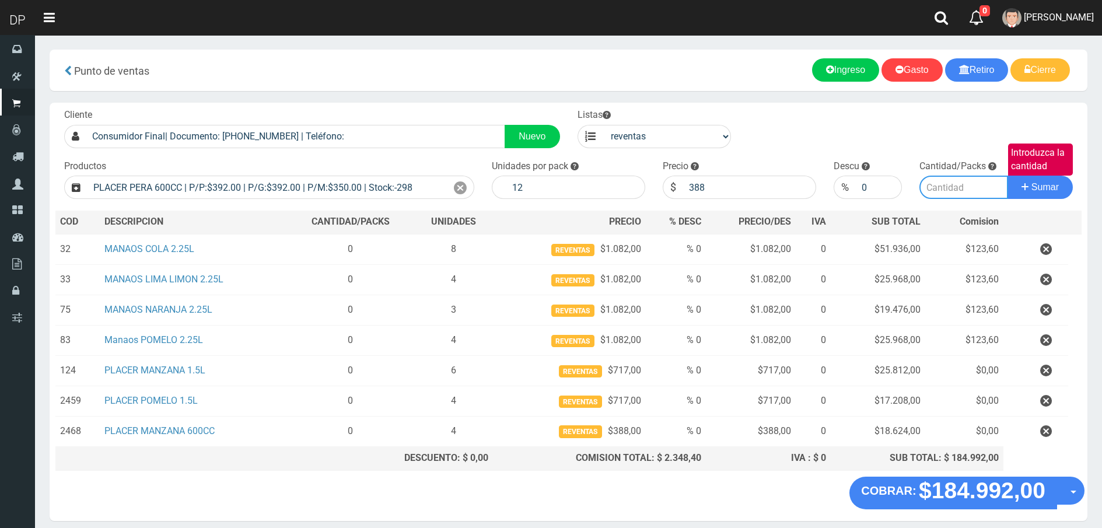
click at [954, 185] on input "Introduzca la cantidad" at bounding box center [964, 187] width 89 height 23
type input "4"
click at [1008, 176] on button "Sumar" at bounding box center [1040, 187] width 65 height 23
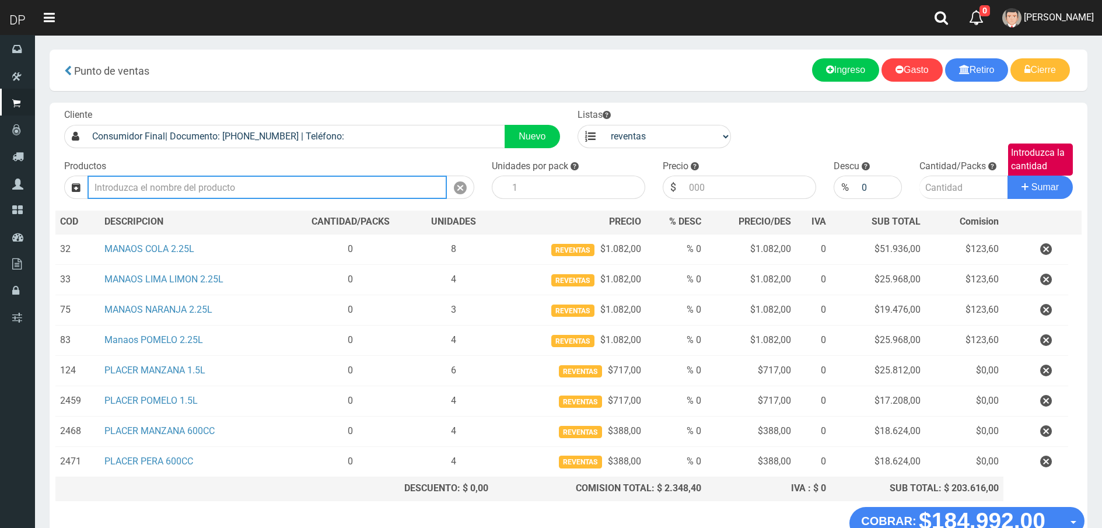
click at [306, 194] on input "Introduzca los productos" at bounding box center [267, 187] width 359 height 23
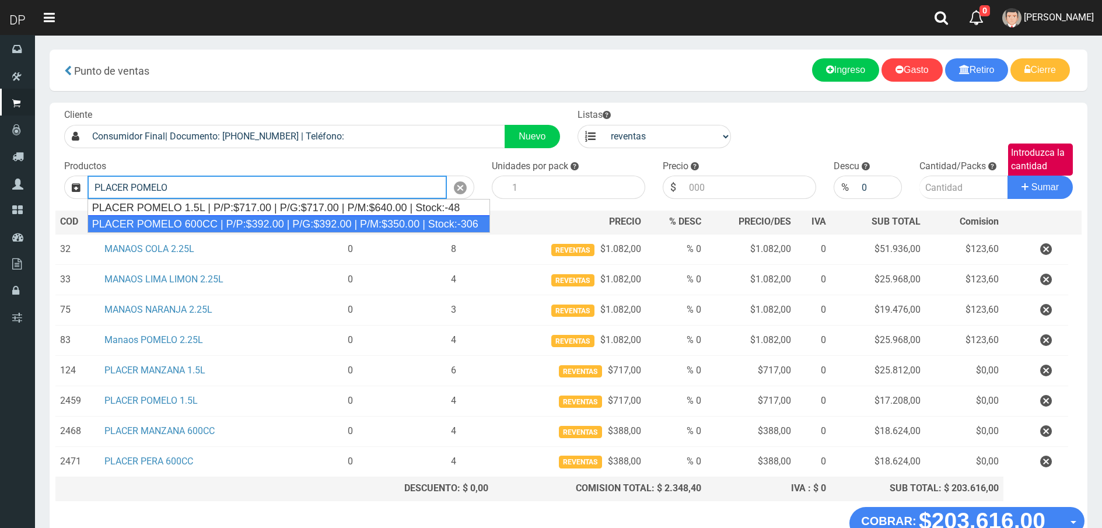
click at [268, 226] on div "PLACER POMELO 600CC | P/P:$392.00 | P/G:$392.00 | P/M:$350.00 | Stock:-306" at bounding box center [289, 224] width 403 height 18
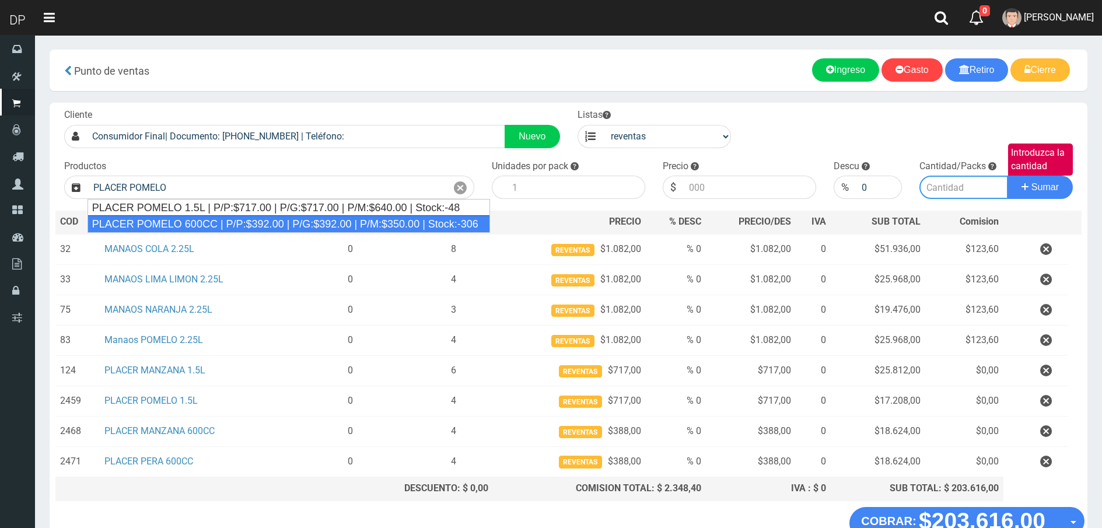
type input "PLACER POMELO 600CC | P/P:$392.00 | P/G:$392.00 | P/M:$350.00 | Stock:-306"
type input "12"
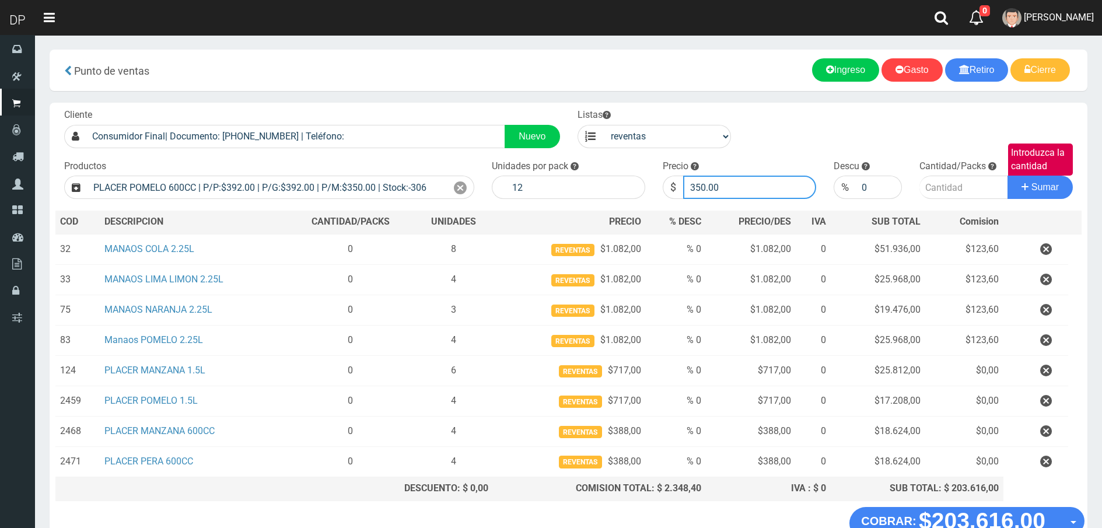
click at [783, 183] on input "350.00" at bounding box center [749, 187] width 133 height 23
type input "388"
click at [979, 193] on input "Introduzca la cantidad" at bounding box center [964, 187] width 89 height 23
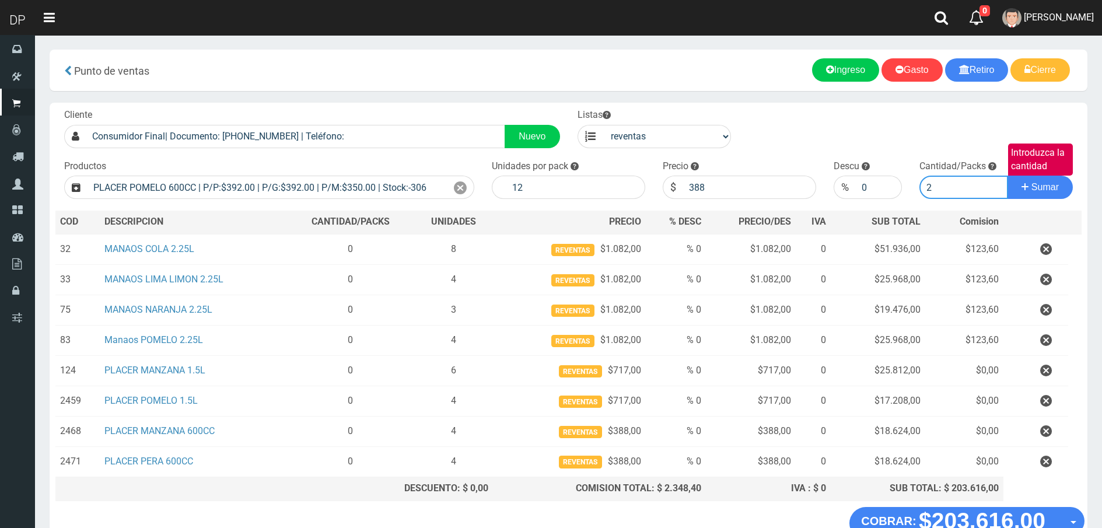
type input "2"
click at [1008, 176] on button "Sumar" at bounding box center [1040, 187] width 65 height 23
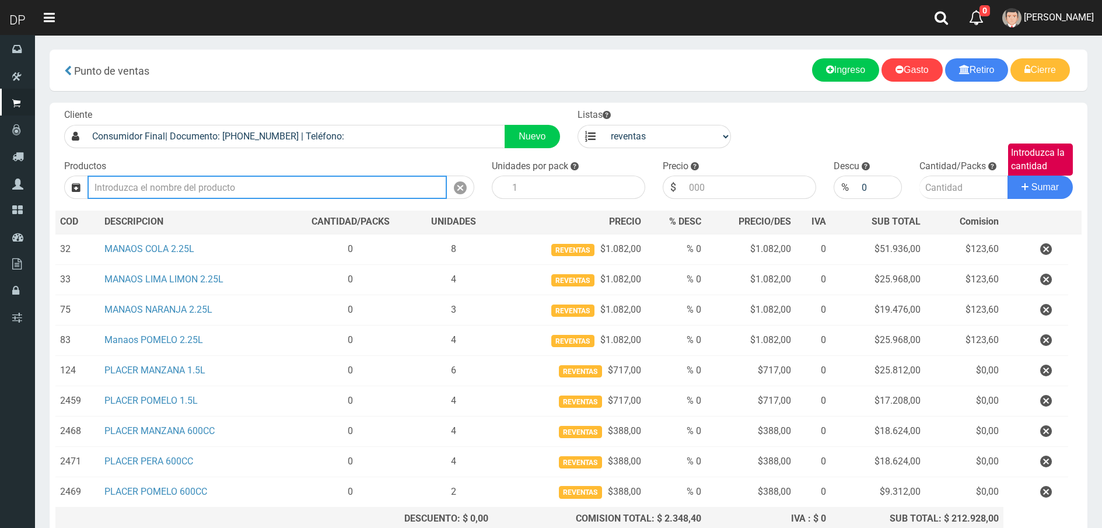
click at [183, 188] on input "Introduzca los productos" at bounding box center [267, 187] width 359 height 23
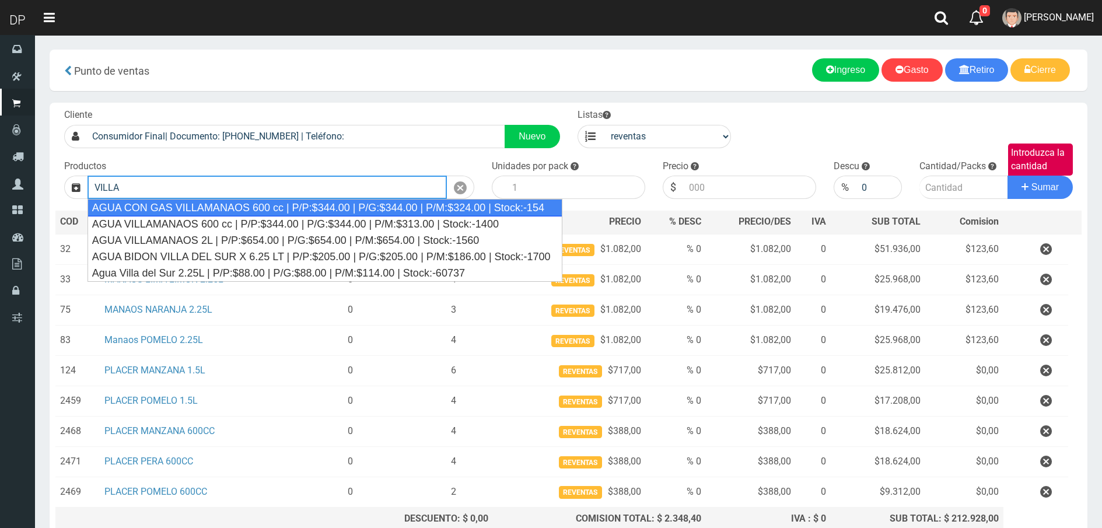
click at [188, 200] on div "AGUA CON GAS VILLAMANAOS 600 cc | P/P:$344.00 | P/G:$344.00 | P/M:$324.00 | Sto…" at bounding box center [325, 208] width 475 height 18
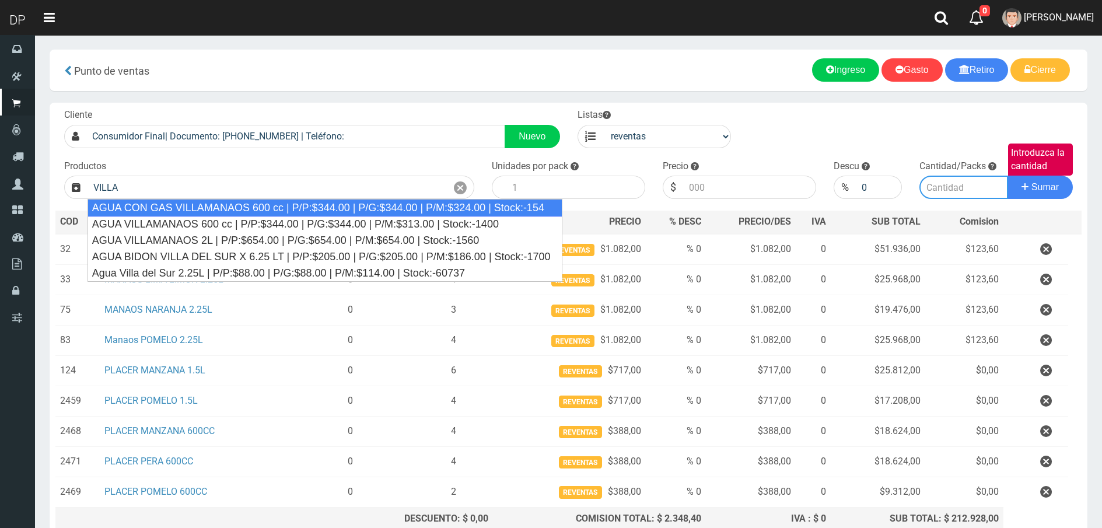
type input "AGUA CON GAS VILLAMANAOS 600 cc | P/P:$344.00 | P/G:$344.00 | P/M:$324.00 | Sto…"
type input "12"
type input "324.00"
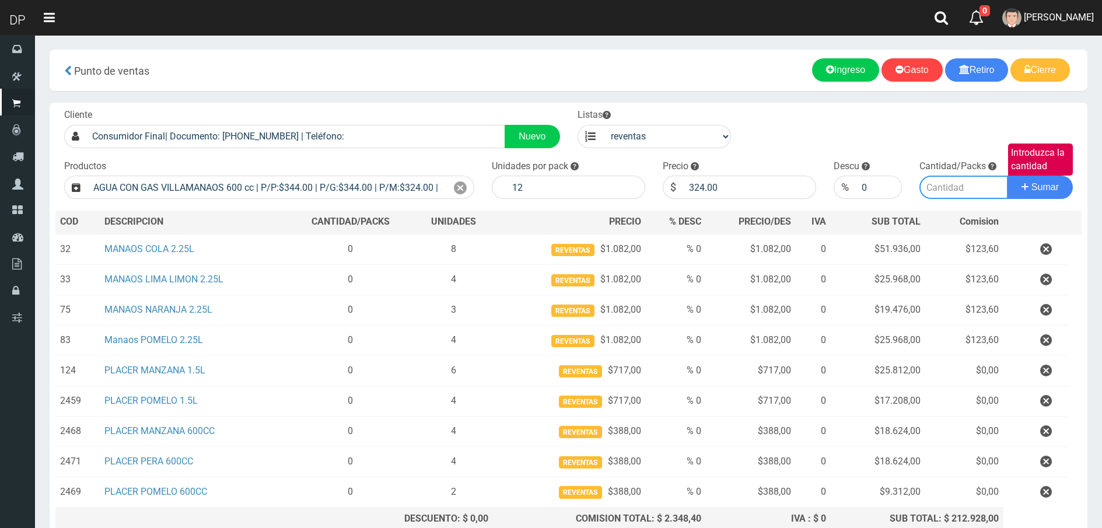
click at [973, 189] on input "Introduzca la cantidad" at bounding box center [964, 187] width 89 height 23
type input "3"
click at [1008, 176] on button "Sumar" at bounding box center [1040, 187] width 65 height 23
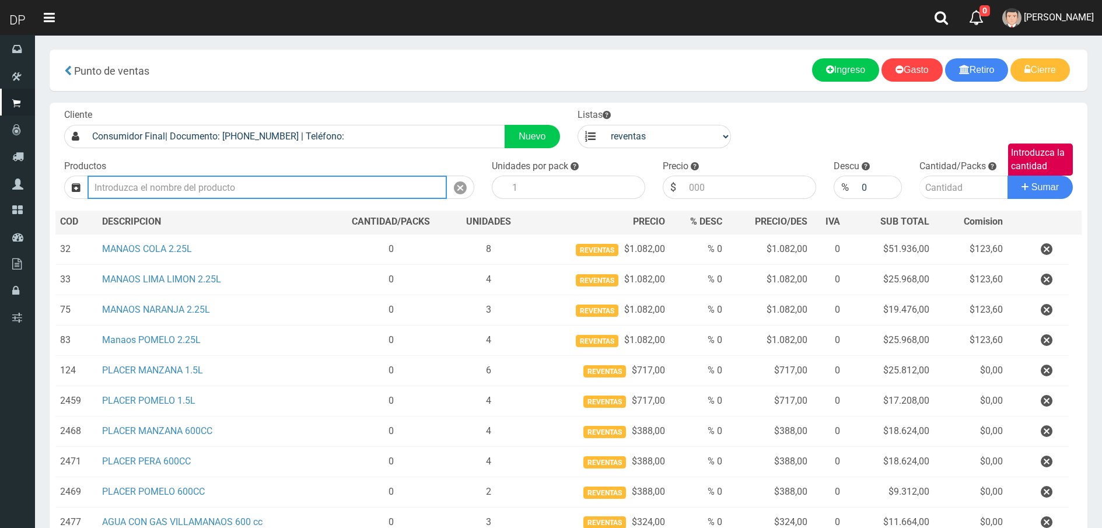
click at [278, 198] on input "Introduzca los productos" at bounding box center [267, 187] width 359 height 23
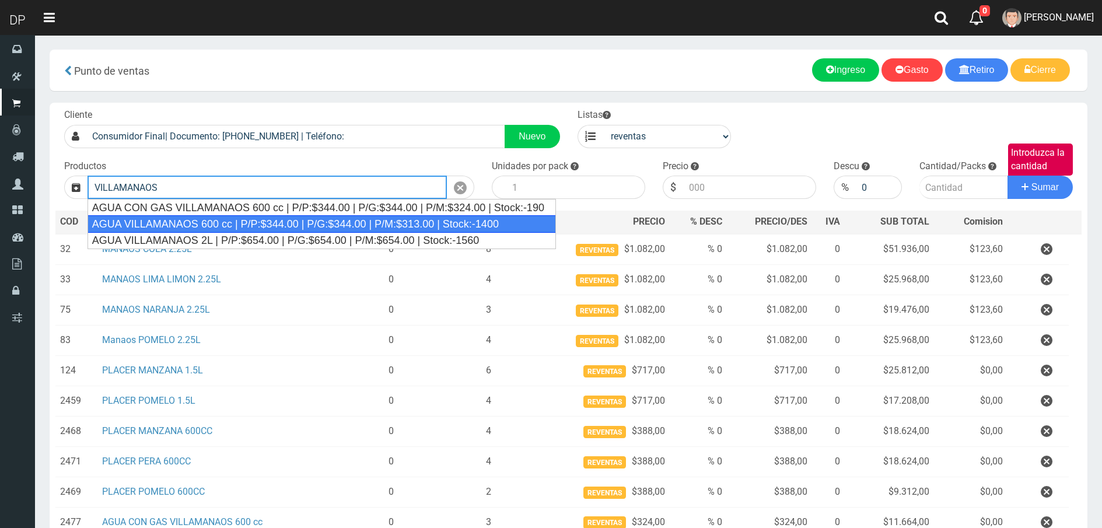
click at [271, 224] on div "AGUA VILLAMANAOS 600 cc | P/P:$344.00 | P/G:$344.00 | P/M:$313.00 | Stock:-1400" at bounding box center [322, 224] width 469 height 18
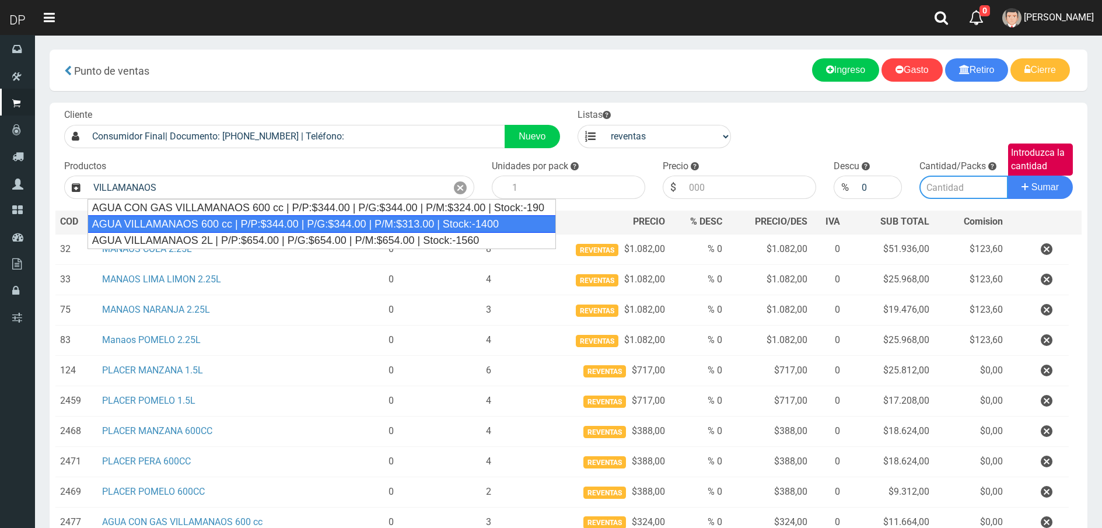
type input "AGUA VILLAMANAOS 600 cc | P/P:$344.00 | P/G:$344.00 | P/M:$313.00 | Stock:-1400"
type input "12"
type input "313.00"
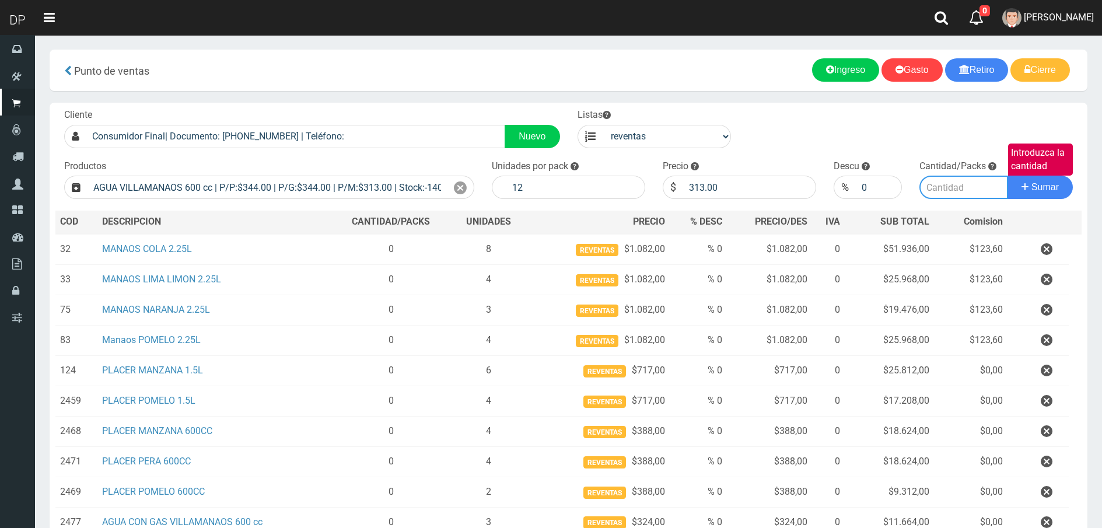
click at [958, 189] on input "Introduzca la cantidad" at bounding box center [964, 187] width 89 height 23
type input "2"
click at [1008, 176] on button "Sumar" at bounding box center [1040, 187] width 65 height 23
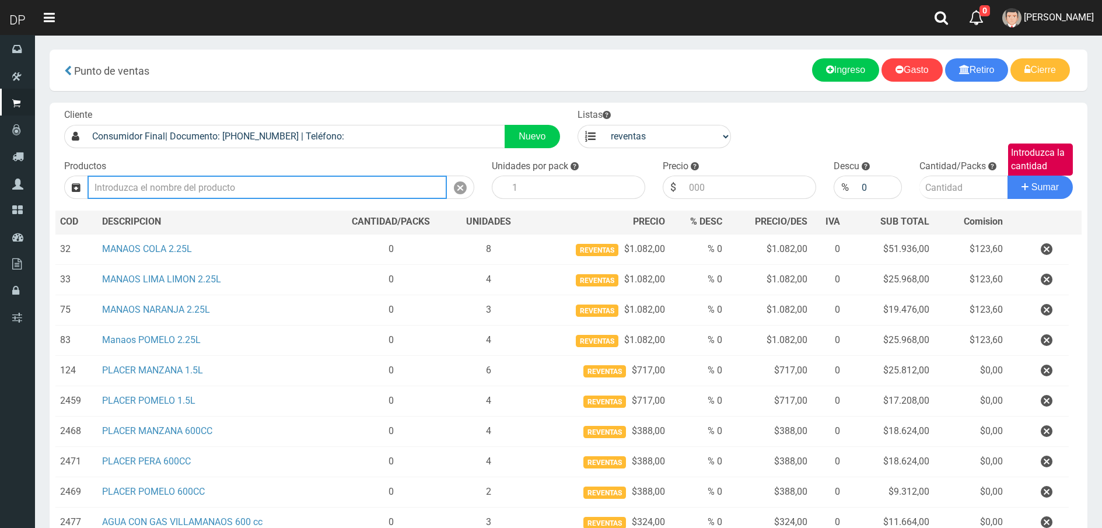
click at [236, 187] on input "Introduzca los productos" at bounding box center [267, 187] width 359 height 23
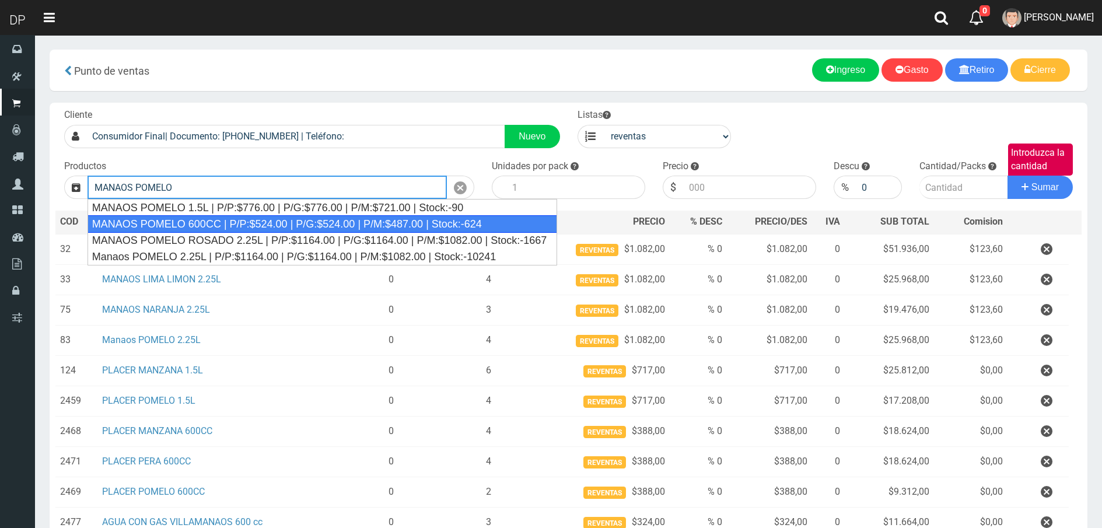
click at [237, 216] on div "MANAOS POMELO 600CC | P/P:$524.00 | P/G:$524.00 | P/M:$487.00 | Stock:-624" at bounding box center [323, 224] width 470 height 18
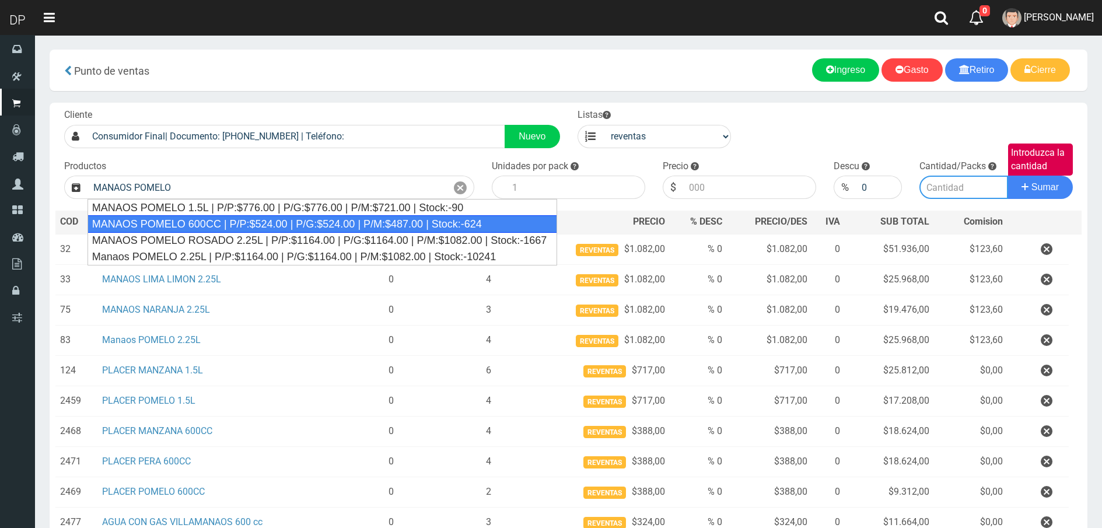
type input "MANAOS POMELO 600CC | P/P:$524.00 | P/G:$524.00 | P/M:$487.00 | Stock:-624"
type input "12"
type input "487.00"
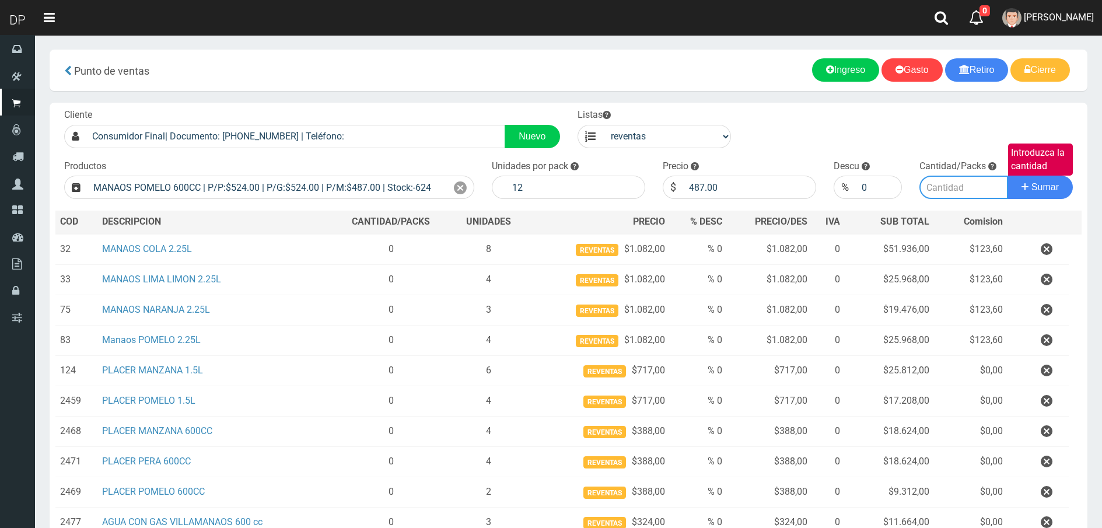
click at [944, 182] on input "Introduzca la cantidad" at bounding box center [964, 187] width 89 height 23
type input "1"
click at [1008, 176] on button "Sumar" at bounding box center [1040, 187] width 65 height 23
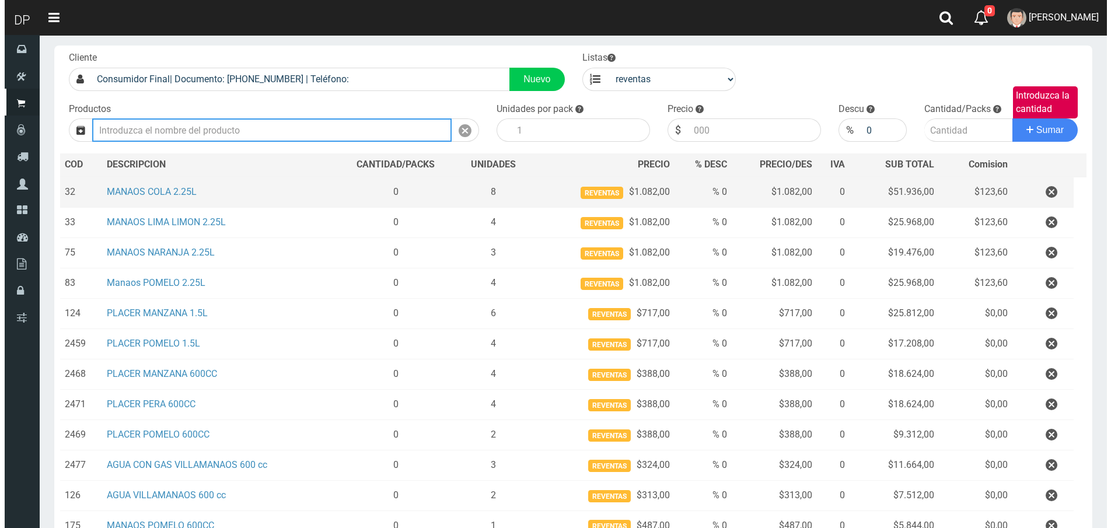
scroll to position [198, 0]
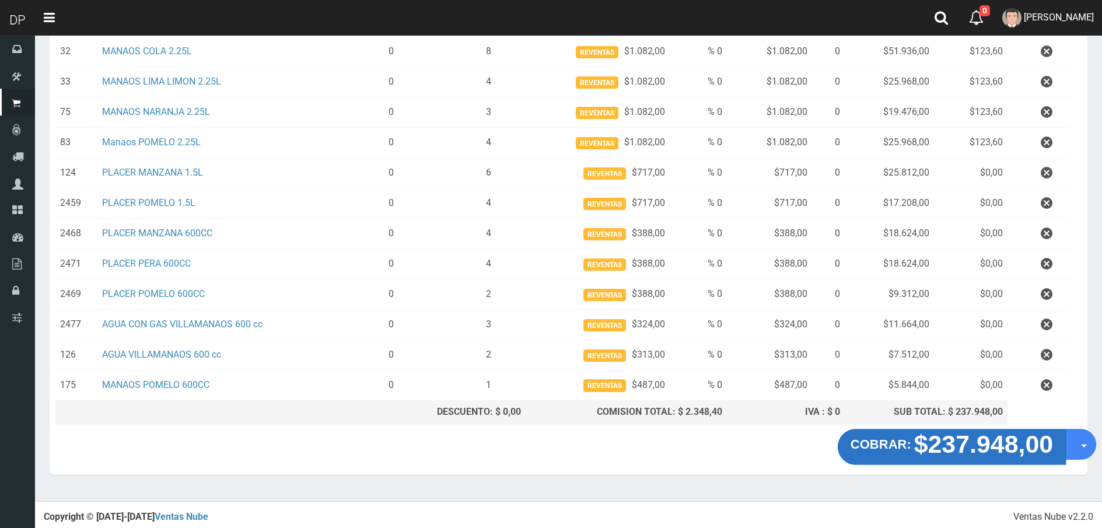
click at [919, 444] on strong "$237.948,00" at bounding box center [983, 443] width 139 height 27
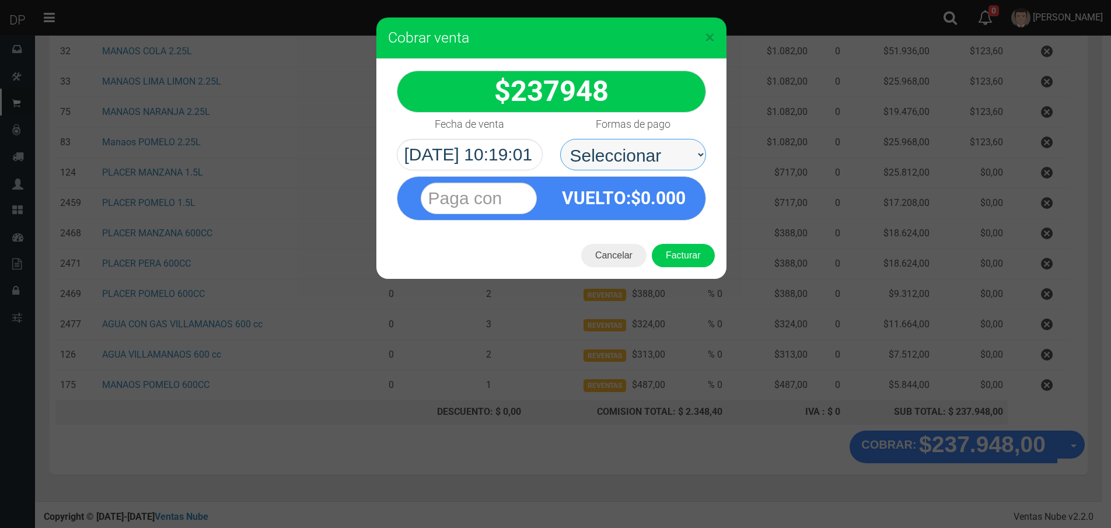
click at [680, 160] on select "Seleccionar Efectivo Tarjeta de Crédito Depósito Débito" at bounding box center [633, 155] width 146 height 32
select select "Efectivo"
click at [560, 139] on select "Seleccionar Efectivo Tarjeta de Crédito Depósito Débito" at bounding box center [633, 155] width 146 height 32
click at [691, 256] on button "Facturar" at bounding box center [683, 255] width 63 height 23
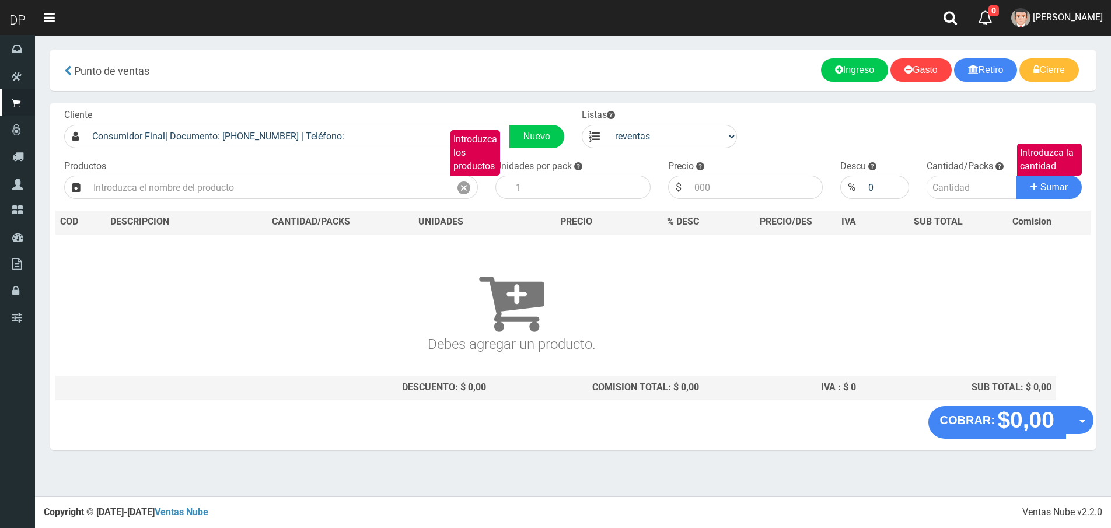
scroll to position [0, 0]
click at [223, 188] on input "Introduzca los productos" at bounding box center [269, 187] width 363 height 23
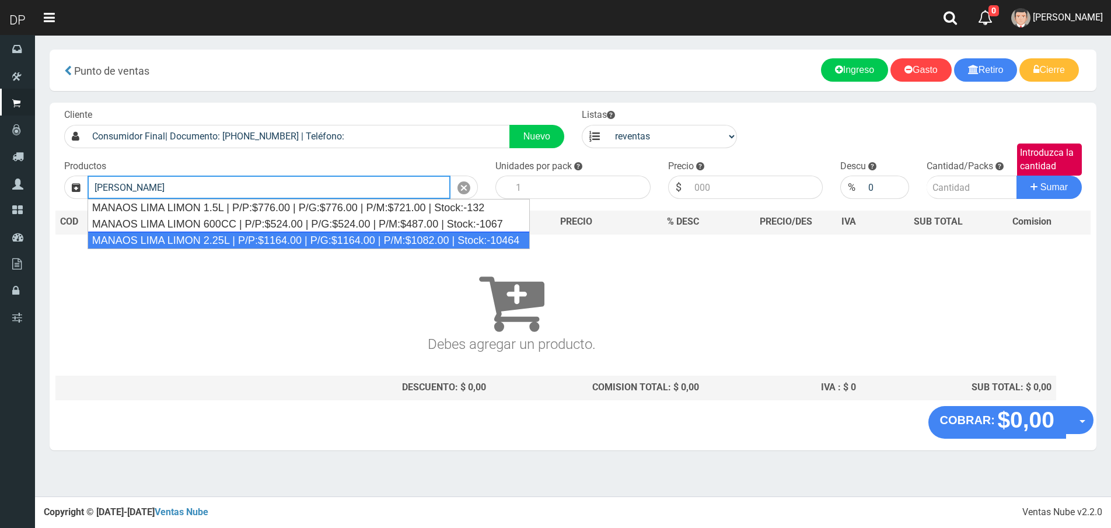
click at [226, 241] on div "MANAOS LIMA LIMON 2.25L | P/P:$1164.00 | P/G:$1164.00 | P/M:$1082.00 | Stock:-1…" at bounding box center [309, 241] width 442 height 18
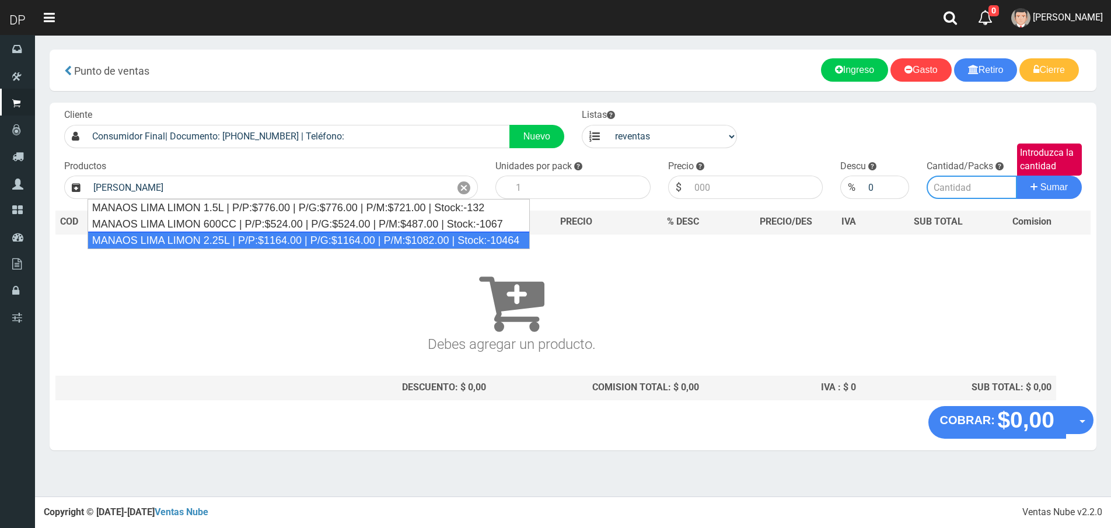
type input "MANAOS LIMA LIMON 2.25L | P/P:$1164.00 | P/G:$1164.00 | P/M:$1082.00 | Stock:-1…"
type input "6"
type input "1082.00"
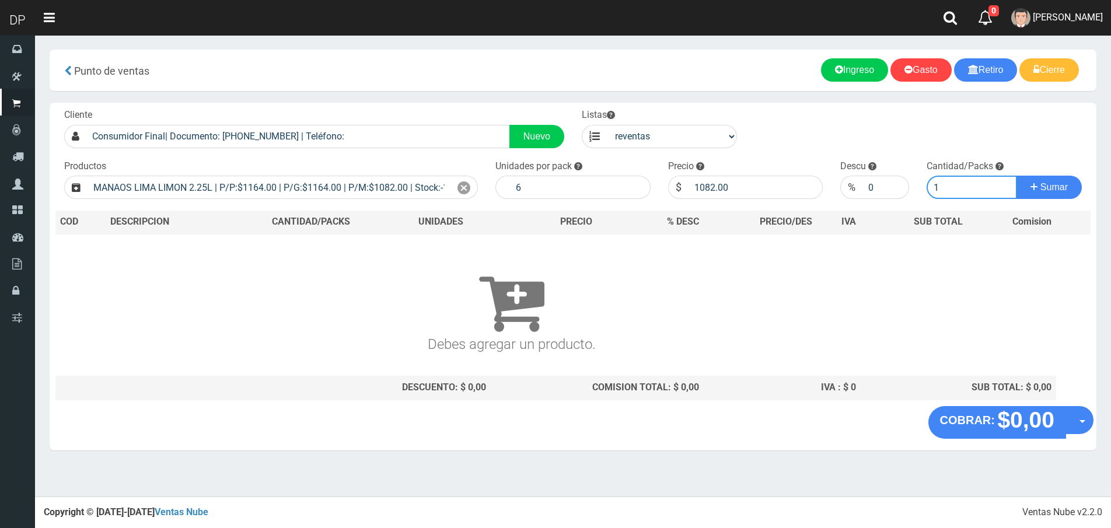
type input "1"
click at [1017, 176] on button "Sumar" at bounding box center [1049, 187] width 65 height 23
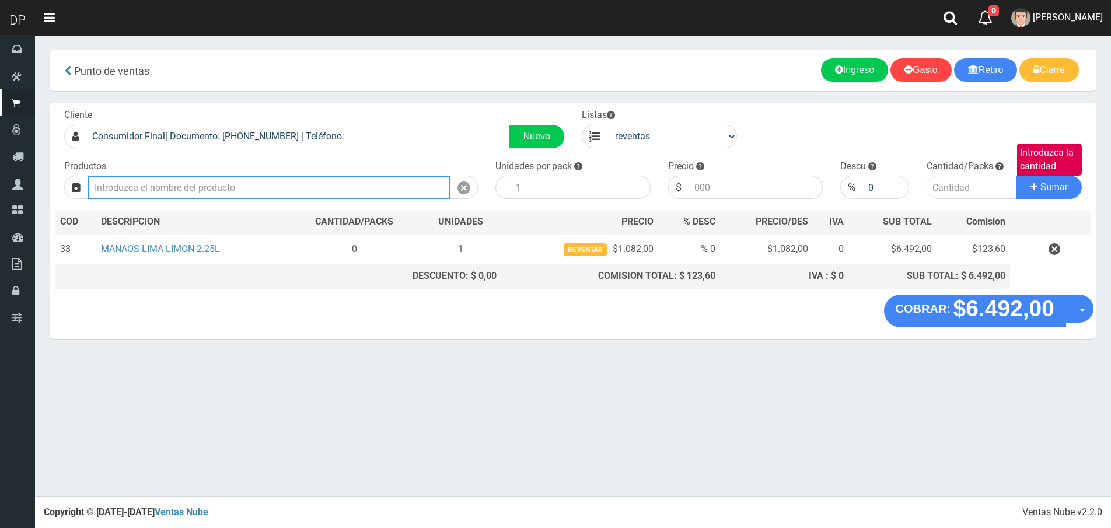
click at [252, 187] on input "Introduzca los productos" at bounding box center [269, 187] width 363 height 23
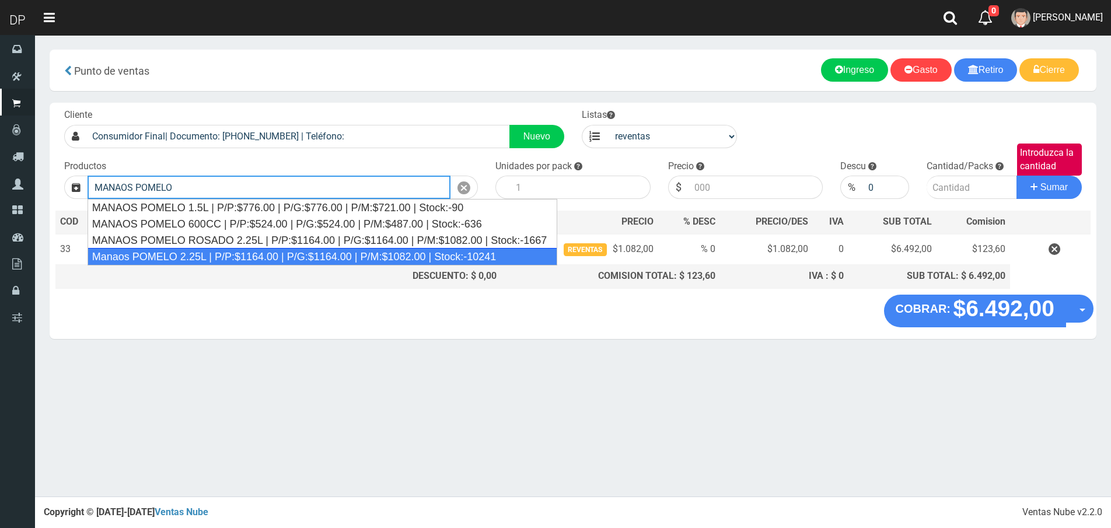
click at [254, 263] on div "Manaos POMELO 2.25L | P/P:$1164.00 | P/G:$1164.00 | P/M:$1082.00 | Stock:-10241" at bounding box center [323, 257] width 470 height 18
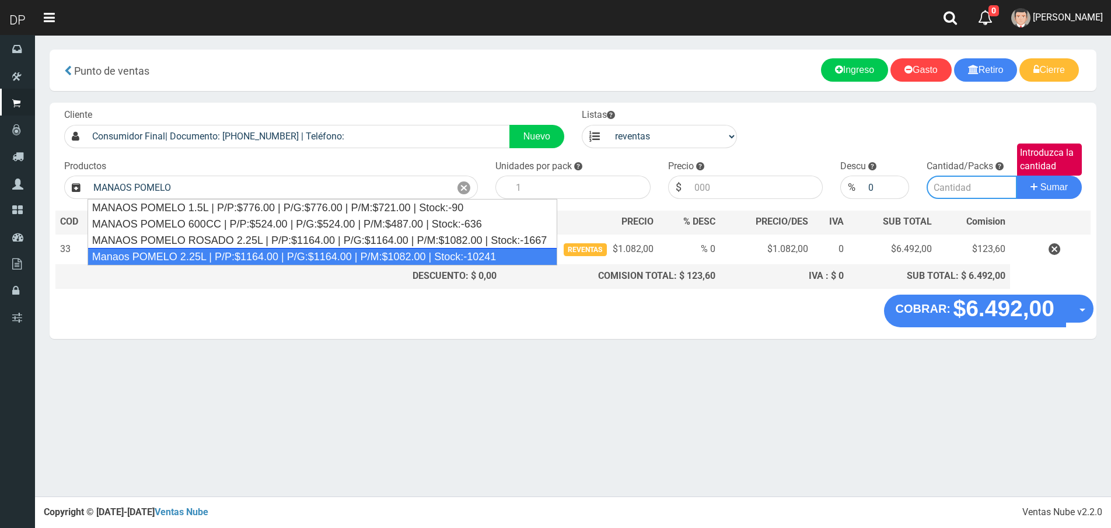
type input "Manaos POMELO 2.25L | P/P:$1164.00 | P/G:$1164.00 | P/M:$1082.00 | Stock:-10241"
type input "6"
type input "1082.00"
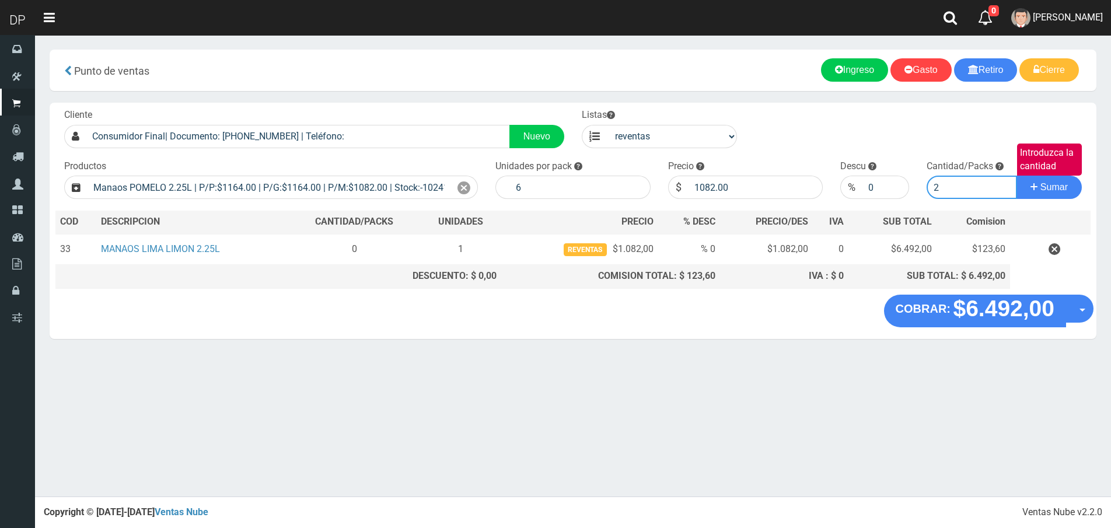
type input "2"
click at [1017, 176] on button "Sumar" at bounding box center [1049, 187] width 65 height 23
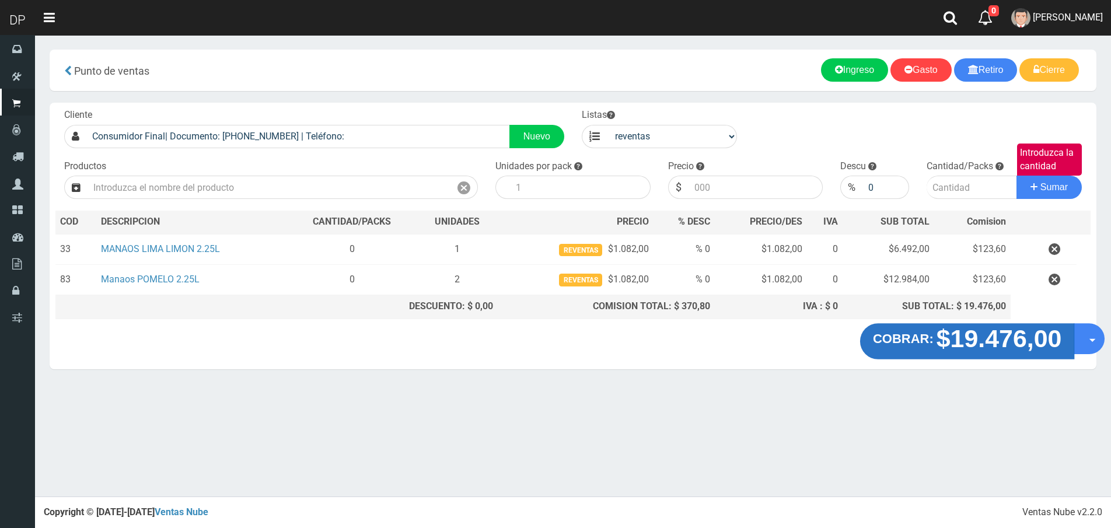
click at [930, 342] on strong "COBRAR:" at bounding box center [903, 338] width 61 height 14
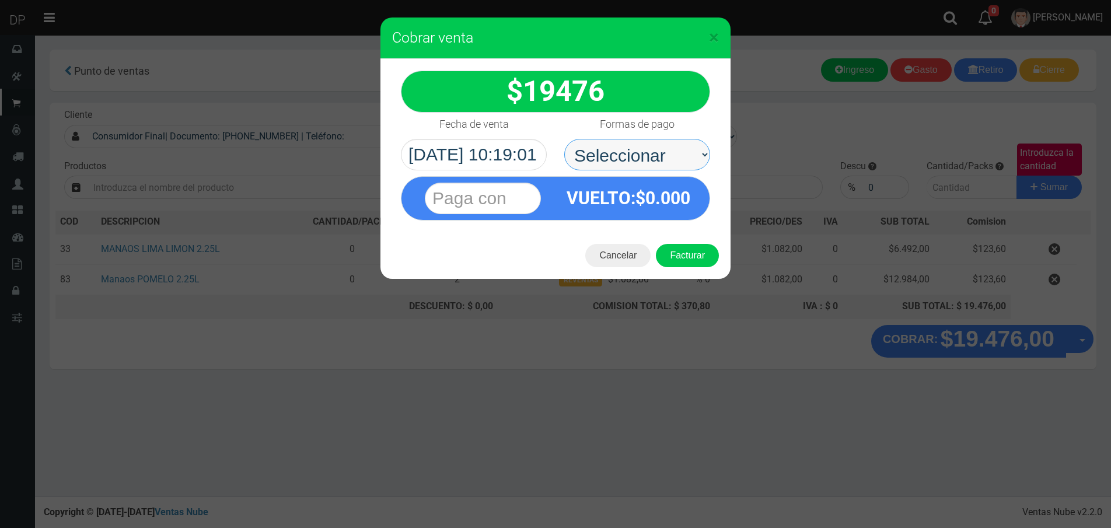
click at [665, 169] on select "Seleccionar Efectivo Tarjeta de Crédito Depósito Débito" at bounding box center [637, 155] width 146 height 32
select select "Efectivo"
click at [564, 139] on select "Seleccionar Efectivo Tarjeta de Crédito Depósito Débito" at bounding box center [637, 155] width 146 height 32
click at [690, 250] on button "Facturar" at bounding box center [687, 255] width 63 height 23
